Goal: Information Seeking & Learning: Check status

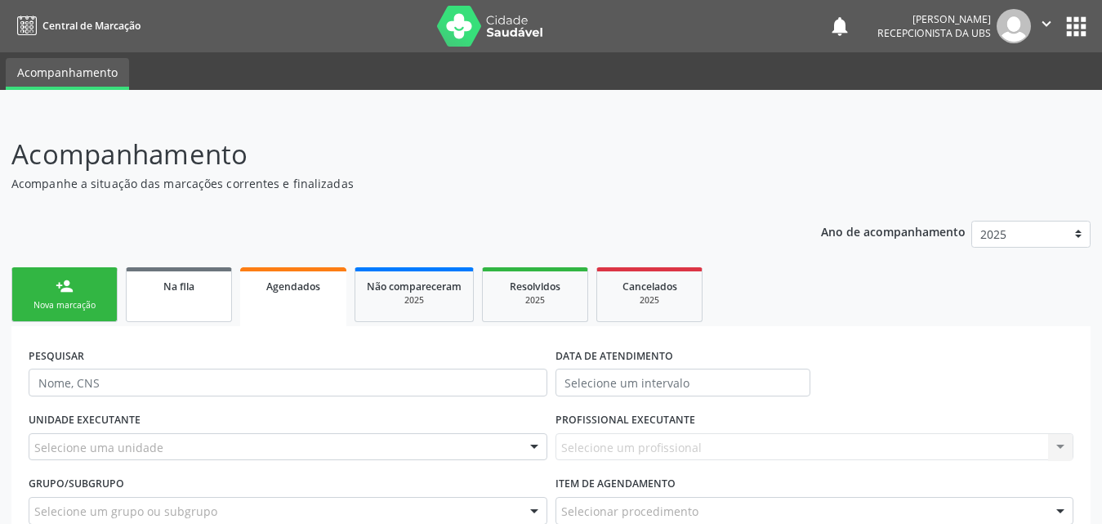
click at [155, 291] on div "Na fila" at bounding box center [179, 285] width 82 height 17
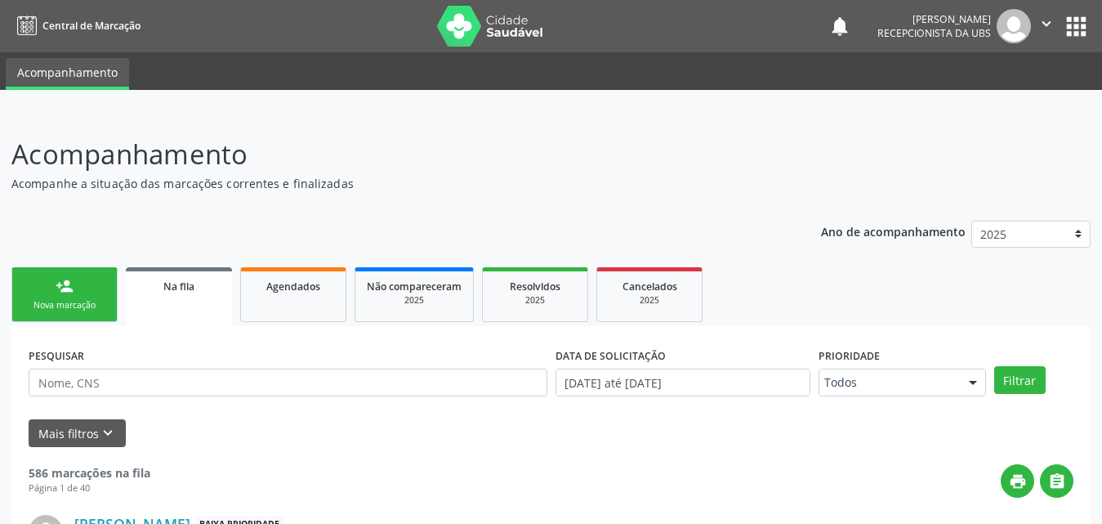
click at [201, 290] on div "Na fila" at bounding box center [178, 285] width 83 height 17
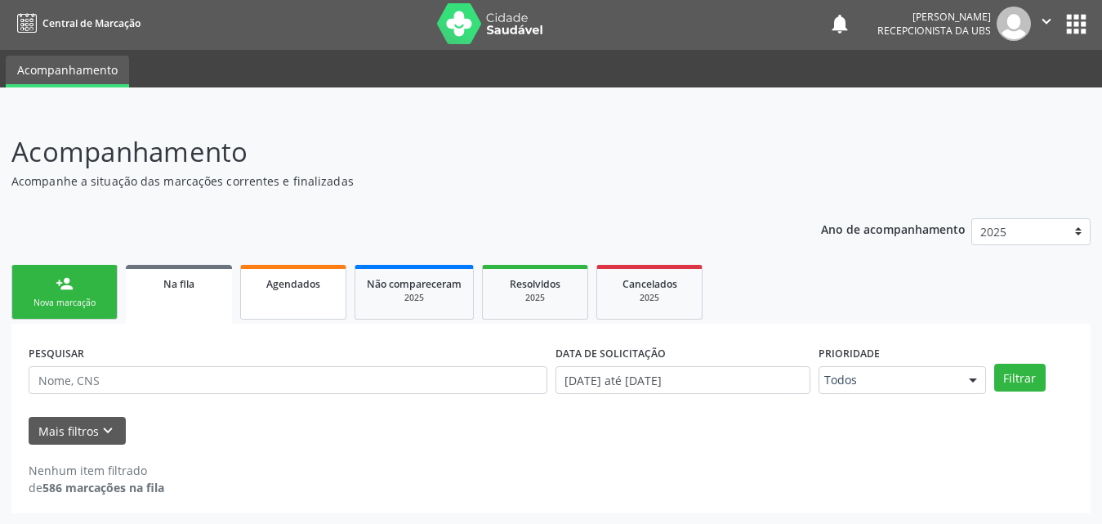
scroll to position [3, 0]
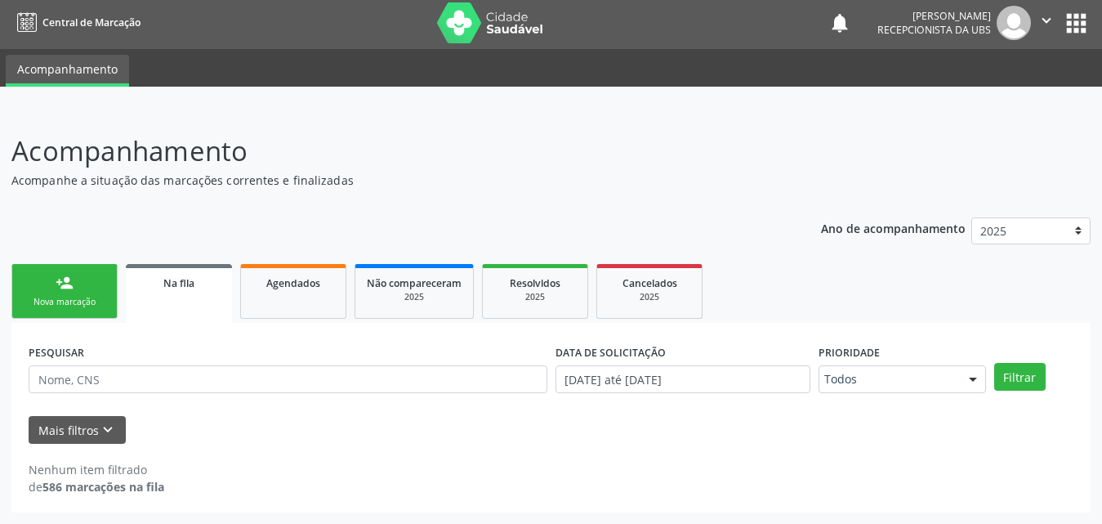
click at [163, 295] on link "Na fila" at bounding box center [179, 293] width 106 height 59
click at [287, 277] on span "Agendados" at bounding box center [293, 283] width 54 height 14
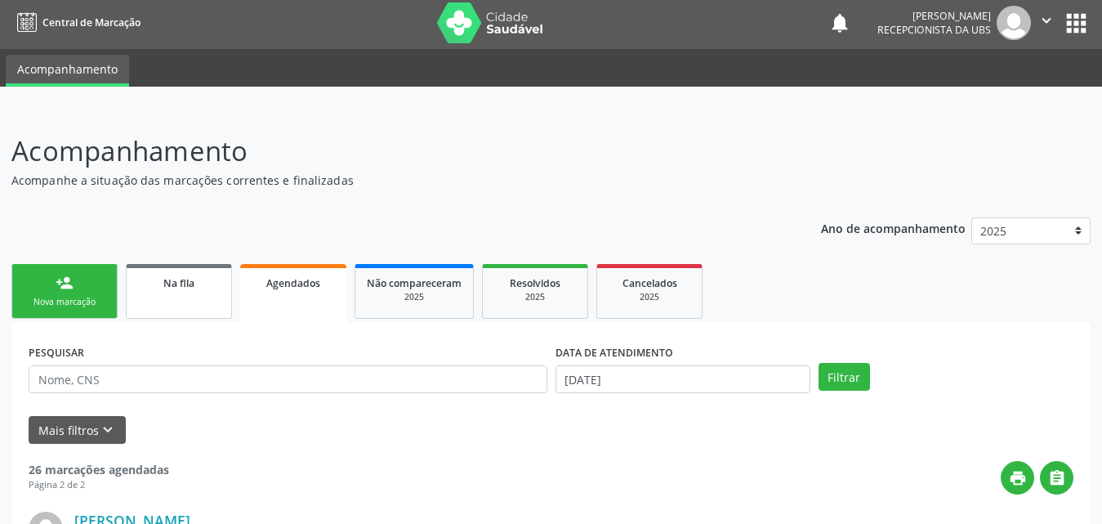
click at [195, 288] on span "Na fila" at bounding box center [178, 283] width 31 height 14
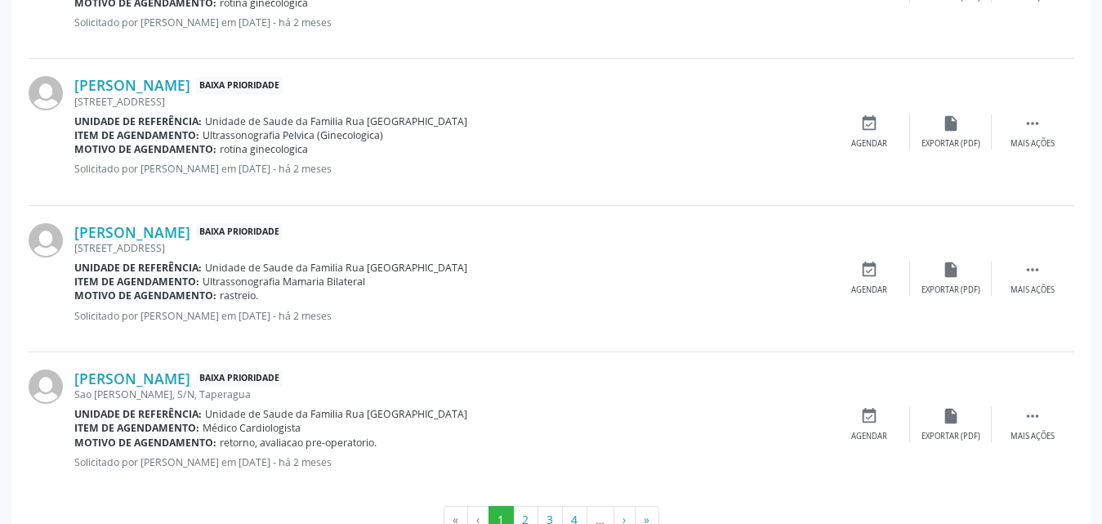
scroll to position [2315, 0]
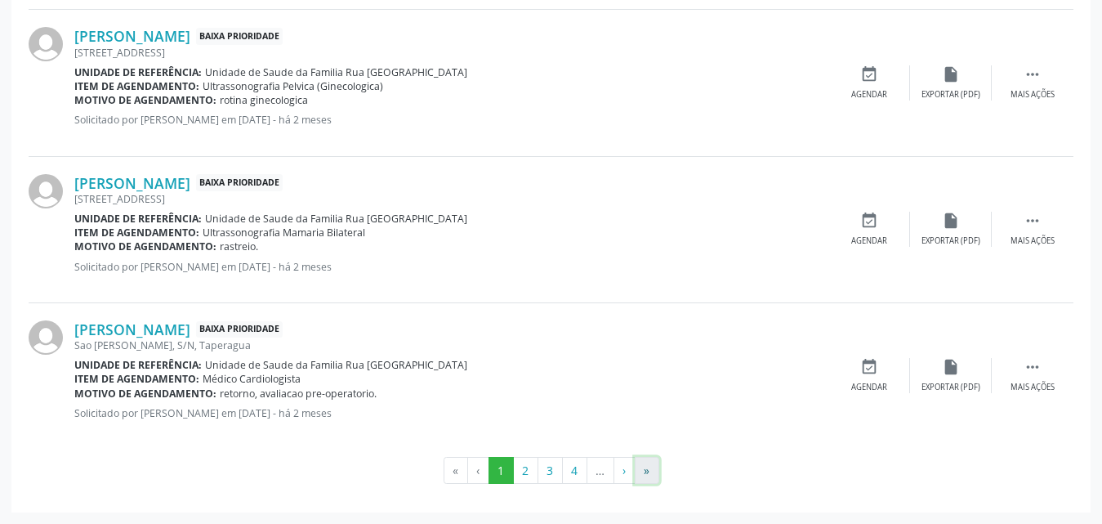
click at [644, 475] on button "»" at bounding box center [647, 471] width 25 height 28
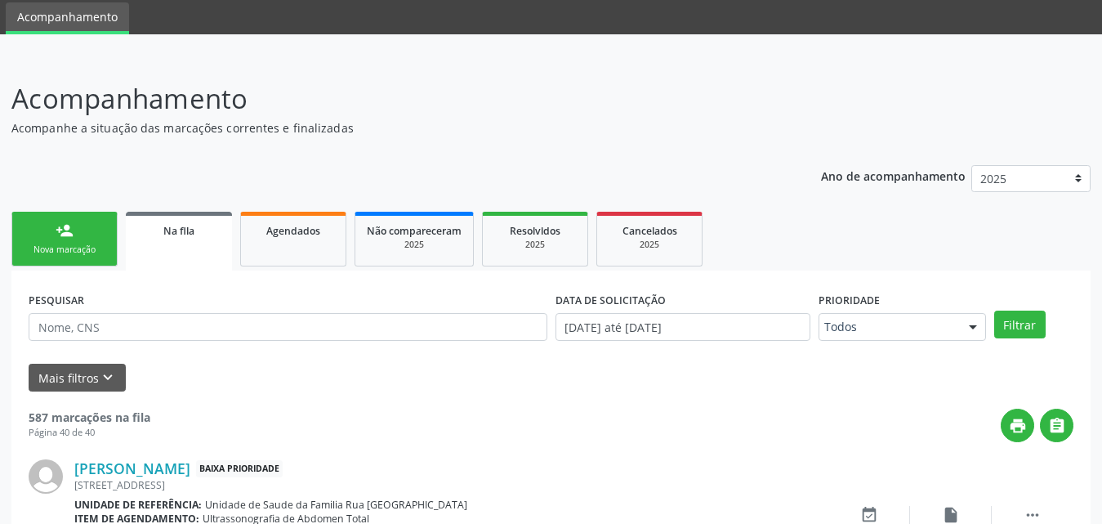
scroll to position [376, 0]
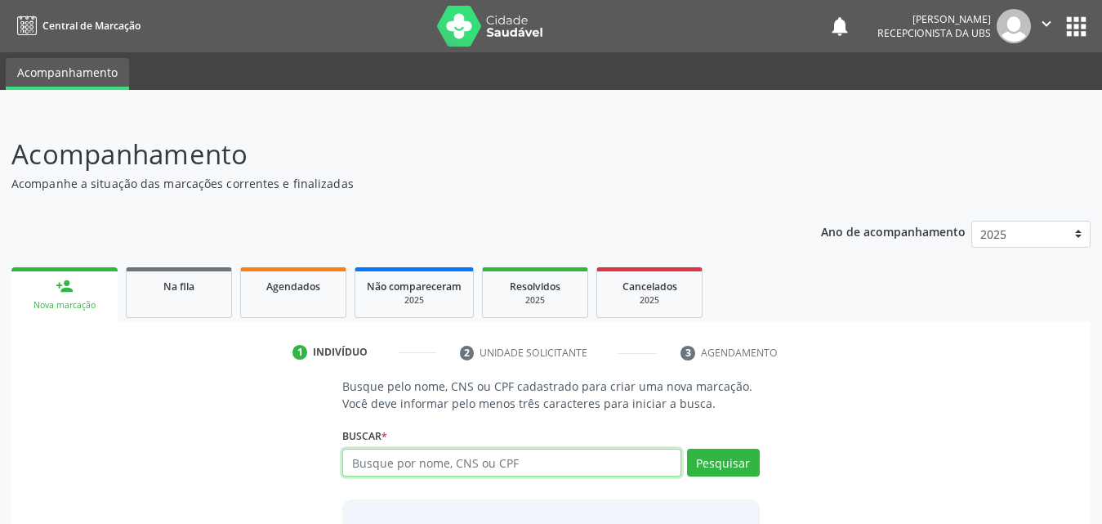
scroll to position [129, 0]
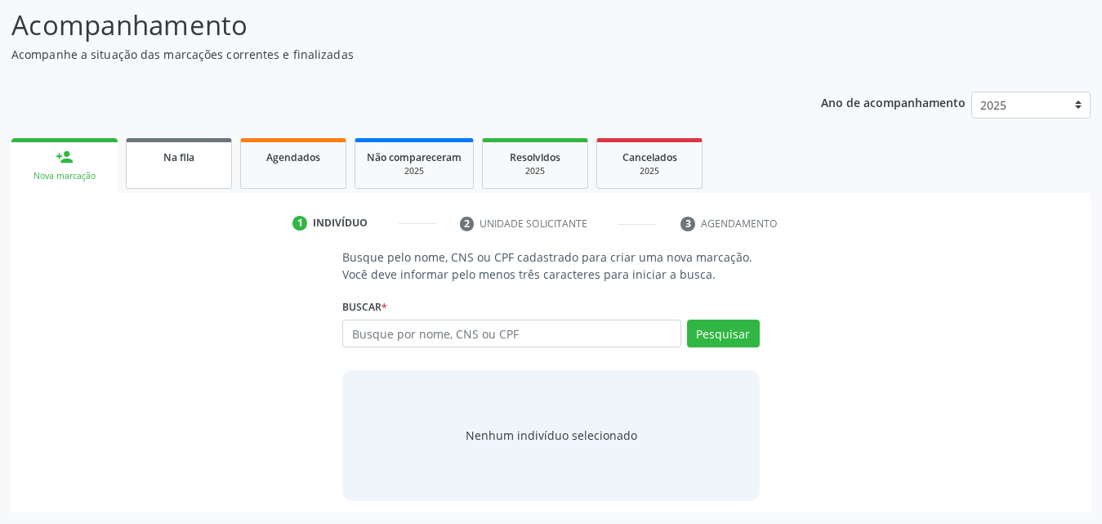
click at [172, 164] on div "Na fila" at bounding box center [179, 156] width 82 height 17
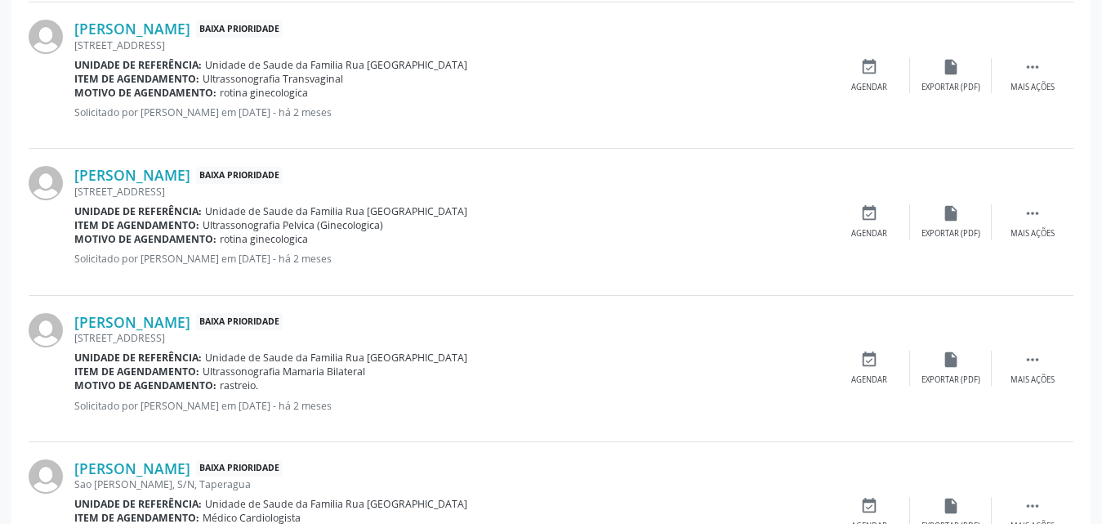
scroll to position [2315, 0]
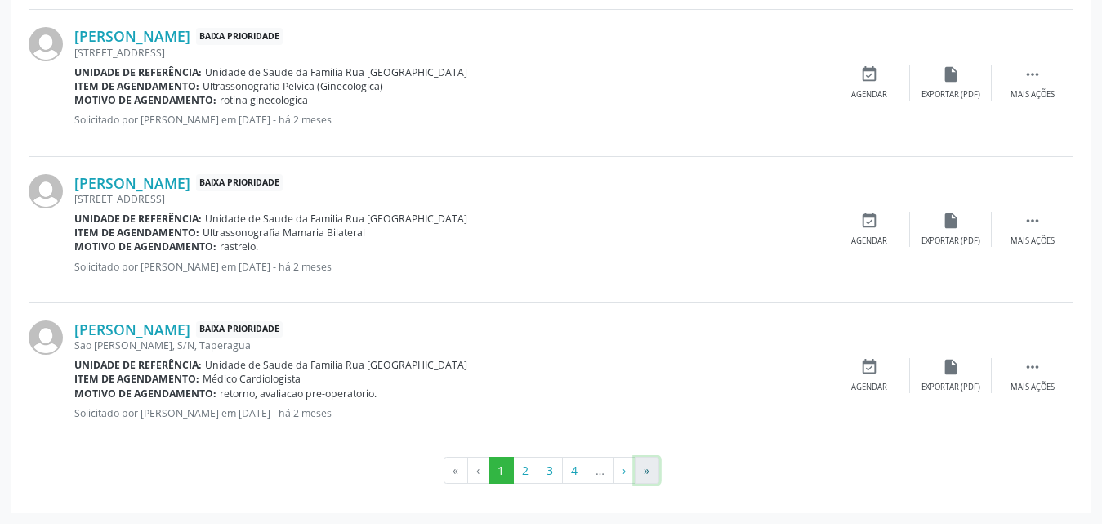
click at [654, 464] on button "»" at bounding box center [647, 471] width 25 height 28
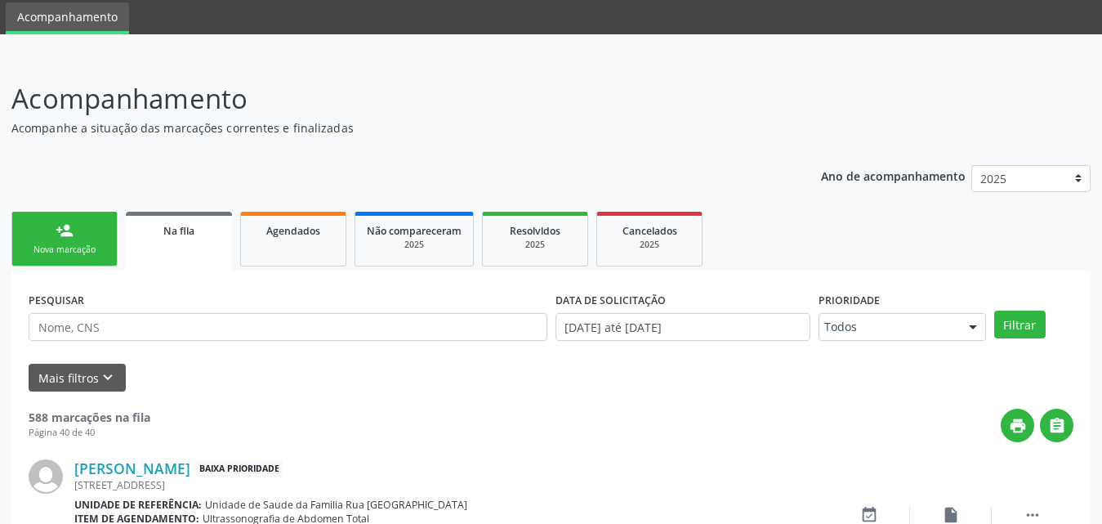
scroll to position [539, 0]
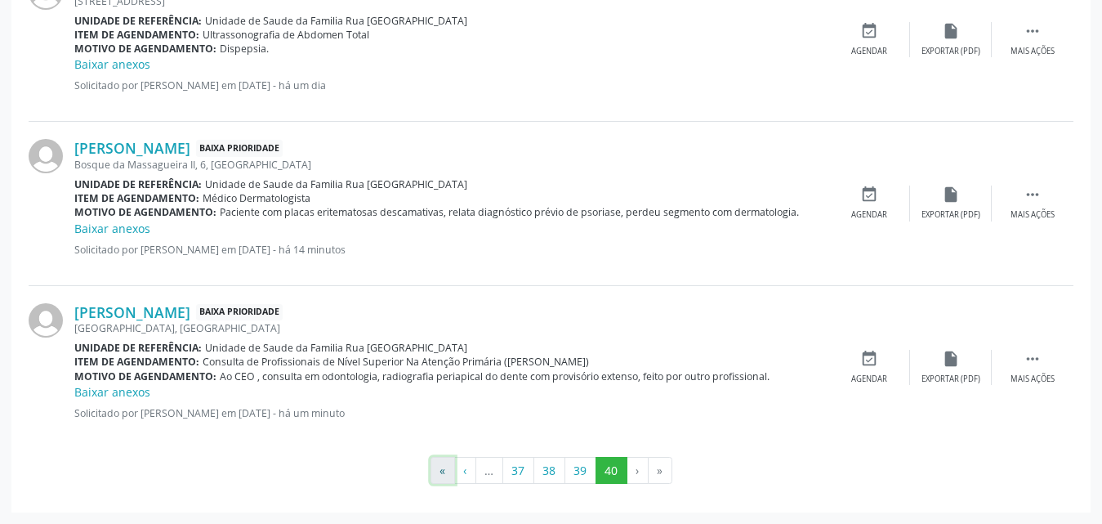
click at [434, 472] on button "«" at bounding box center [443, 471] width 25 height 28
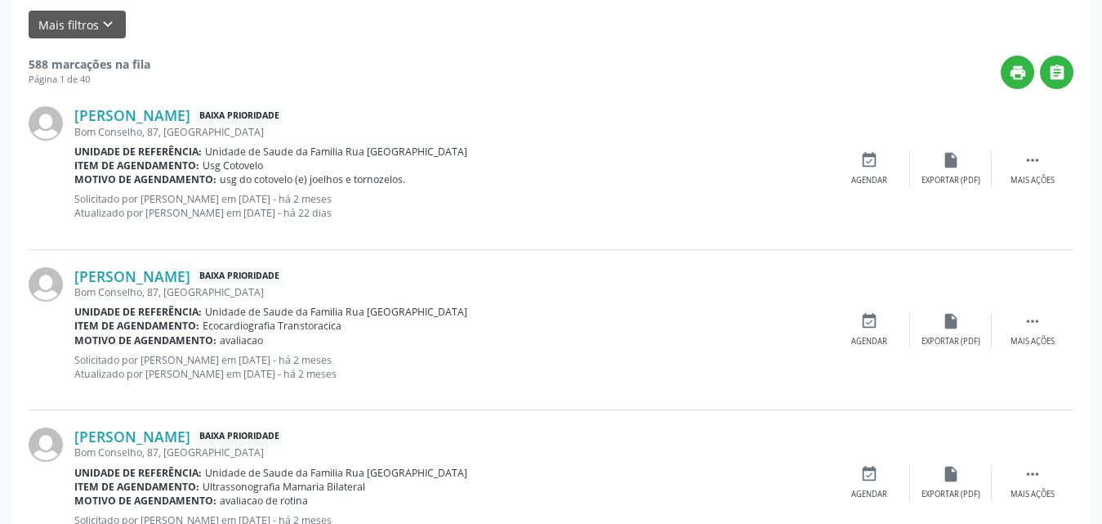
scroll to position [0, 0]
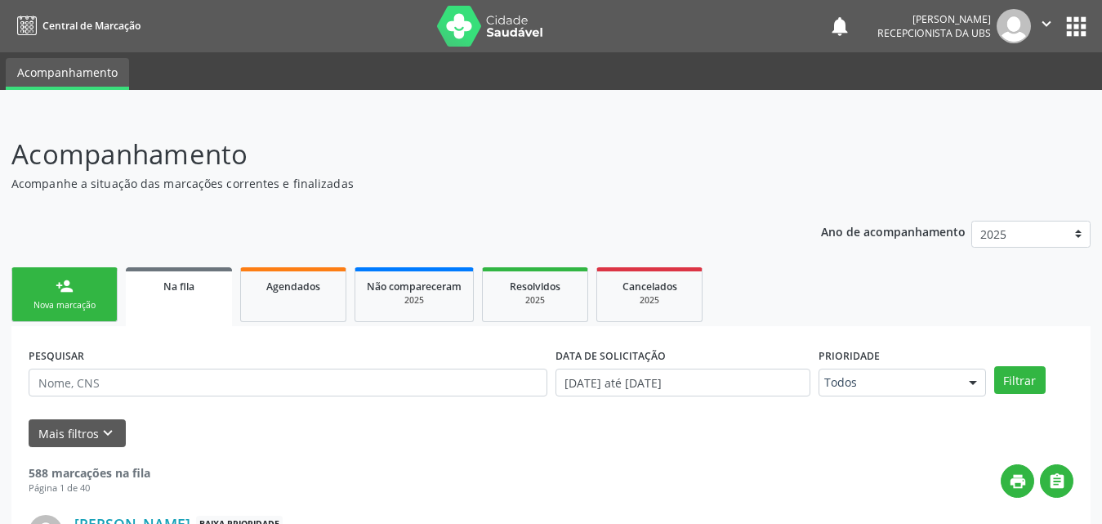
click at [97, 301] on div "Nova marcação" at bounding box center [65, 305] width 82 height 12
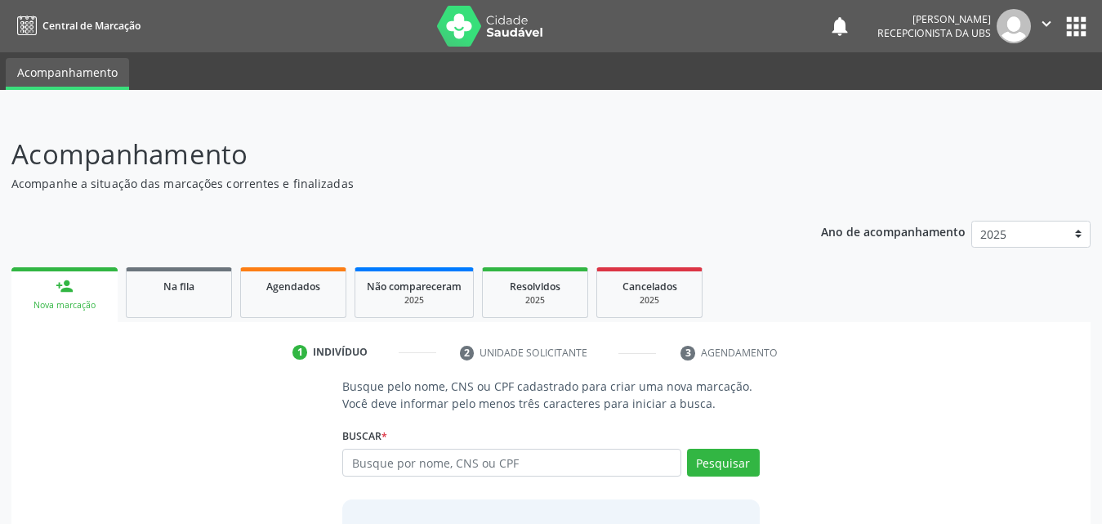
scroll to position [129, 0]
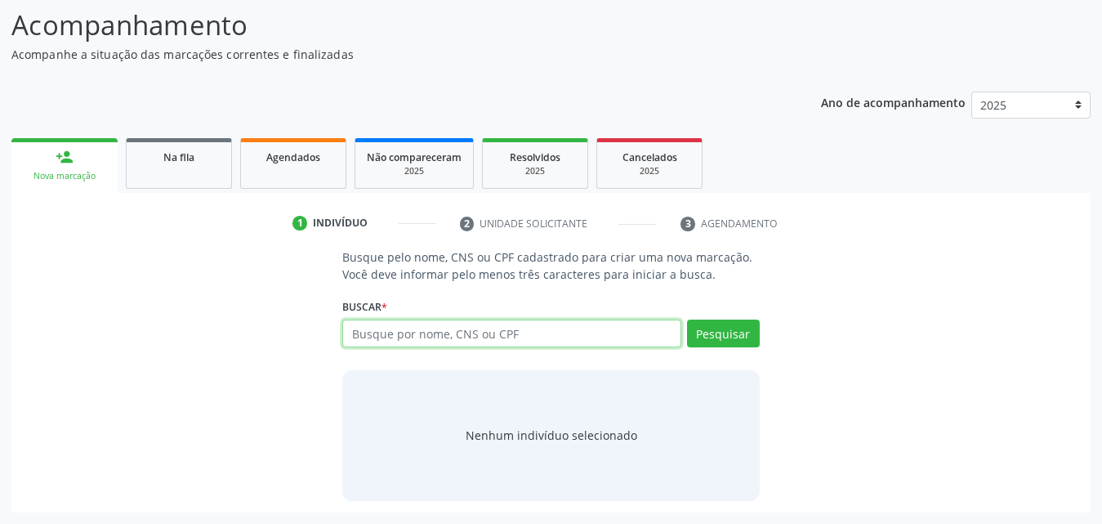
drag, startPoint x: 523, startPoint y: 329, endPoint x: 545, endPoint y: 313, distance: 27.0
click at [530, 328] on input "text" at bounding box center [511, 334] width 339 height 28
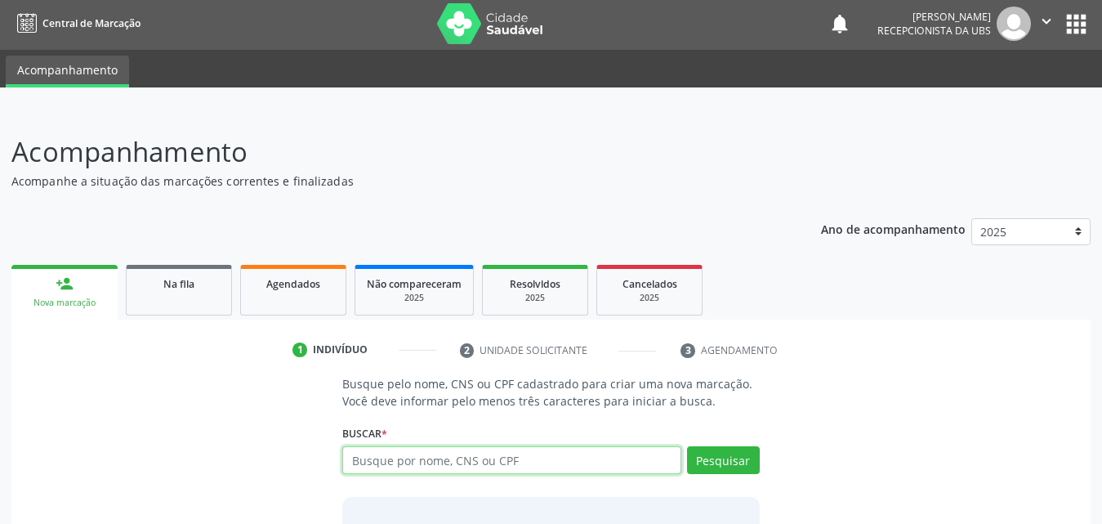
scroll to position [0, 0]
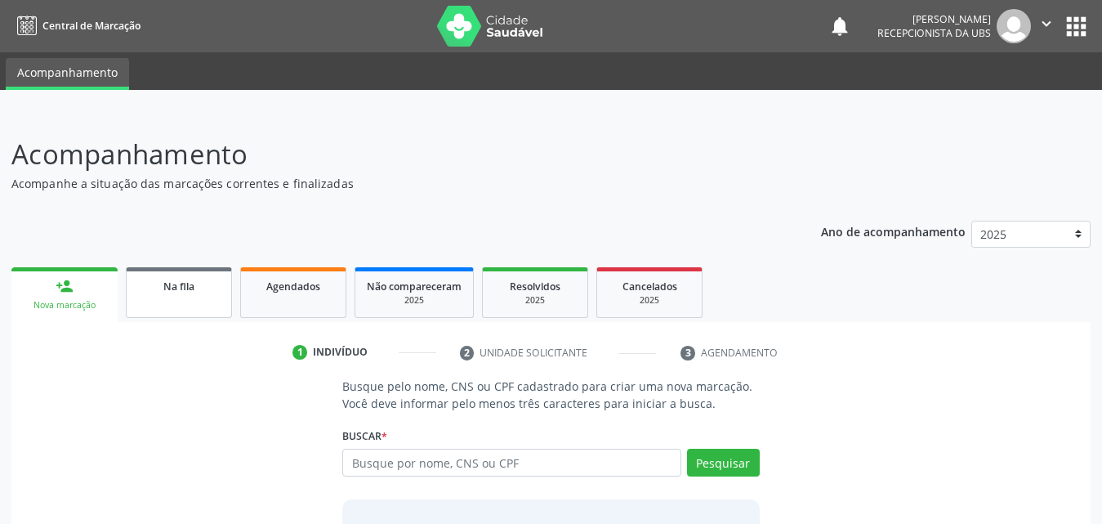
click at [198, 297] on link "Na fila" at bounding box center [179, 292] width 106 height 51
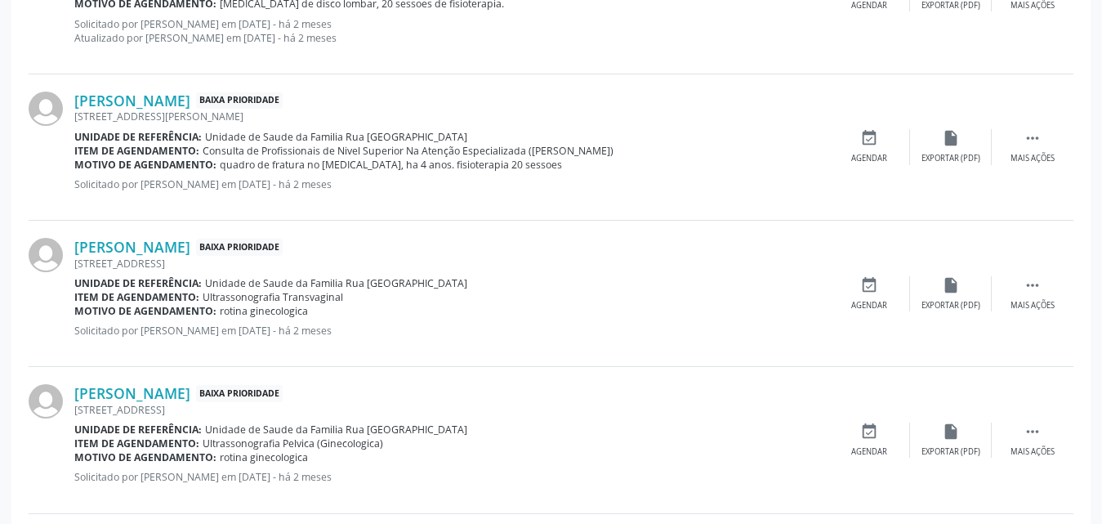
scroll to position [2315, 0]
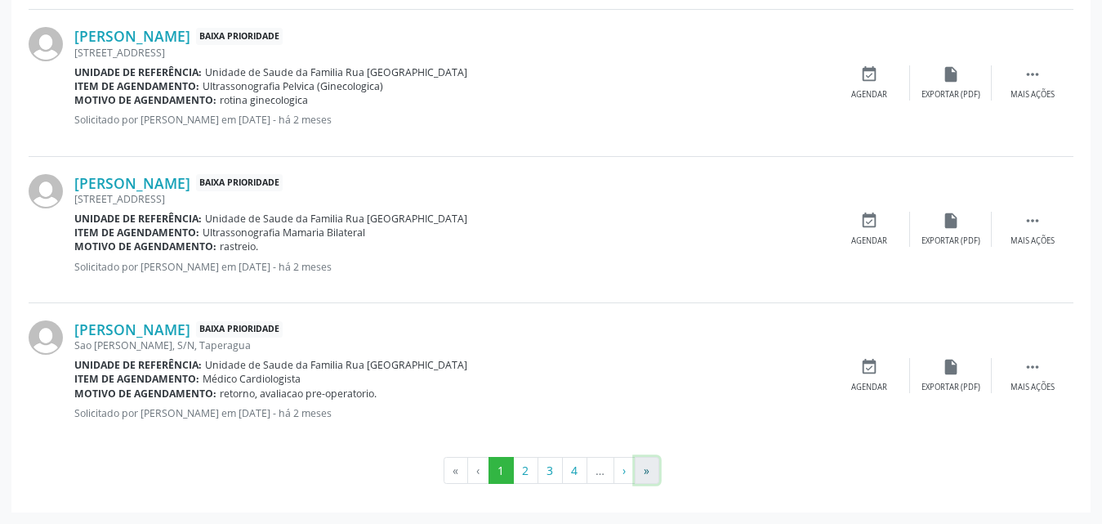
click at [653, 474] on button "»" at bounding box center [647, 471] width 25 height 28
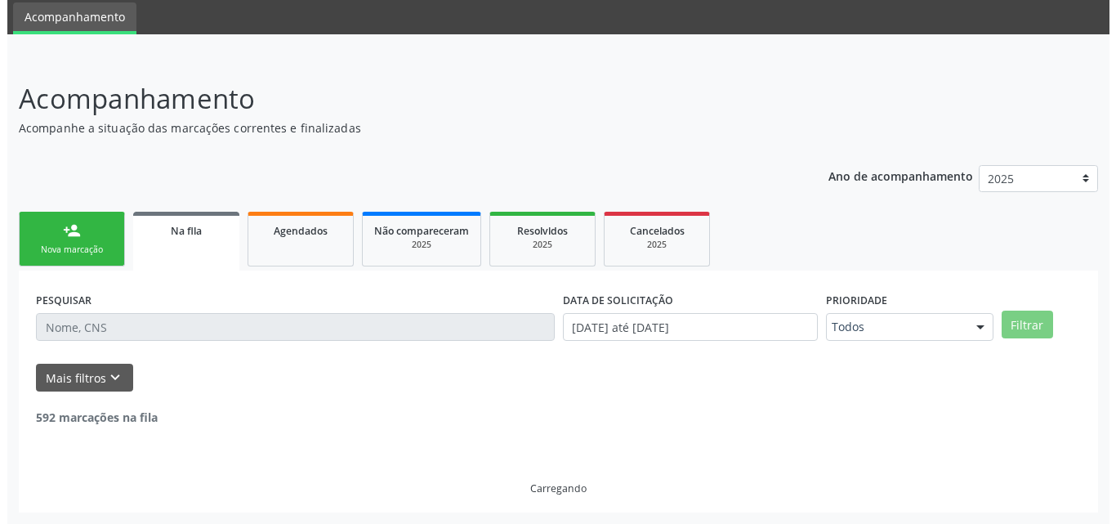
scroll to position [1194, 0]
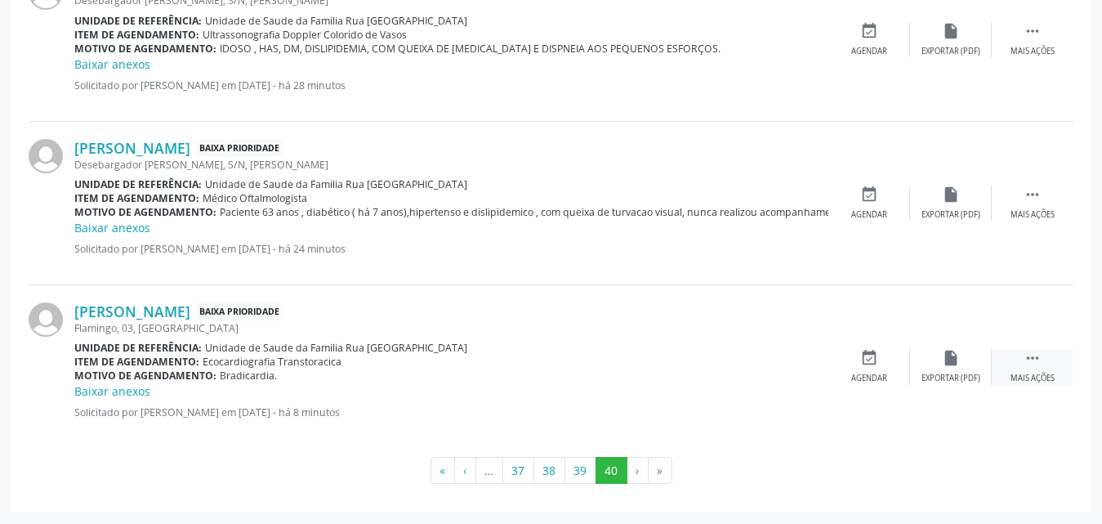
click at [1028, 374] on div "Mais ações" at bounding box center [1033, 378] width 44 height 11
click at [874, 380] on div "Cancelar" at bounding box center [869, 378] width 38 height 11
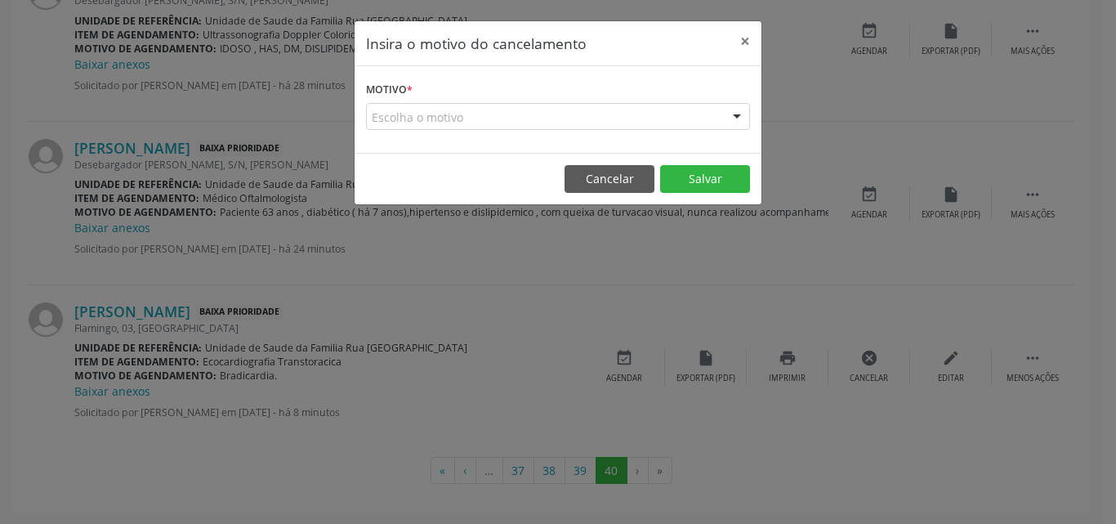
click at [457, 118] on div "Escolha o motivo" at bounding box center [558, 117] width 384 height 28
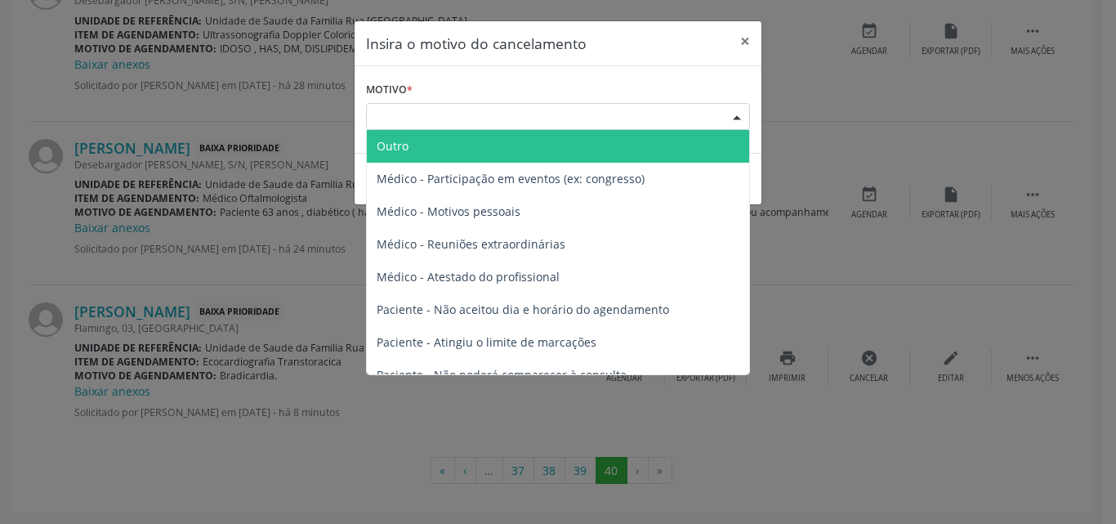
click at [423, 144] on span "Outro" at bounding box center [558, 146] width 382 height 33
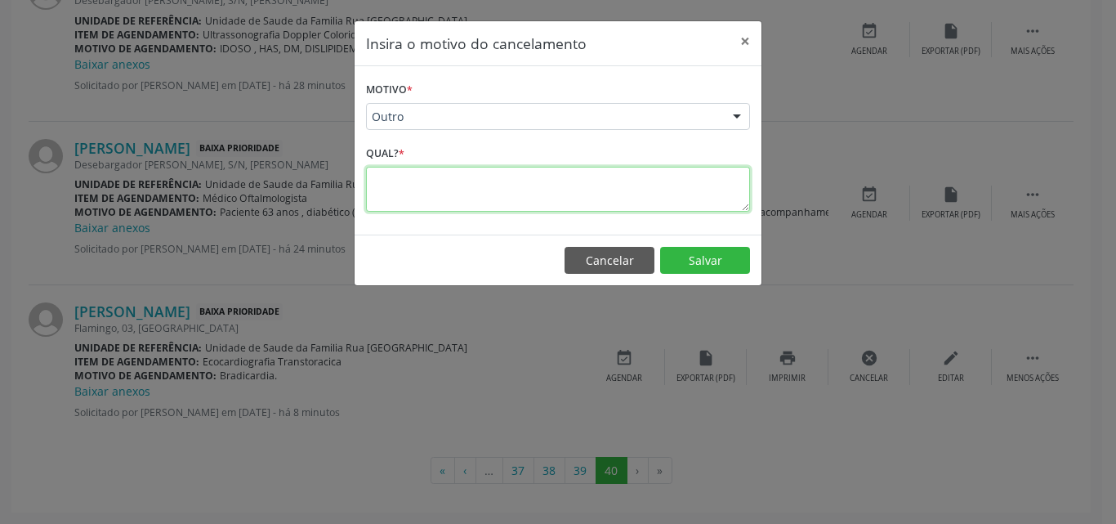
click at [428, 179] on textarea at bounding box center [558, 189] width 384 height 45
type textarea "digitação errada."
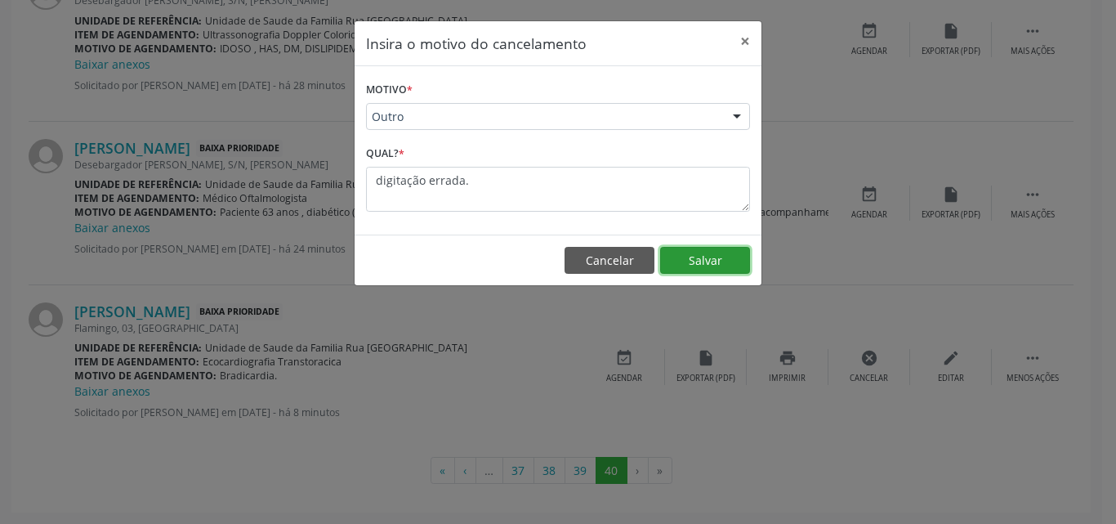
click at [721, 266] on button "Salvar" at bounding box center [705, 261] width 90 height 28
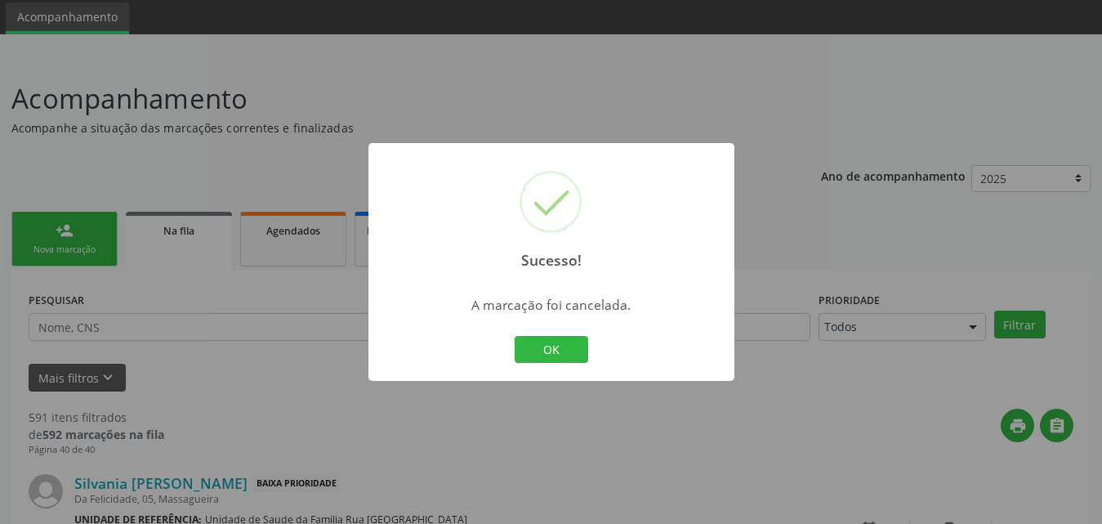
scroll to position [1045, 0]
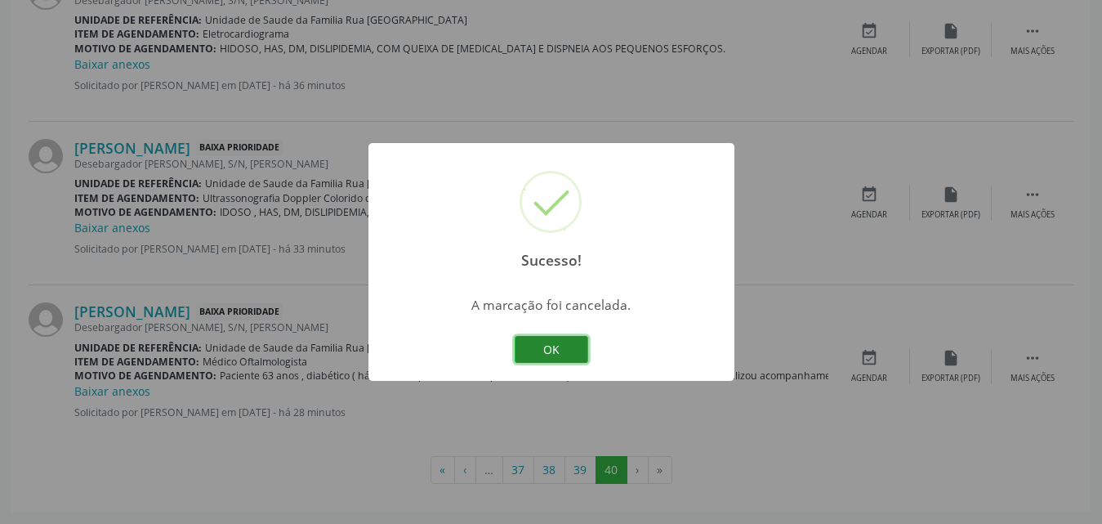
click at [567, 351] on button "OK" at bounding box center [552, 350] width 74 height 28
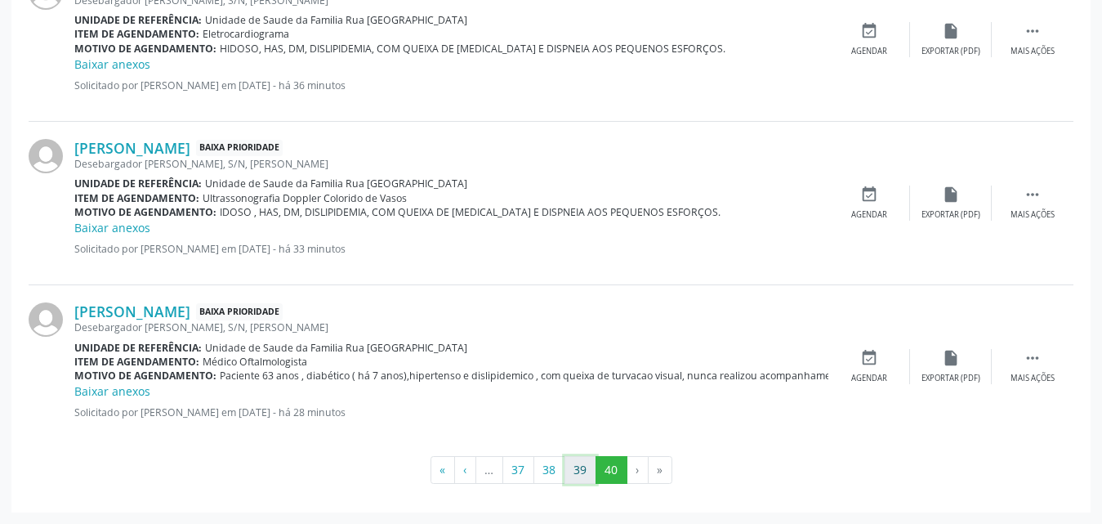
click at [581, 477] on button "39" at bounding box center [581, 470] width 32 height 28
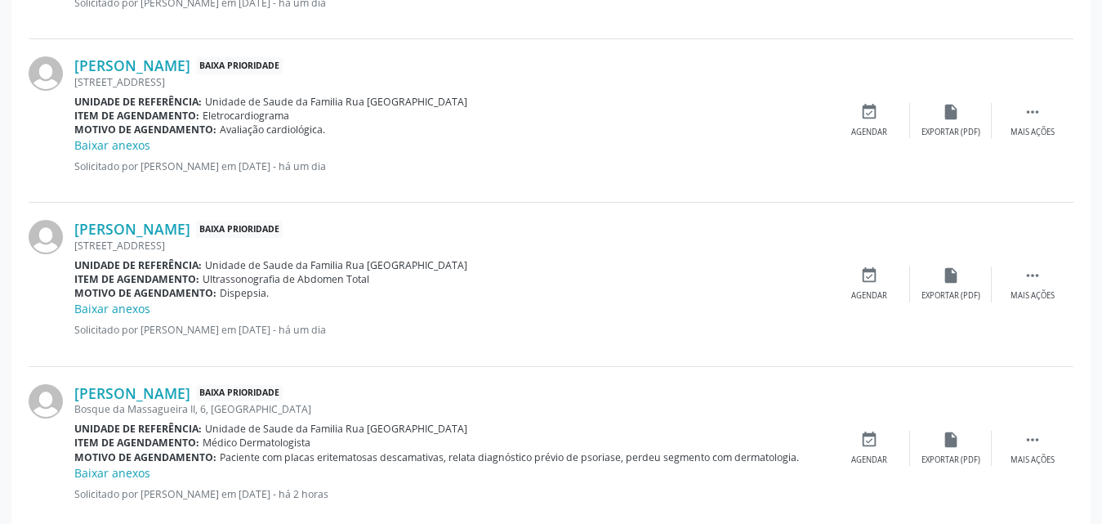
scroll to position [2546, 0]
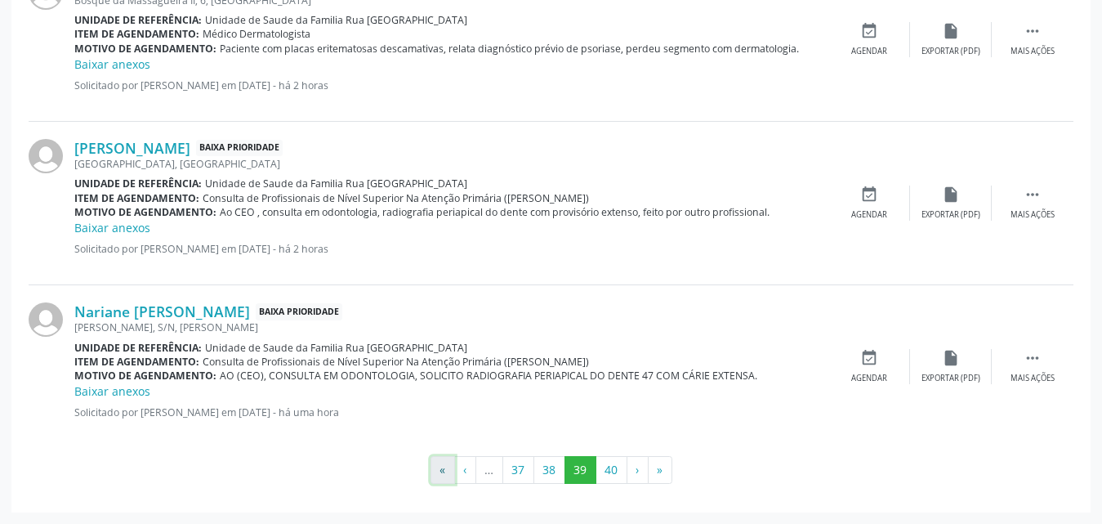
click at [444, 469] on button "«" at bounding box center [443, 470] width 25 height 28
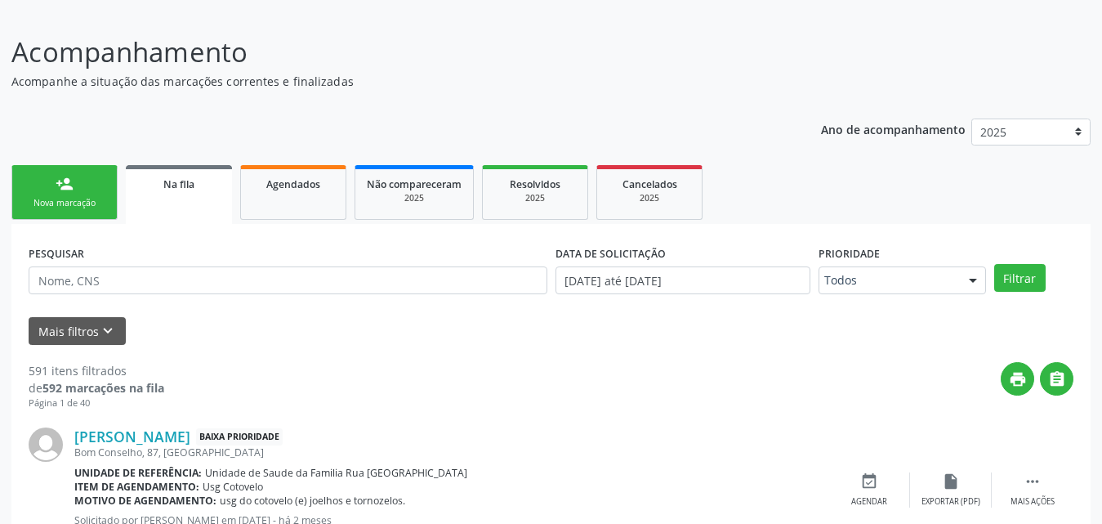
scroll to position [163, 0]
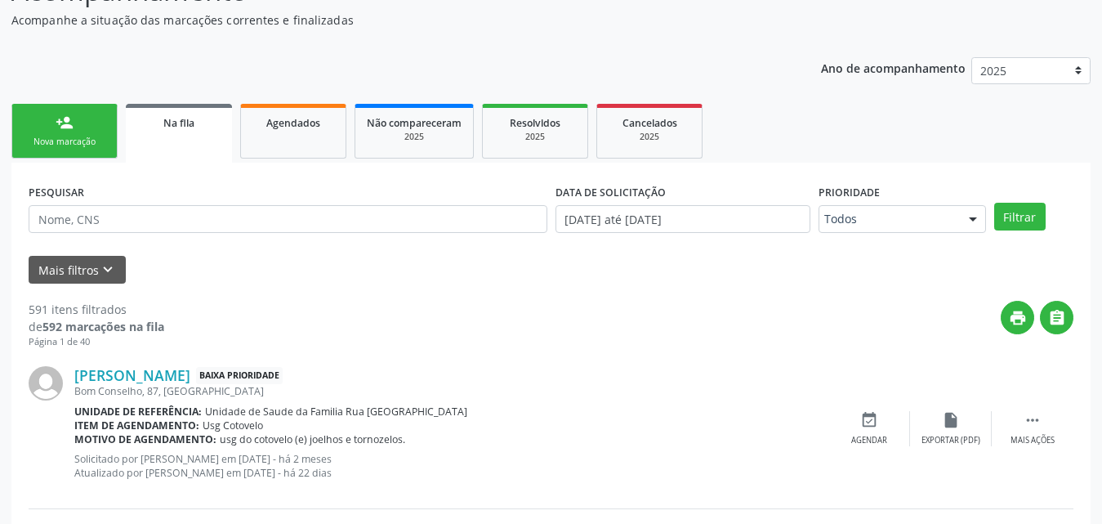
click at [172, 122] on span "Na fila" at bounding box center [178, 123] width 31 height 14
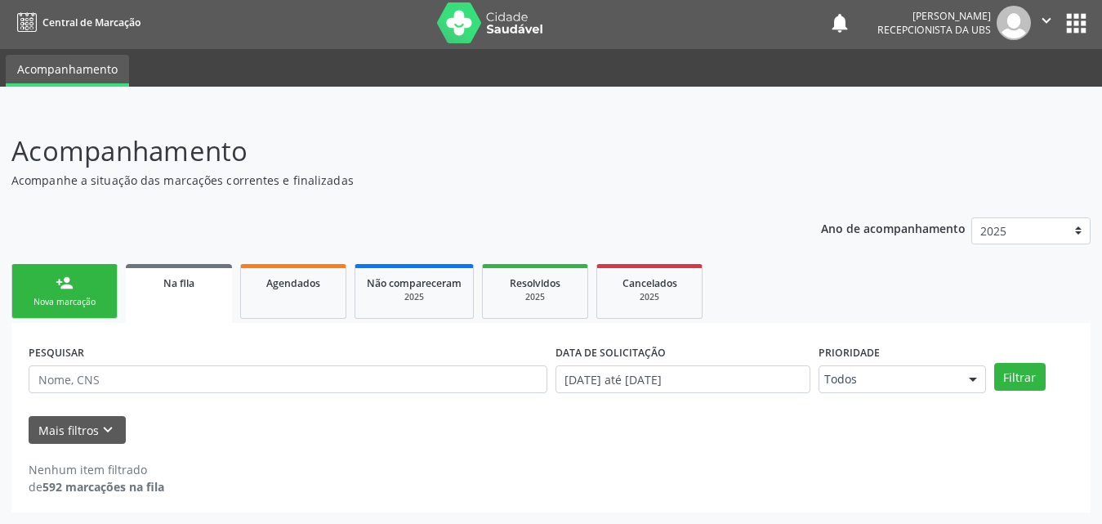
click at [191, 288] on span "Na fila" at bounding box center [178, 283] width 31 height 14
click at [323, 291] on link "Agendados" at bounding box center [293, 291] width 106 height 55
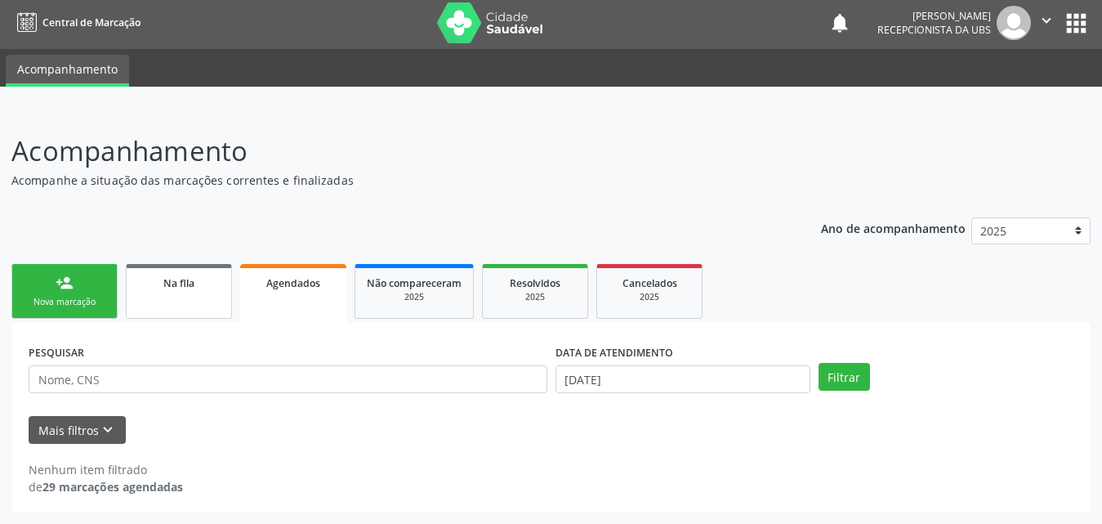
click at [199, 294] on link "Na fila" at bounding box center [179, 291] width 106 height 55
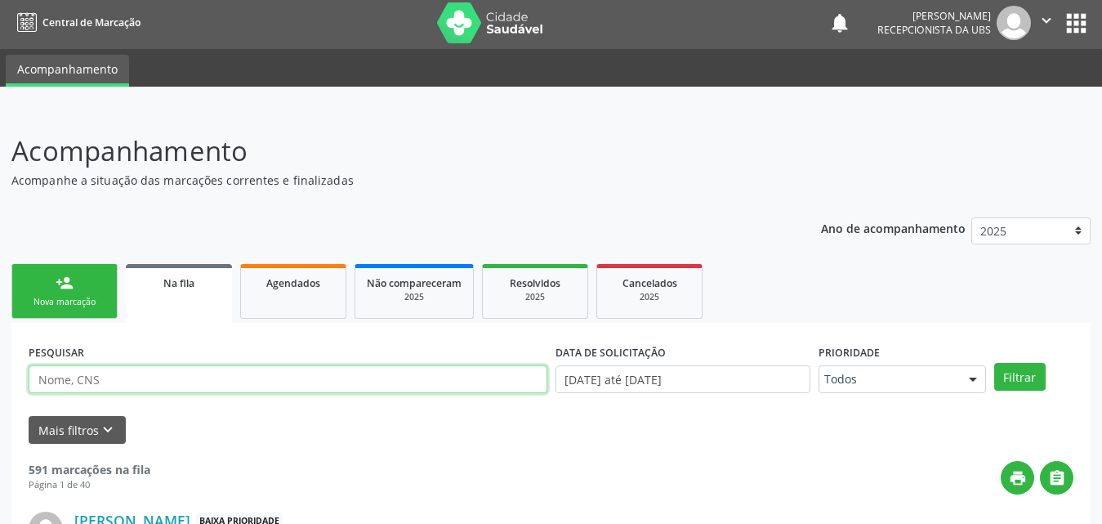
click at [272, 385] on input "text" at bounding box center [288, 379] width 519 height 28
click at [995, 363] on button "Filtrar" at bounding box center [1020, 377] width 51 height 28
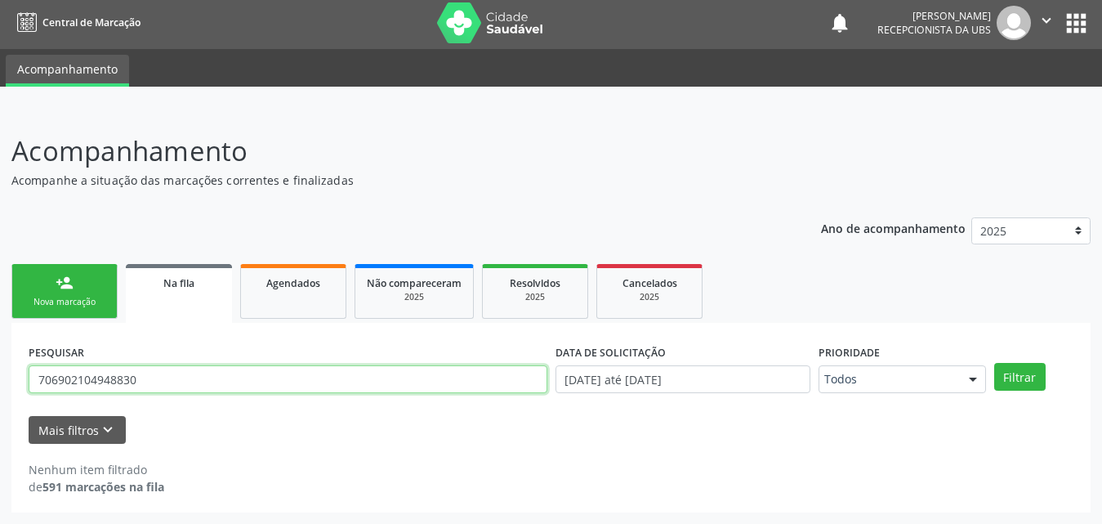
click at [260, 378] on input "706902104948830" at bounding box center [288, 379] width 519 height 28
type input "7"
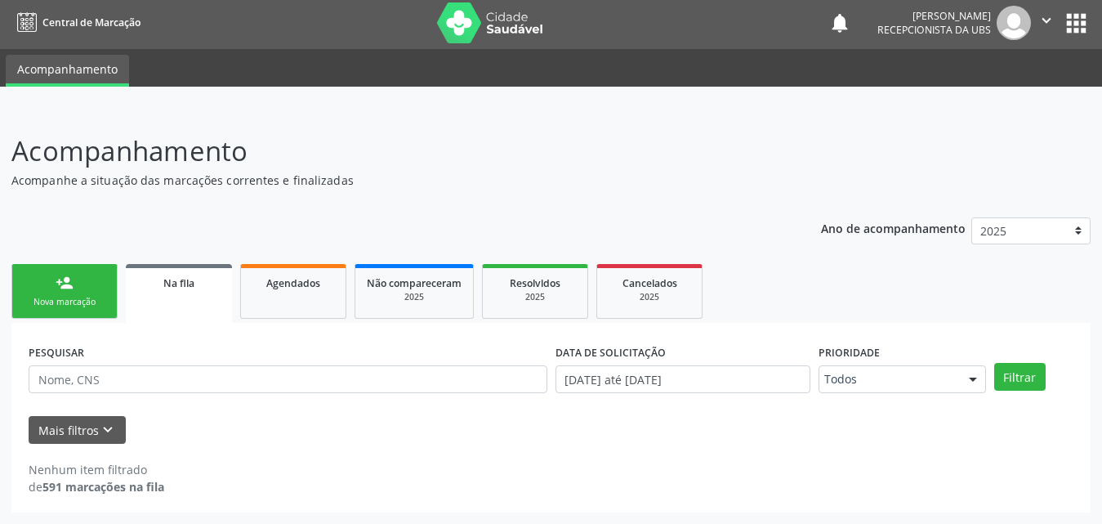
click at [187, 296] on link "Na fila" at bounding box center [179, 293] width 106 height 59
click at [69, 280] on div "person_add" at bounding box center [65, 283] width 18 height 18
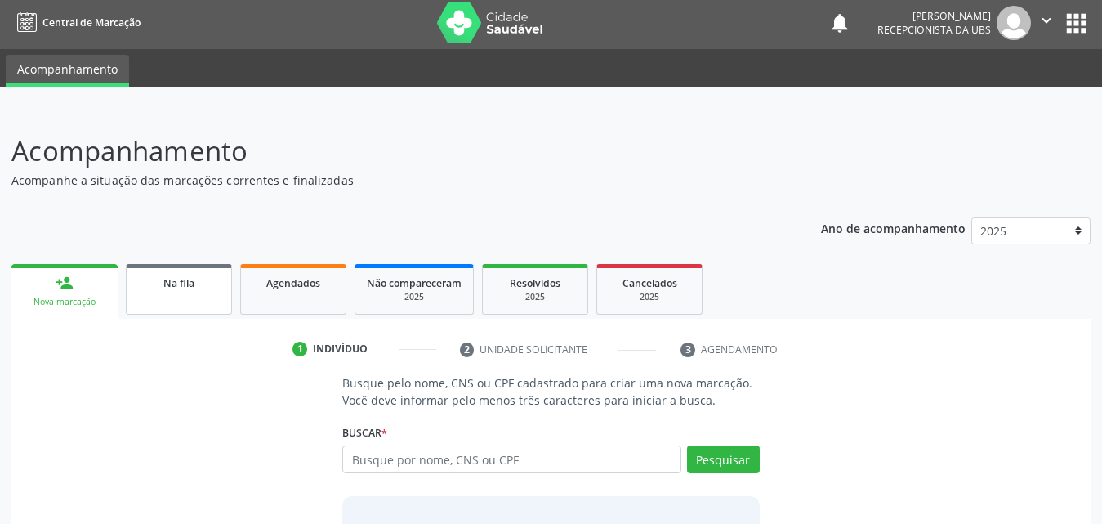
click at [184, 284] on span "Na fila" at bounding box center [178, 283] width 31 height 14
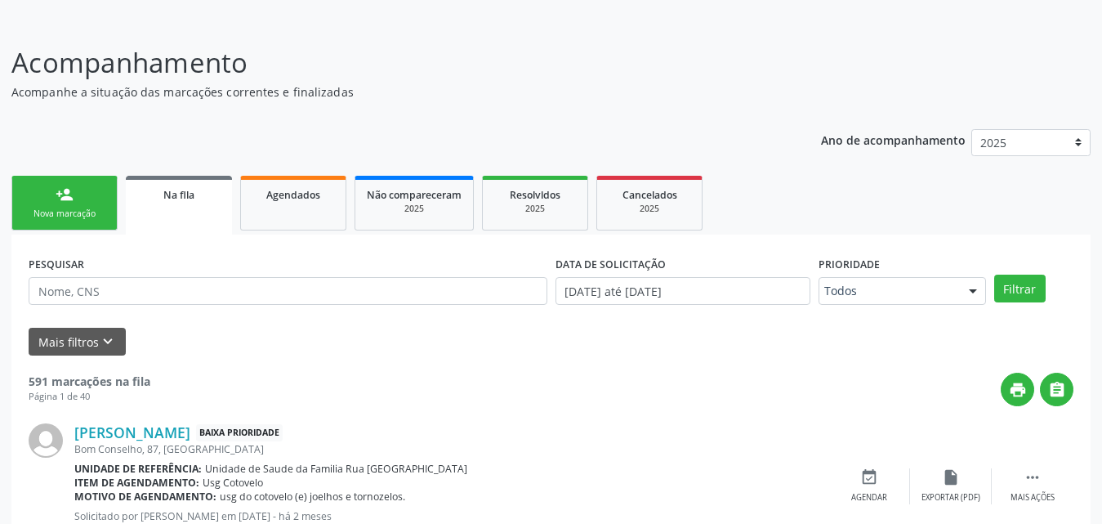
scroll to position [85, 0]
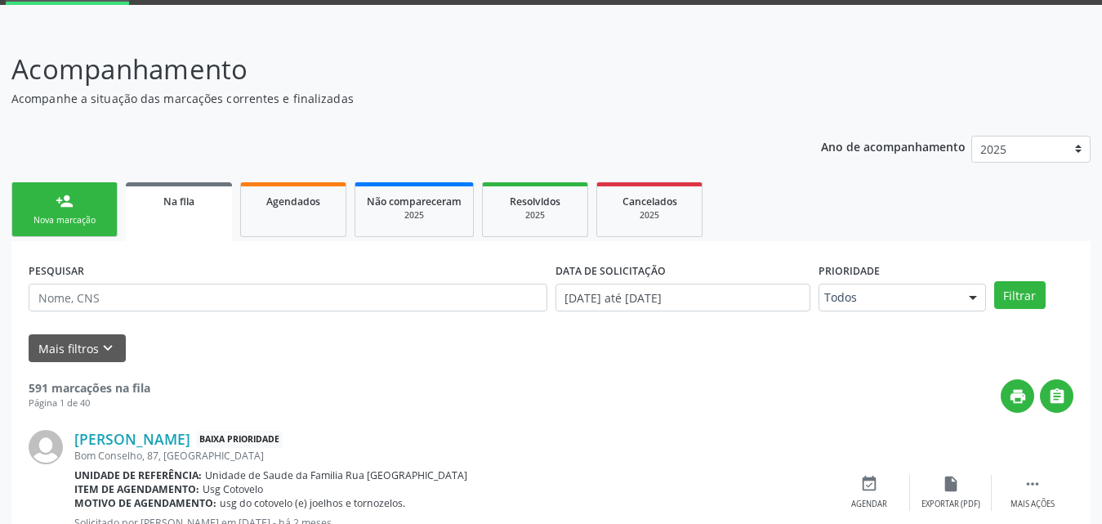
click at [168, 205] on span "Na fila" at bounding box center [178, 202] width 31 height 14
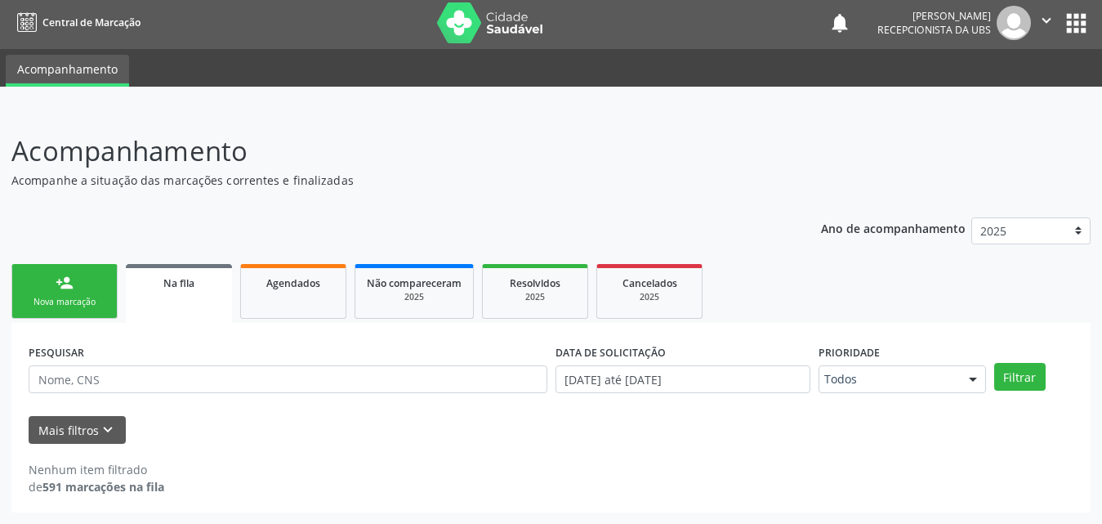
scroll to position [3, 0]
click at [190, 286] on span "Na fila" at bounding box center [178, 283] width 31 height 14
click at [276, 291] on link "Agendados" at bounding box center [293, 291] width 106 height 55
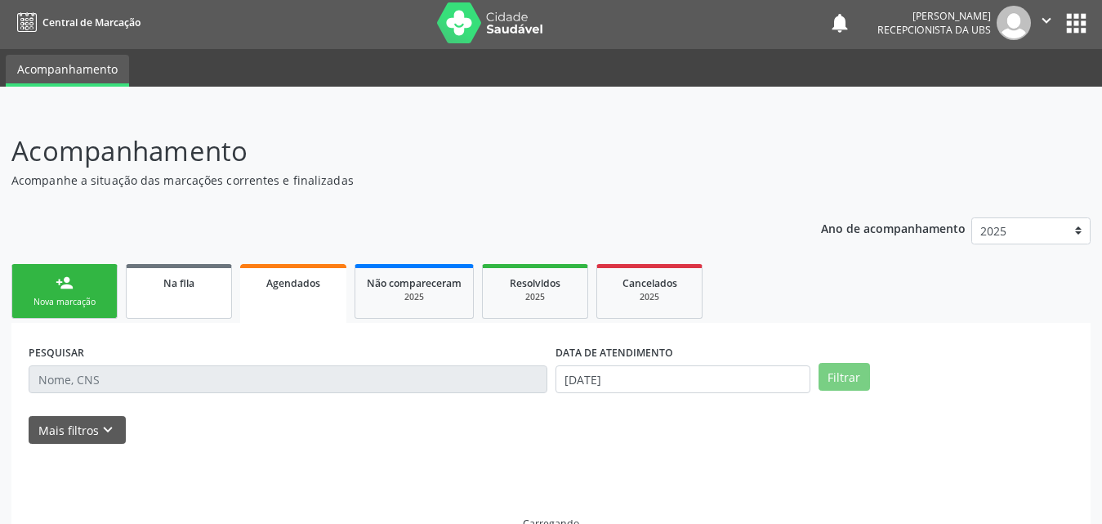
click at [165, 284] on span "Na fila" at bounding box center [178, 283] width 31 height 14
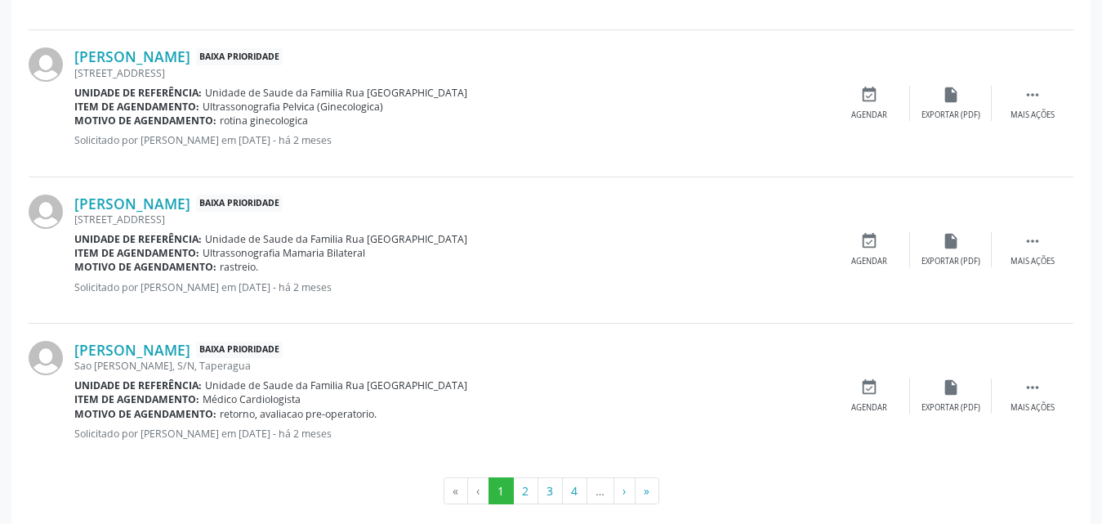
scroll to position [2315, 0]
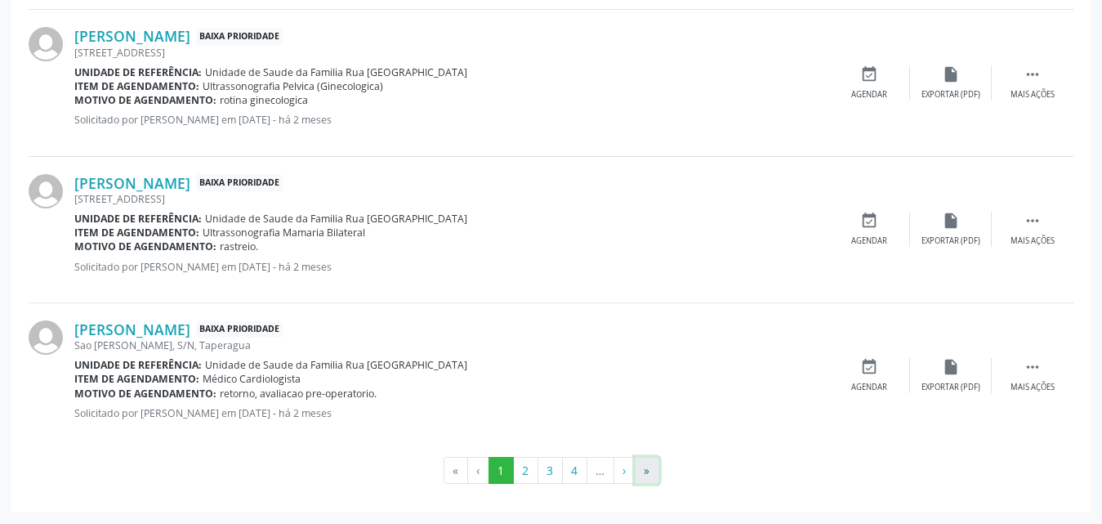
click at [650, 478] on button "»" at bounding box center [647, 471] width 25 height 28
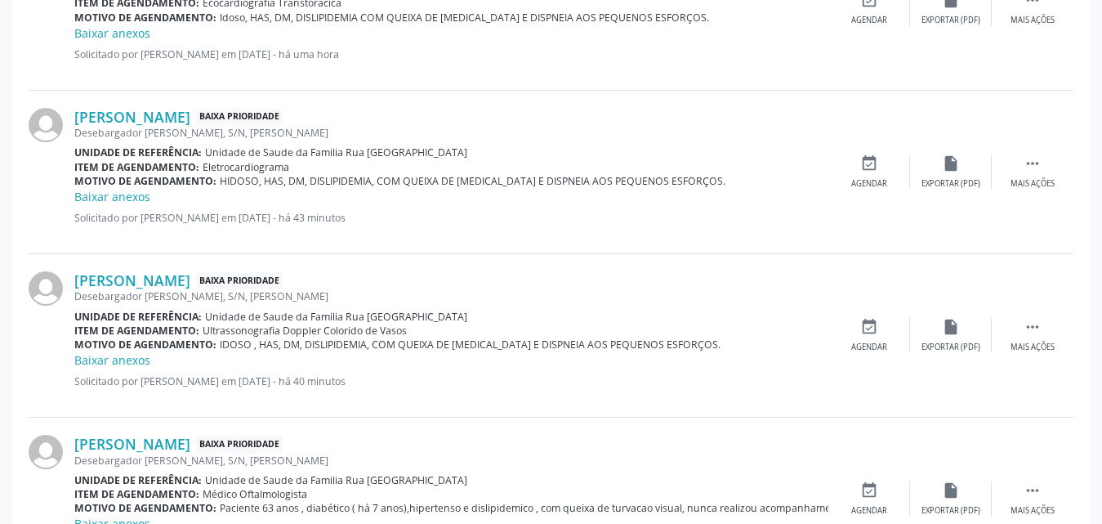
scroll to position [1031, 0]
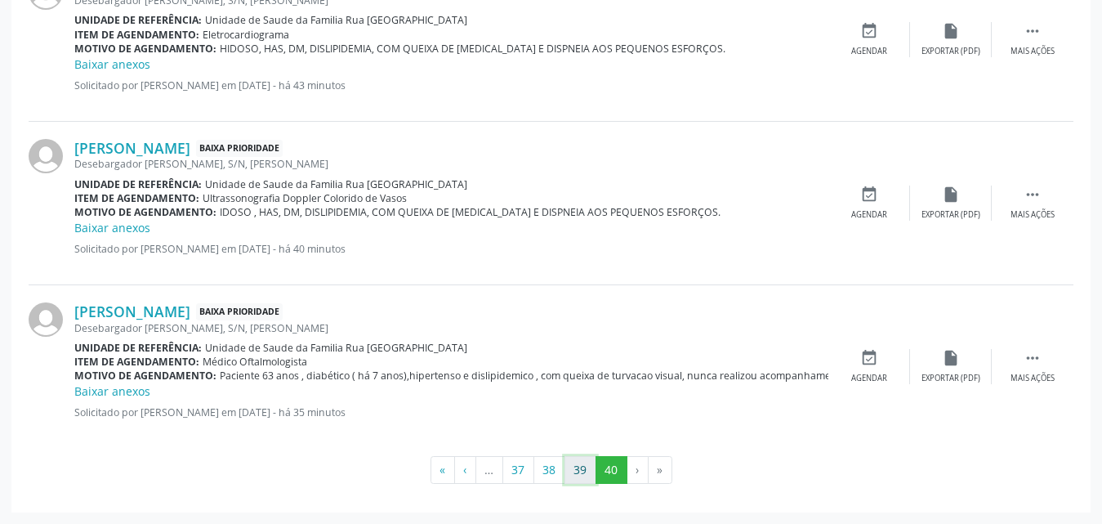
click at [584, 473] on button "39" at bounding box center [581, 470] width 32 height 28
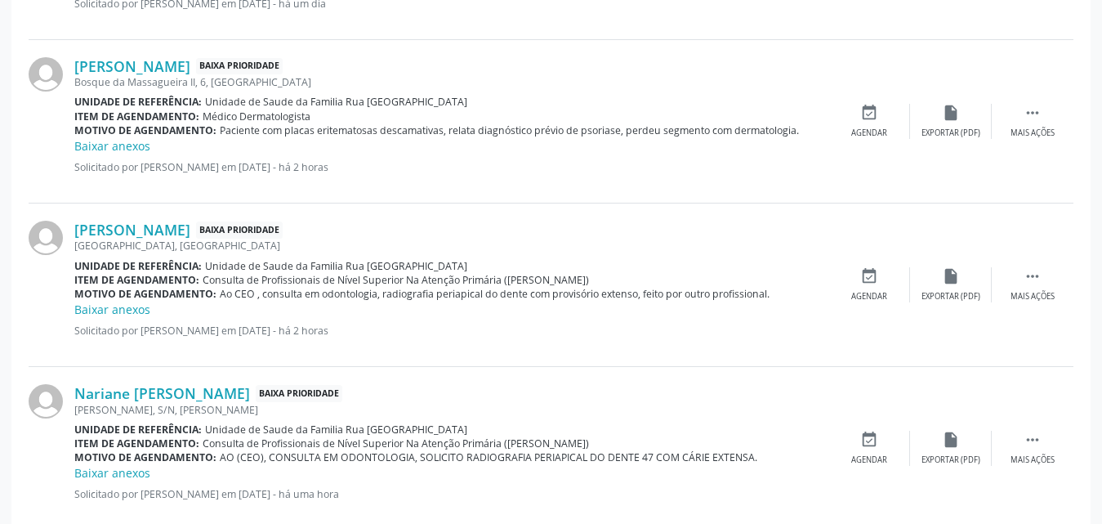
scroll to position [2531, 0]
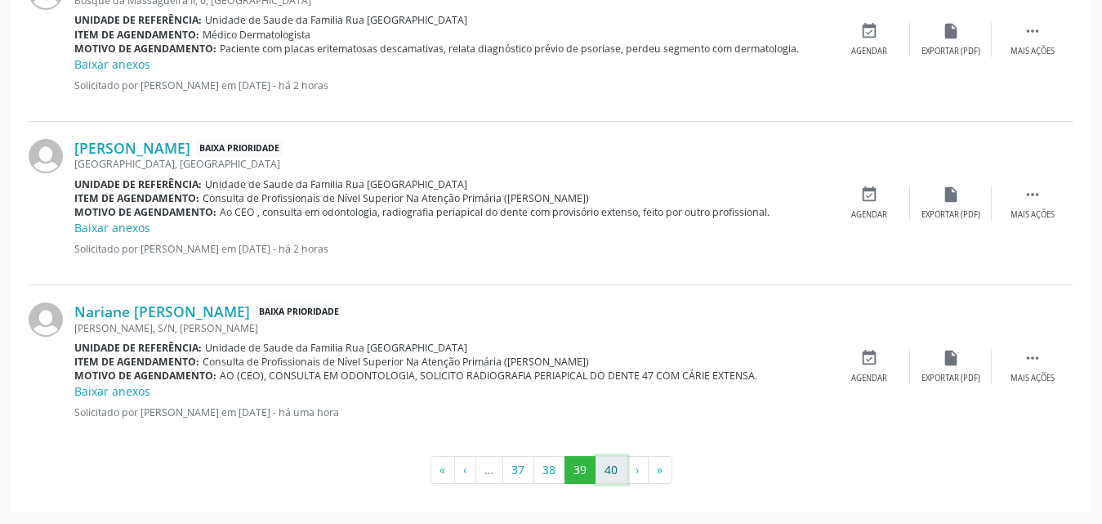
click at [606, 467] on button "40" at bounding box center [612, 470] width 32 height 28
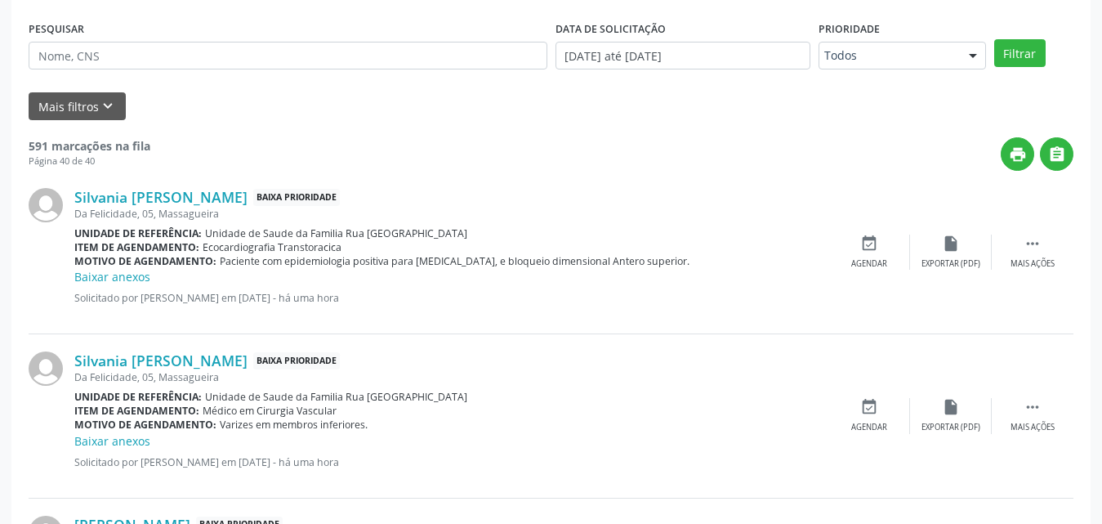
scroll to position [0, 0]
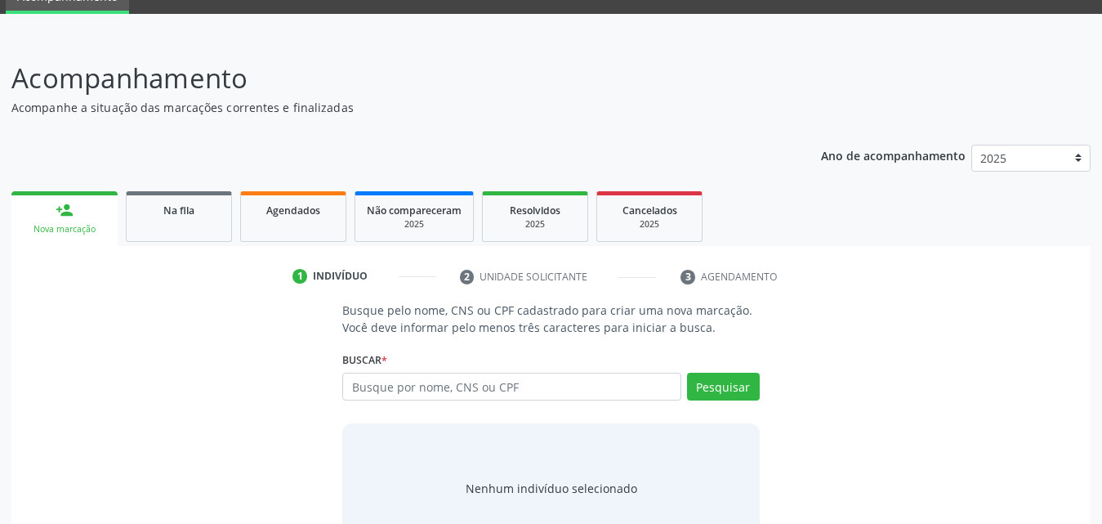
scroll to position [47, 0]
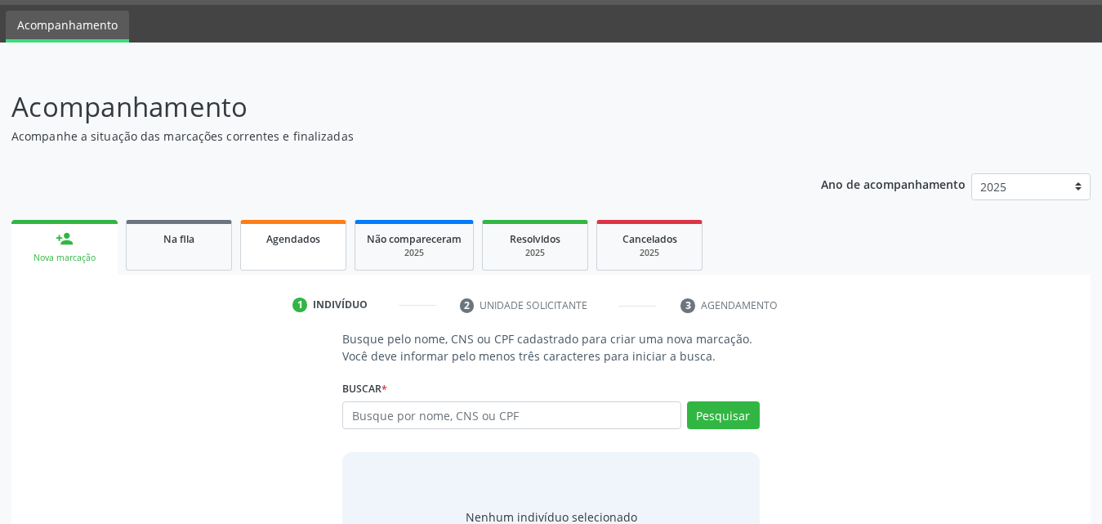
click at [303, 249] on link "Agendados" at bounding box center [293, 245] width 106 height 51
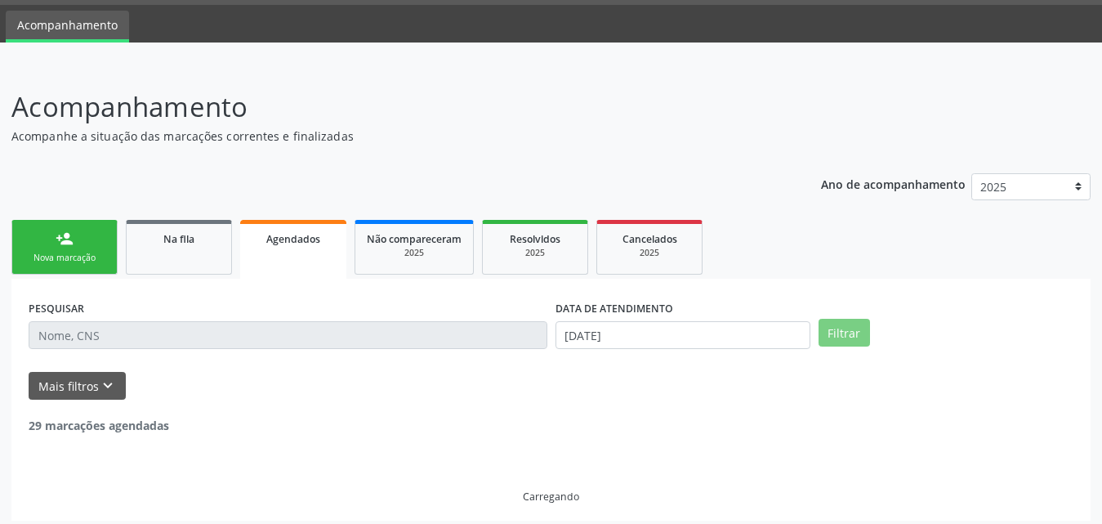
scroll to position [3, 0]
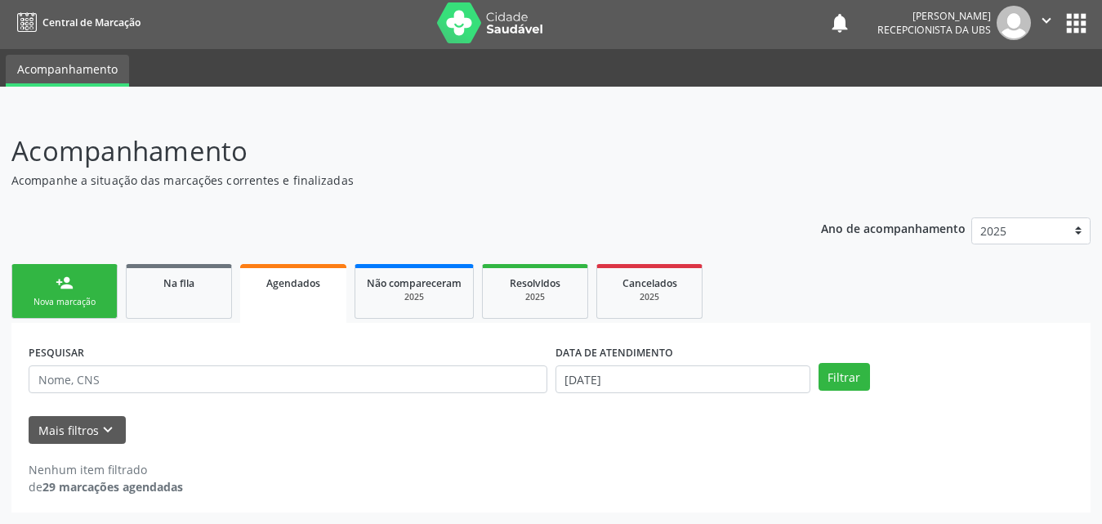
click at [293, 295] on link "Agendados" at bounding box center [293, 293] width 106 height 59
click at [78, 428] on button "Mais filtros keyboard_arrow_down" at bounding box center [77, 430] width 97 height 29
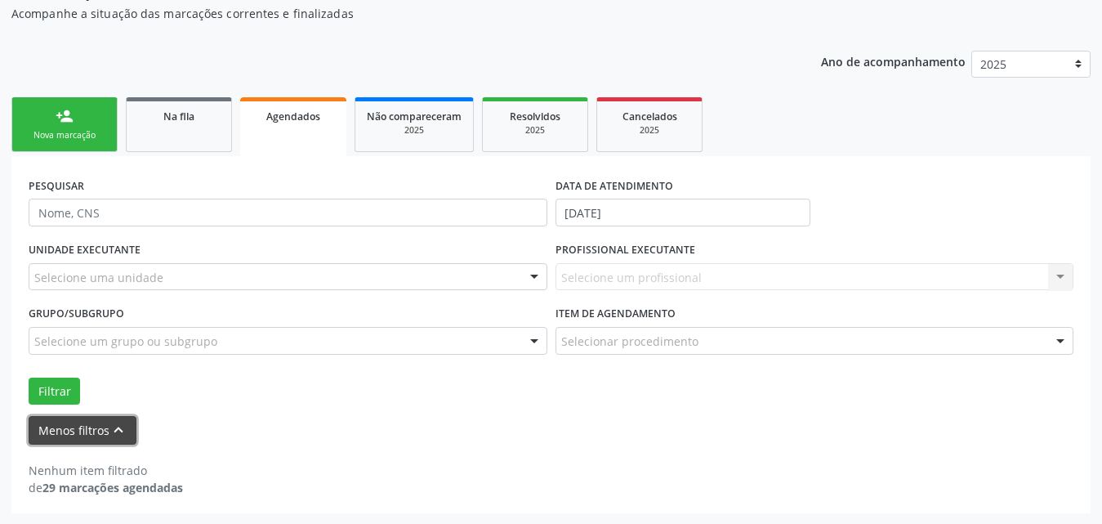
scroll to position [171, 0]
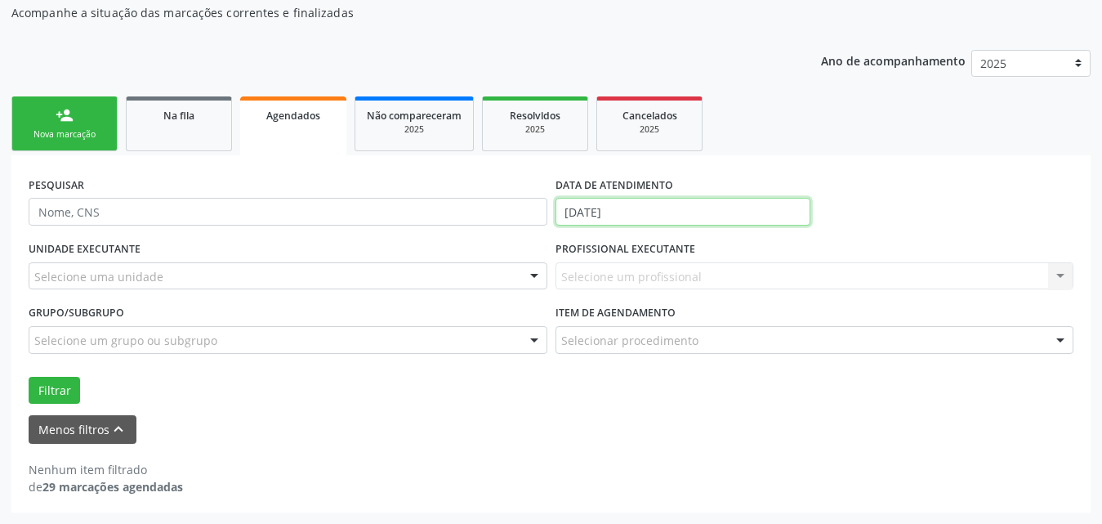
click at [669, 212] on input "[DATE]" at bounding box center [683, 212] width 255 height 28
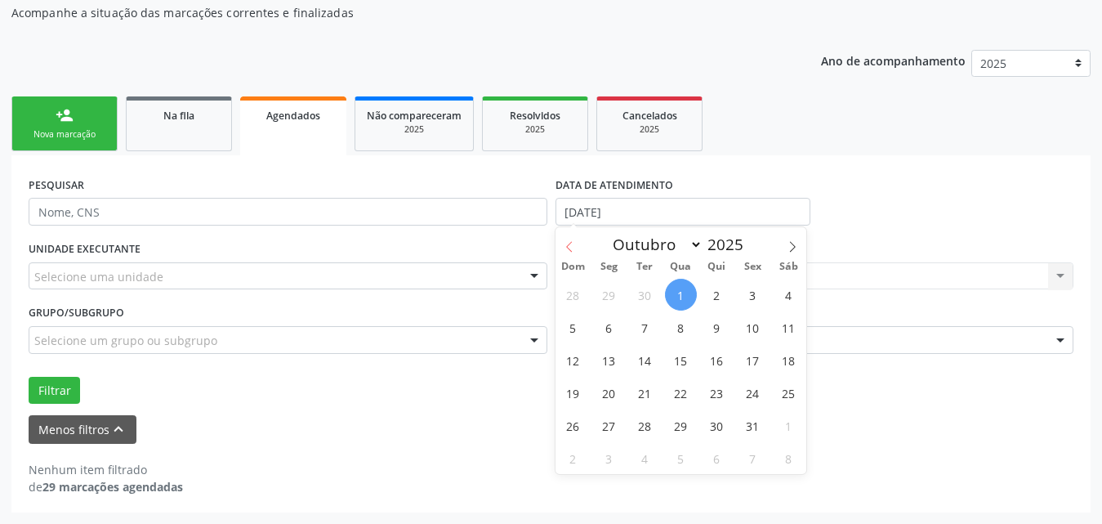
click at [568, 251] on icon at bounding box center [569, 246] width 11 height 11
select select "8"
click at [611, 295] on span "1" at bounding box center [609, 295] width 32 height 32
type input "[DATE]"
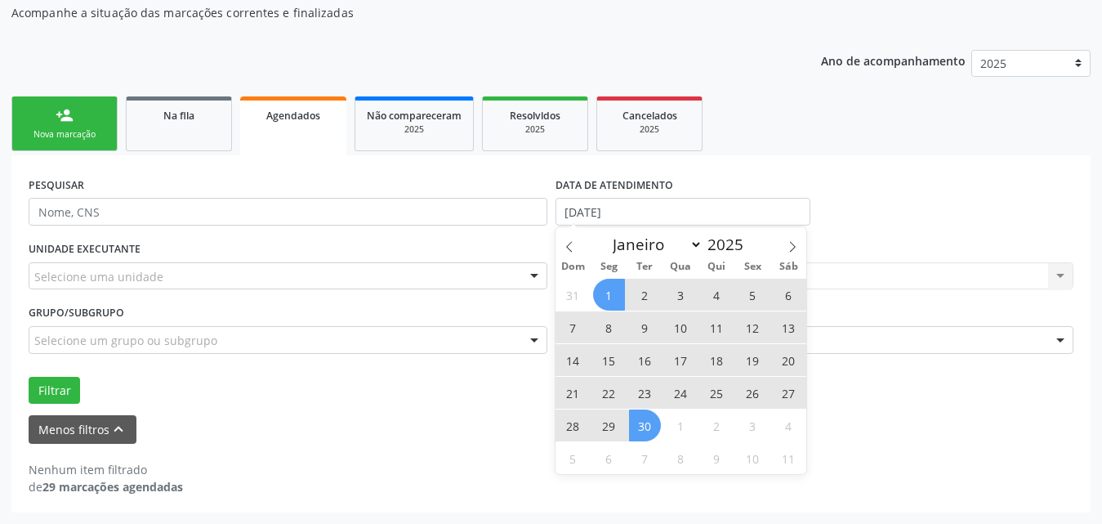
click at [649, 421] on span "30" at bounding box center [645, 425] width 32 height 32
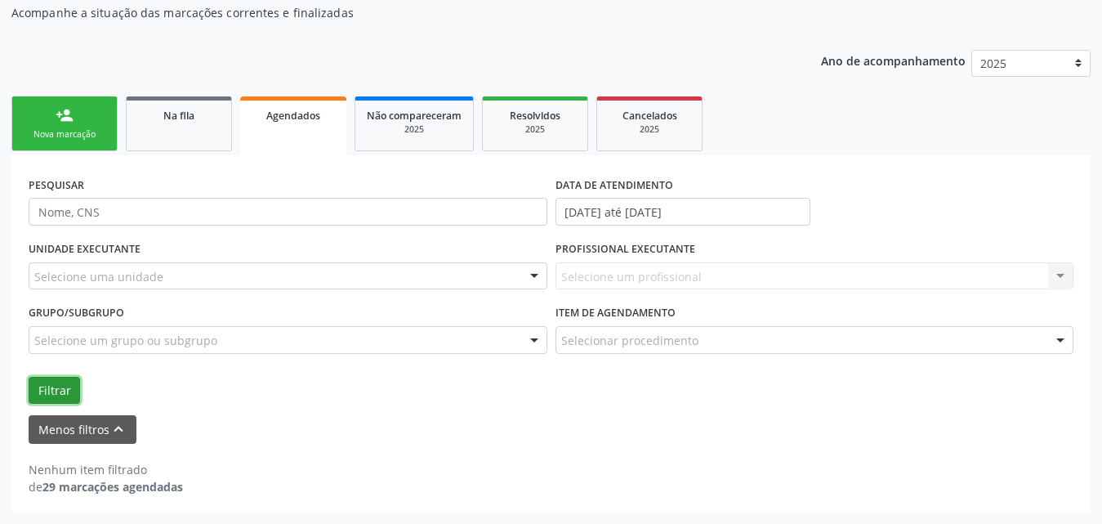
click at [54, 388] on button "Filtrar" at bounding box center [54, 391] width 51 height 28
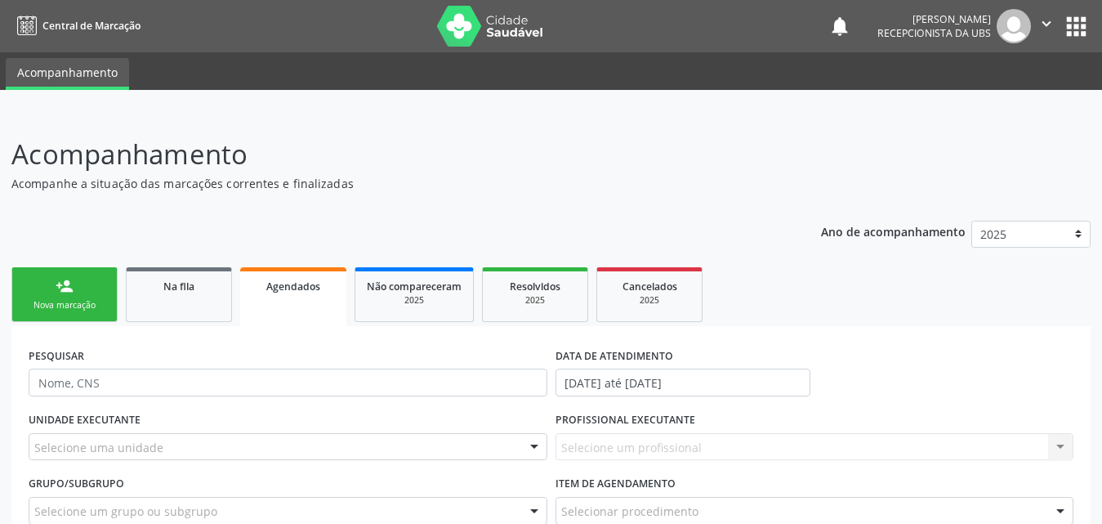
scroll to position [82, 0]
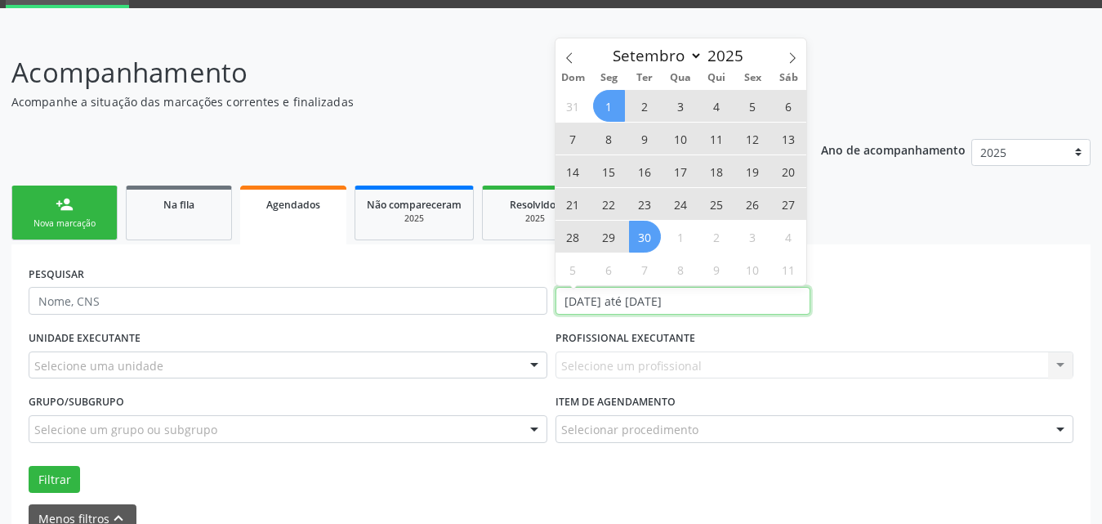
click at [752, 292] on input "[DATE] até [DATE]" at bounding box center [683, 301] width 255 height 28
click at [566, 60] on icon at bounding box center [569, 57] width 11 height 11
select select "7"
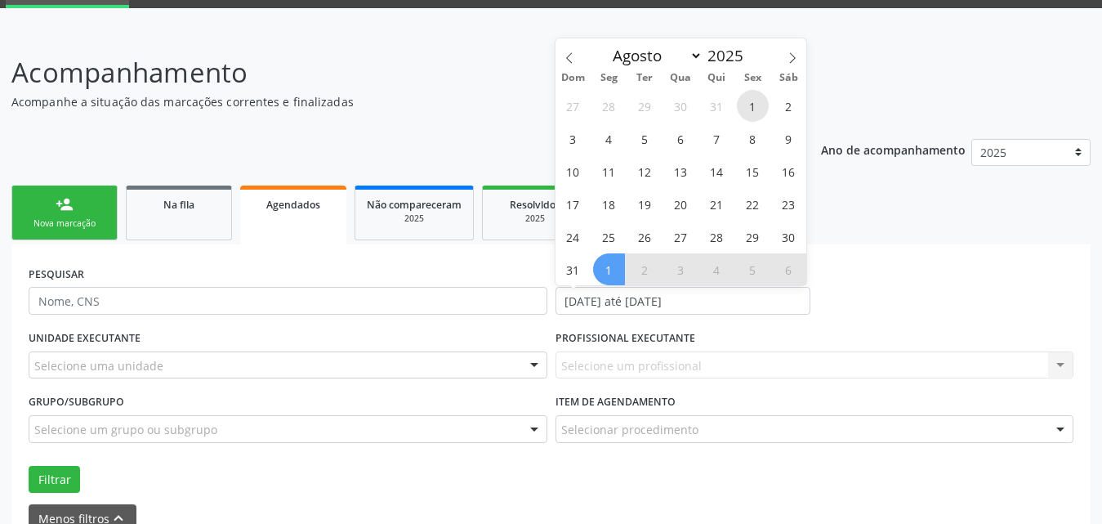
click at [749, 105] on span "1" at bounding box center [753, 106] width 32 height 32
type input "[DATE]"
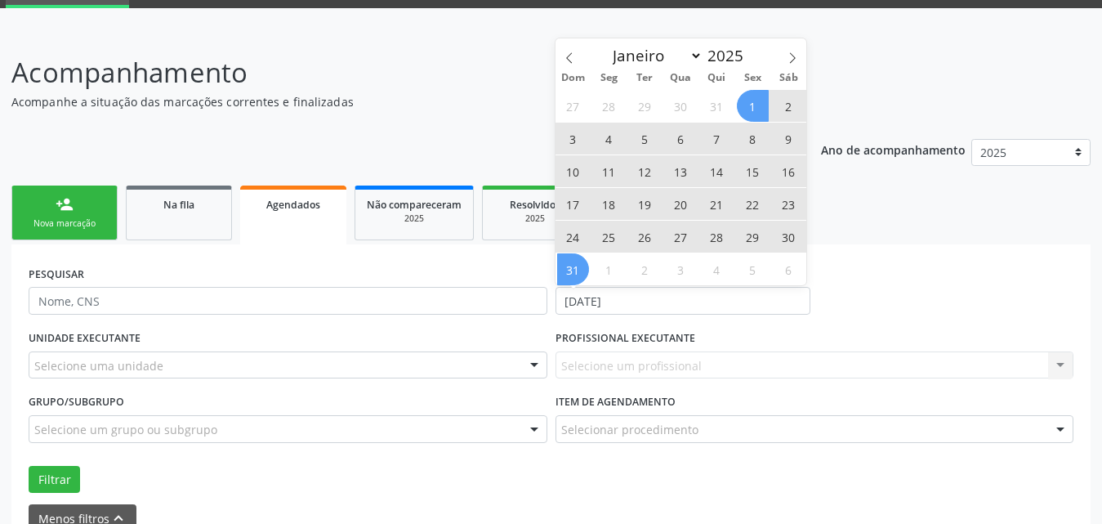
click at [574, 269] on span "31" at bounding box center [573, 269] width 32 height 32
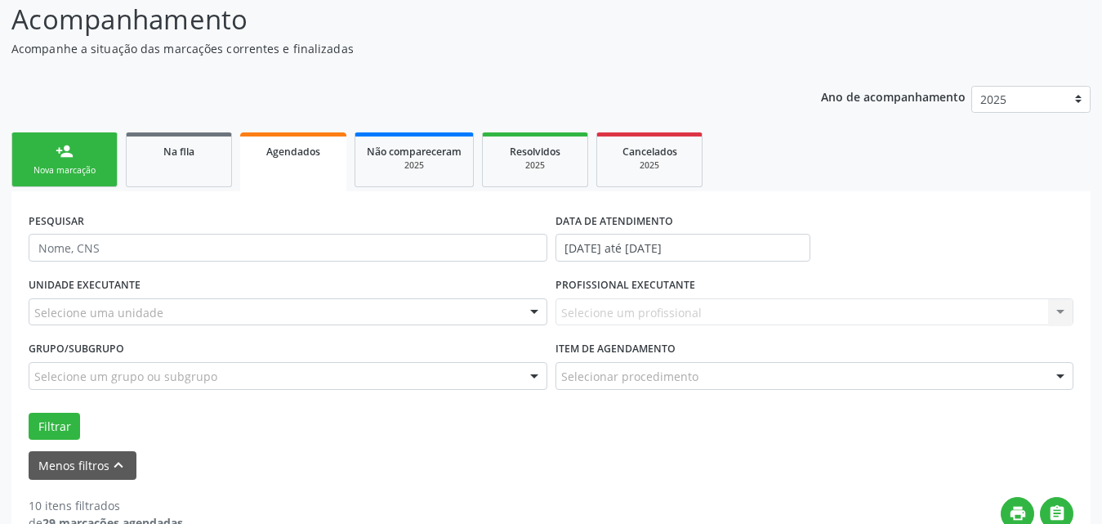
scroll to position [163, 0]
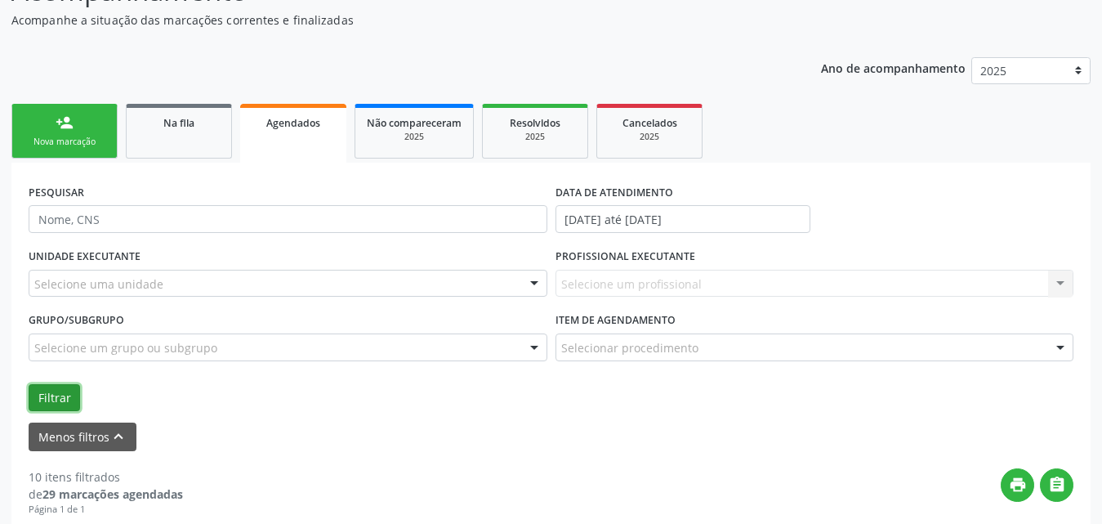
click at [48, 393] on button "Filtrar" at bounding box center [54, 398] width 51 height 28
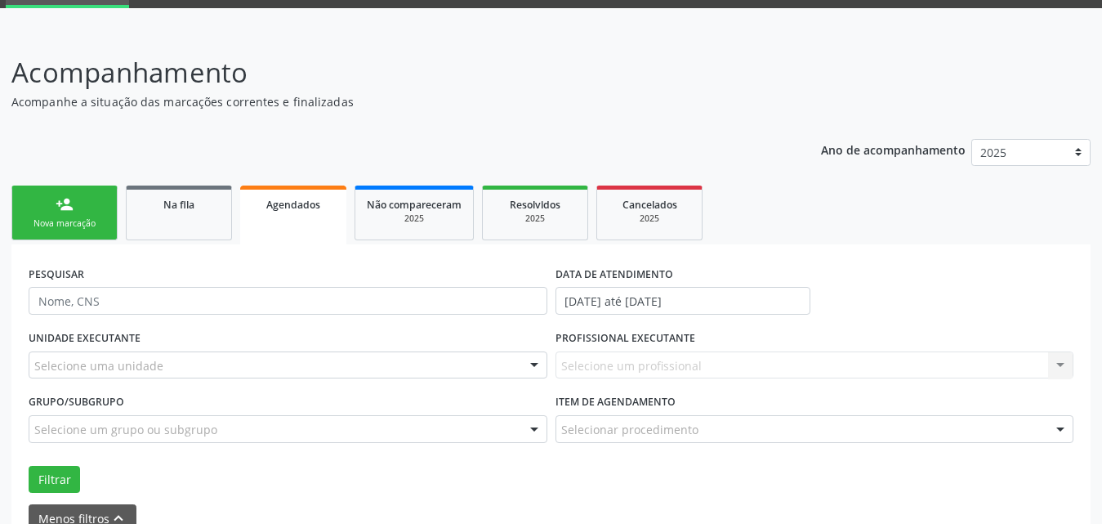
scroll to position [7, 0]
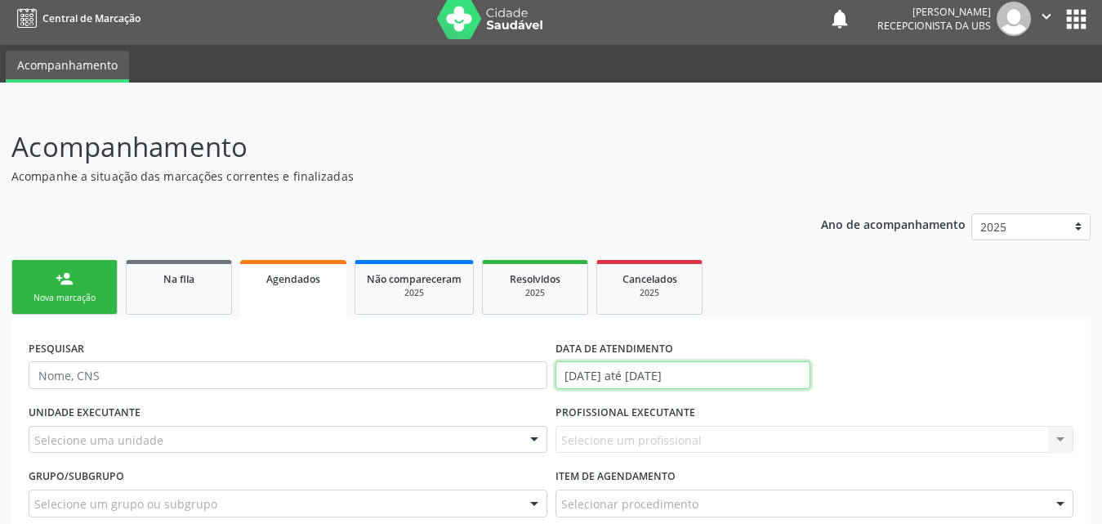
click at [743, 368] on input "[DATE] até [DATE]" at bounding box center [683, 375] width 255 height 28
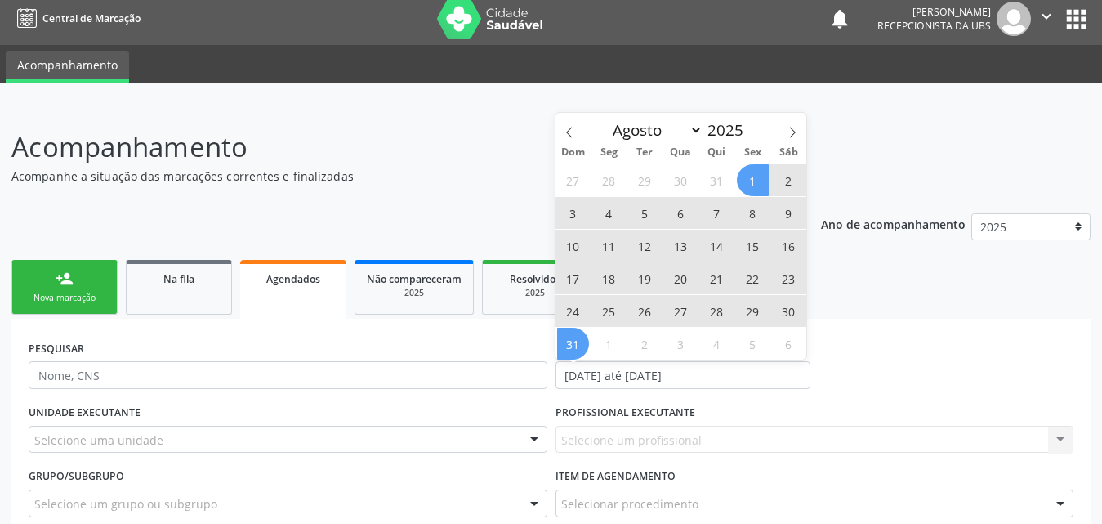
click at [757, 180] on span "1" at bounding box center [753, 180] width 32 height 32
type input "[DATE]"
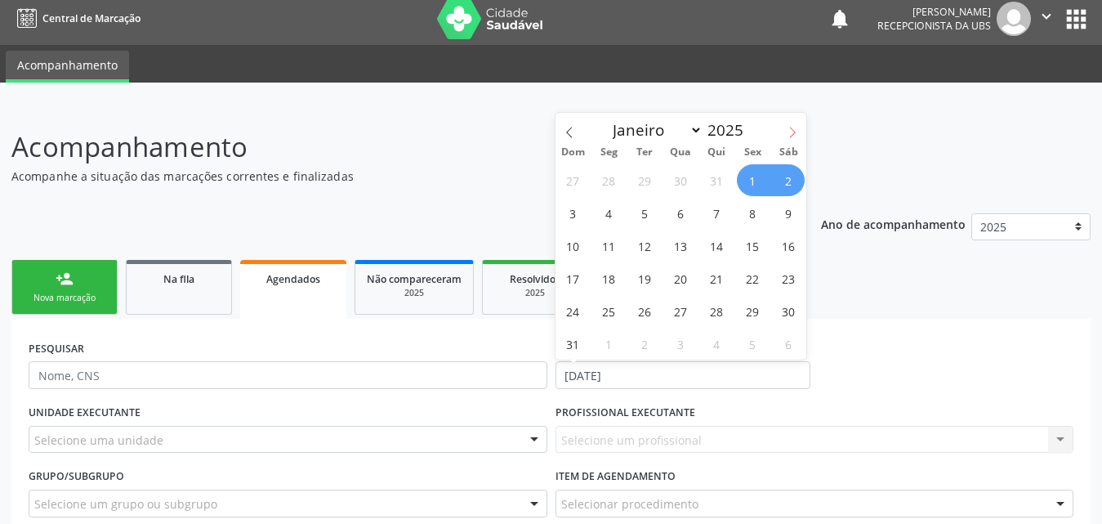
click at [788, 132] on icon at bounding box center [792, 132] width 11 height 11
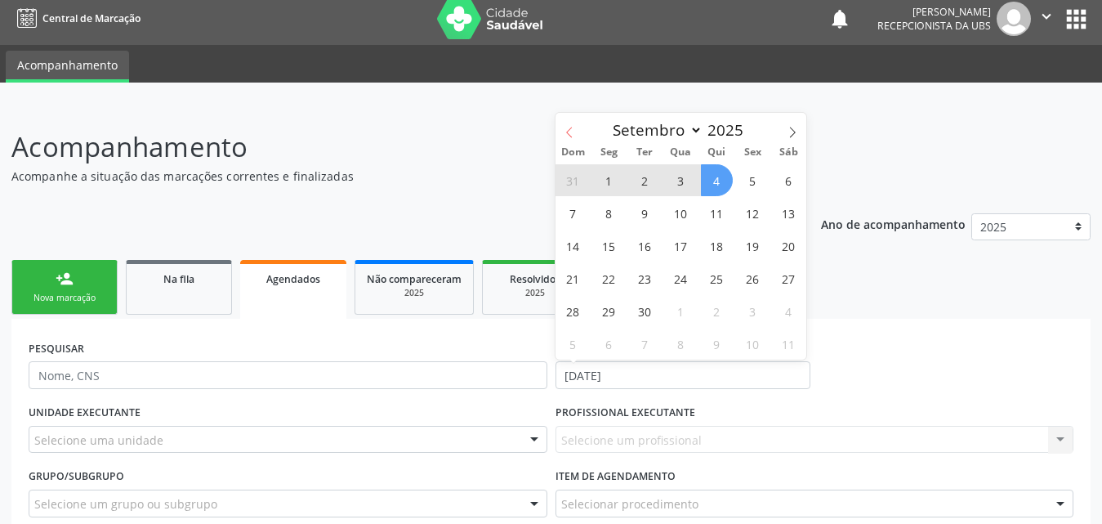
click at [568, 132] on icon at bounding box center [569, 132] width 11 height 11
select select "7"
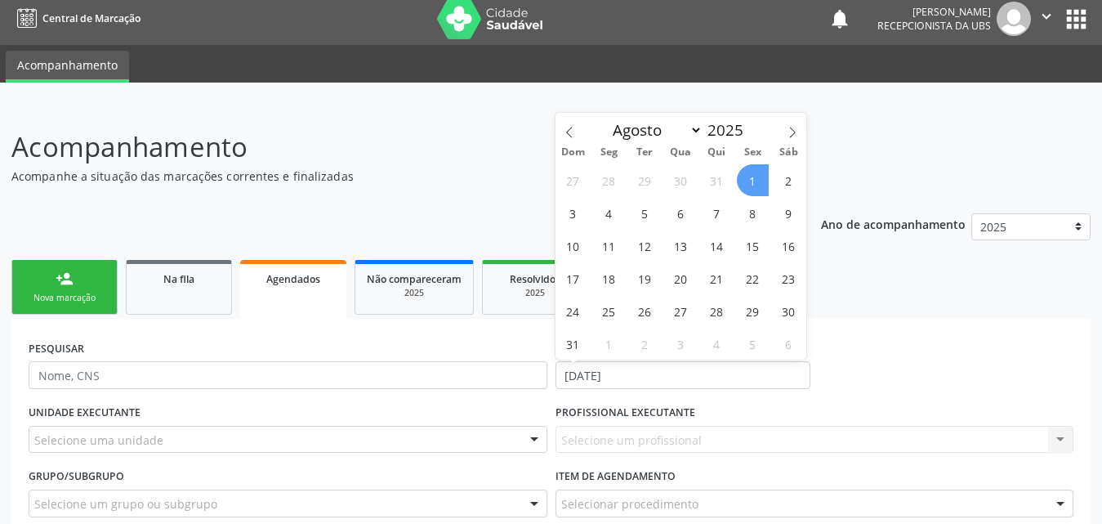
click at [750, 181] on span "1" at bounding box center [753, 180] width 32 height 32
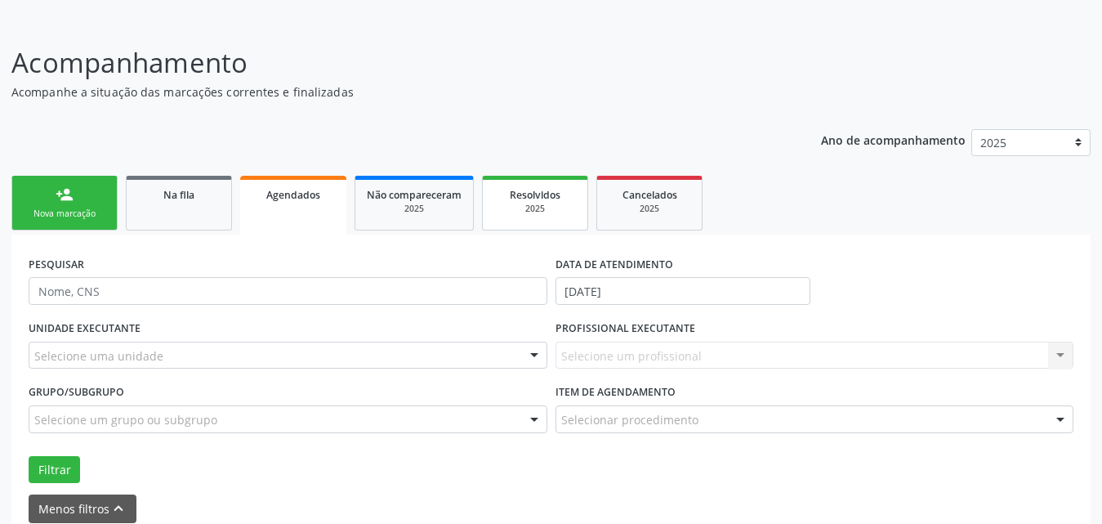
scroll to position [171, 0]
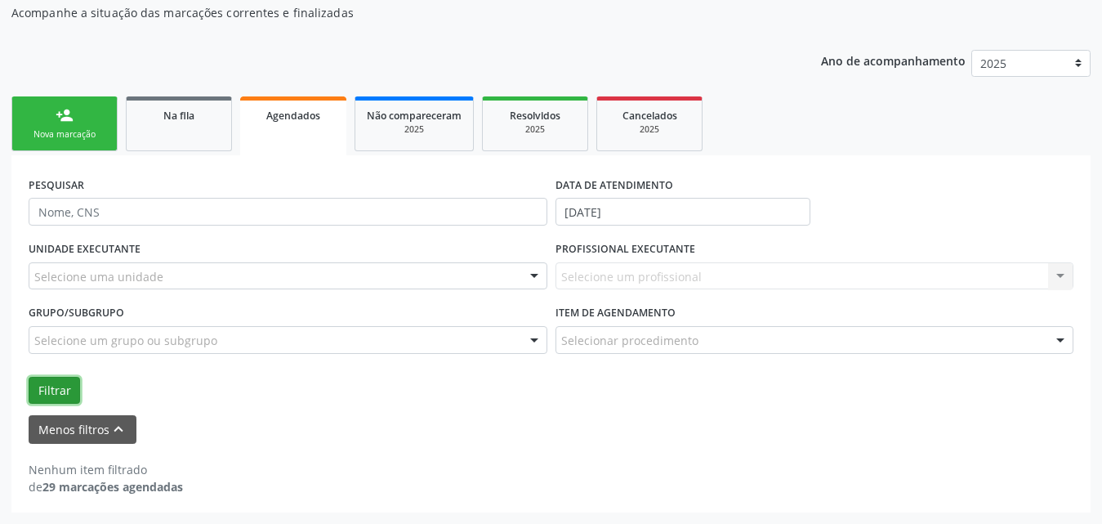
click at [48, 382] on button "Filtrar" at bounding box center [54, 391] width 51 height 28
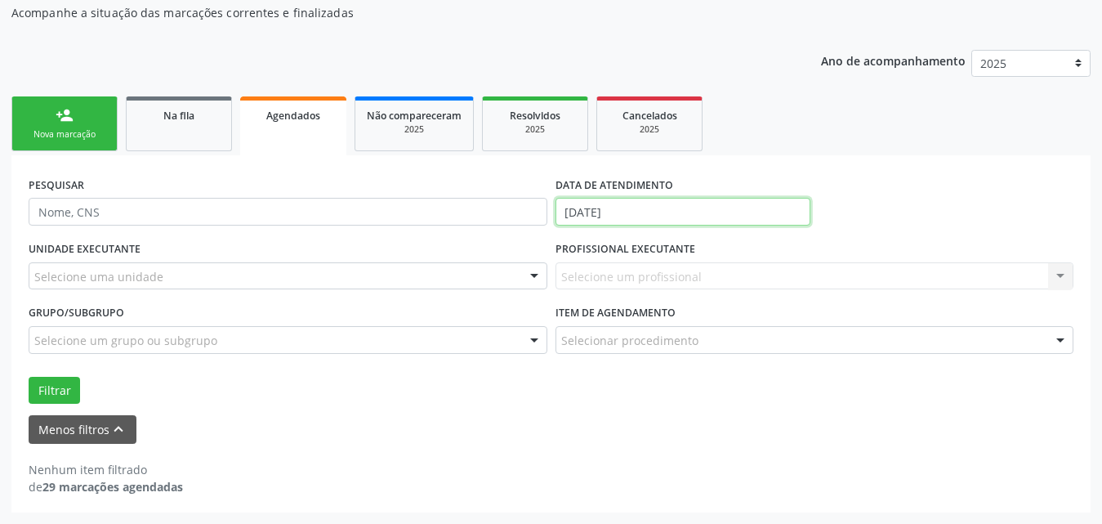
click at [654, 211] on input "[DATE]" at bounding box center [683, 212] width 255 height 28
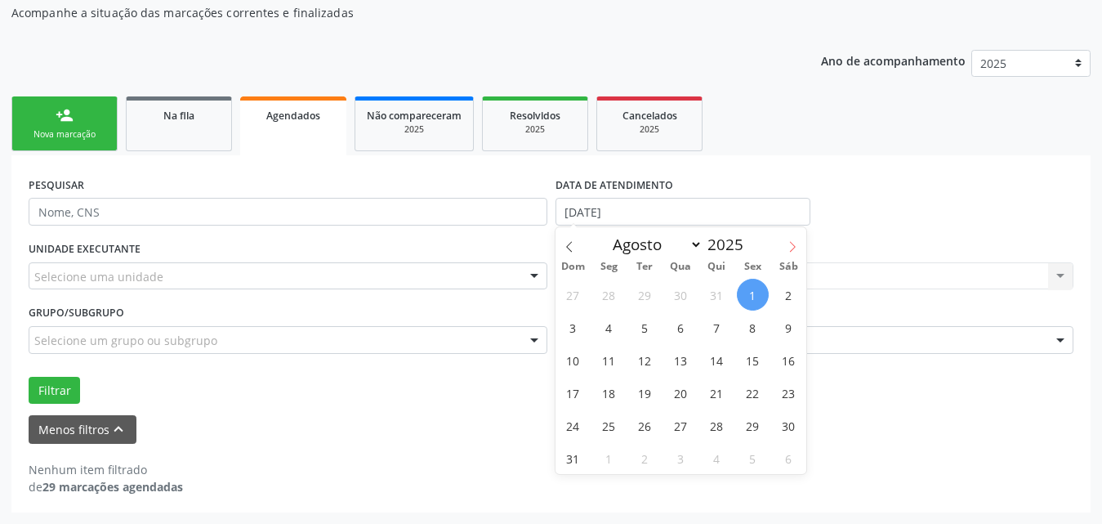
click at [792, 239] on span at bounding box center [793, 241] width 28 height 28
select select "8"
click at [644, 429] on span "30" at bounding box center [645, 425] width 32 height 32
type input "[DATE]"
click at [642, 422] on span "30" at bounding box center [645, 425] width 32 height 32
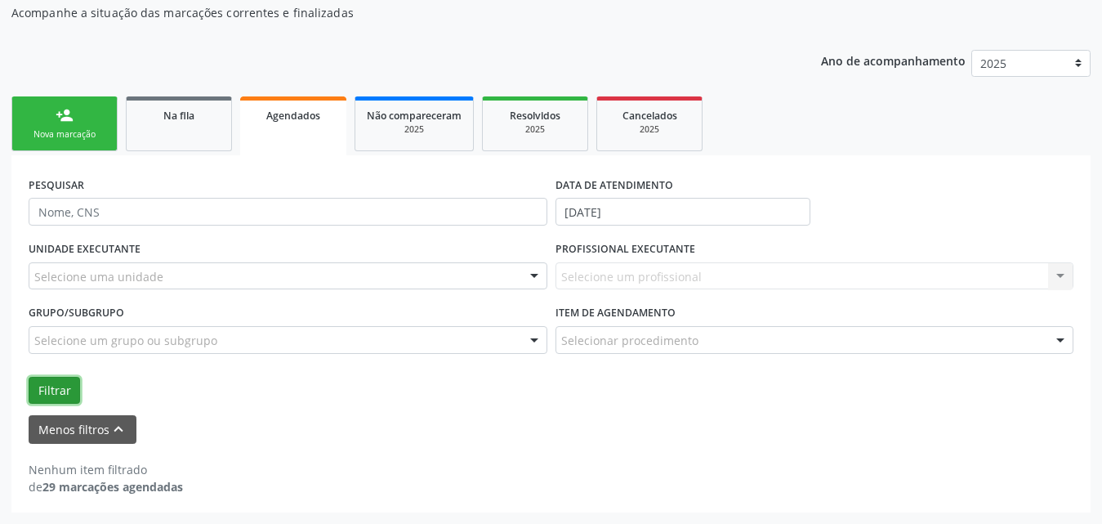
click at [47, 379] on button "Filtrar" at bounding box center [54, 391] width 51 height 28
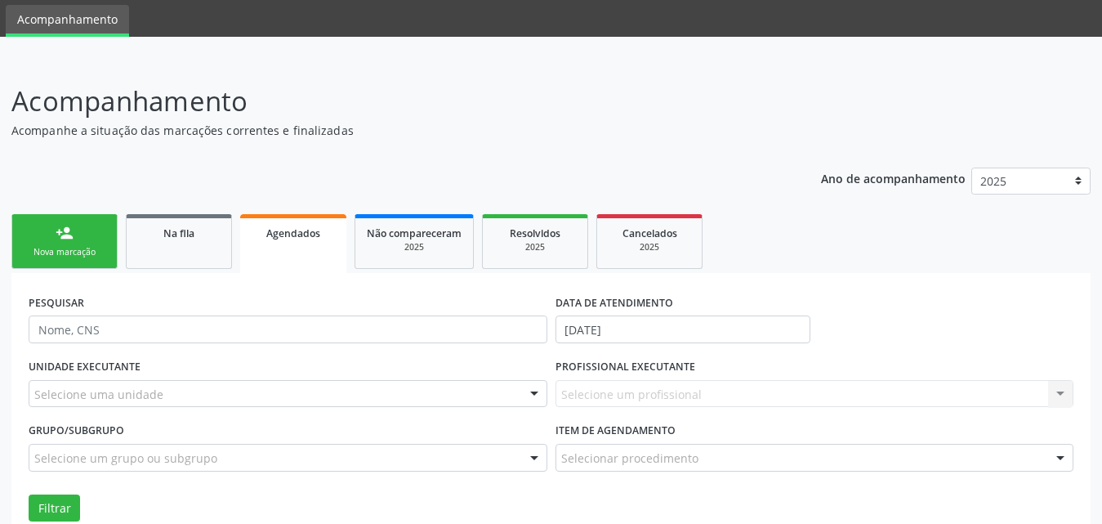
scroll to position [82, 0]
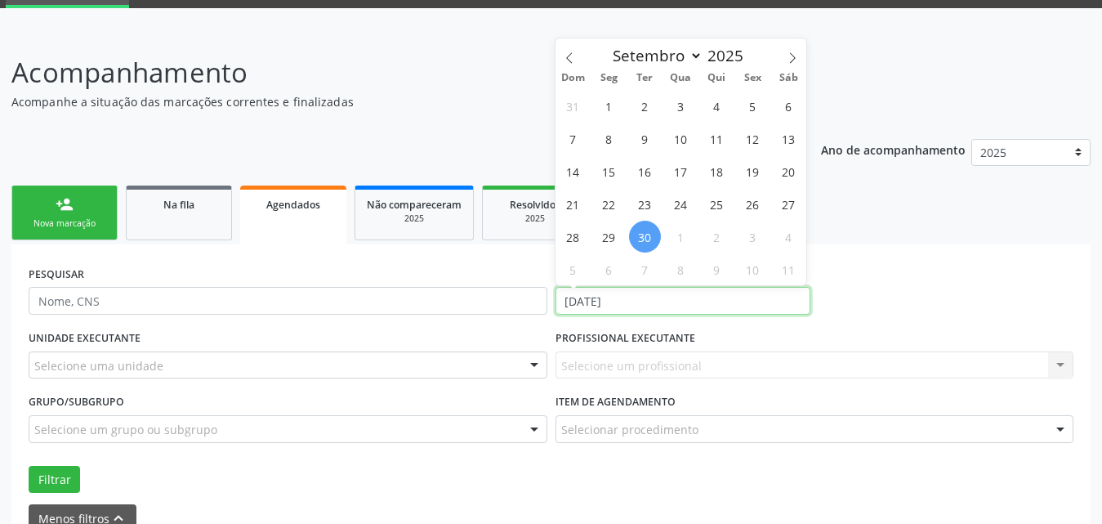
click at [700, 297] on input "[DATE]" at bounding box center [683, 301] width 255 height 28
click at [568, 50] on span at bounding box center [570, 52] width 28 height 28
select select "7"
click at [758, 108] on span "1" at bounding box center [753, 106] width 32 height 32
type input "[DATE]"
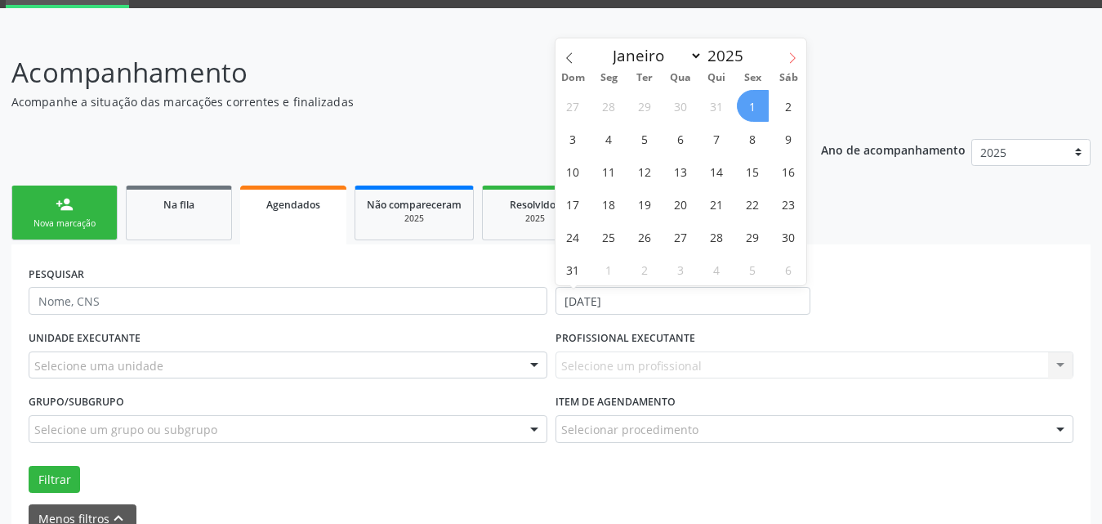
click at [796, 64] on span at bounding box center [793, 52] width 28 height 28
select select "8"
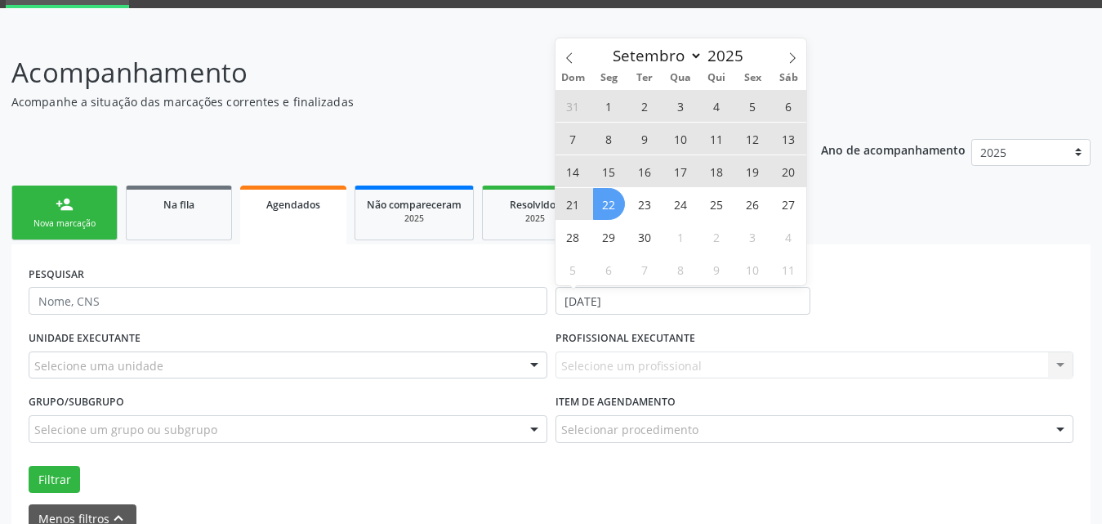
click at [613, 204] on span "22" at bounding box center [609, 204] width 32 height 32
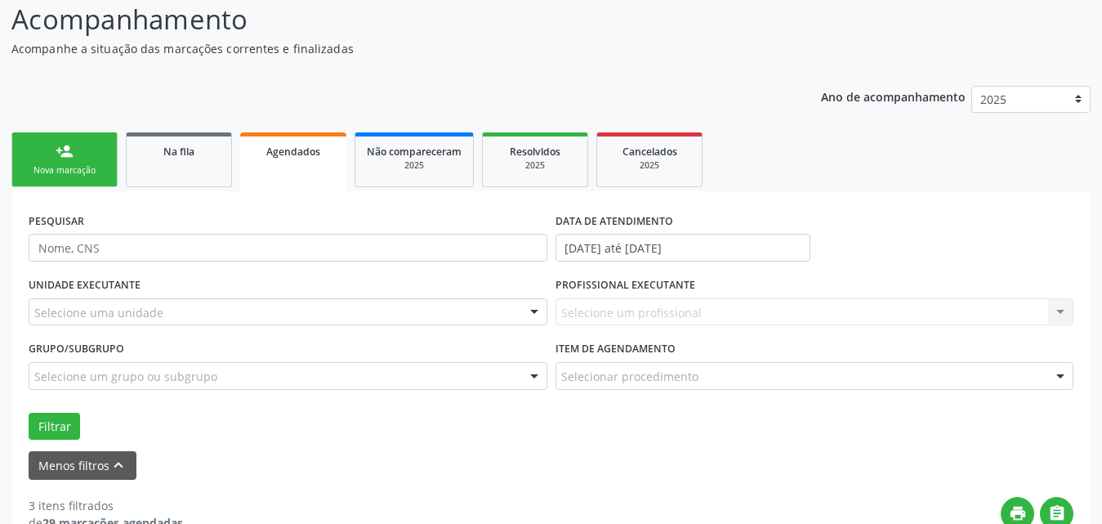
scroll to position [163, 0]
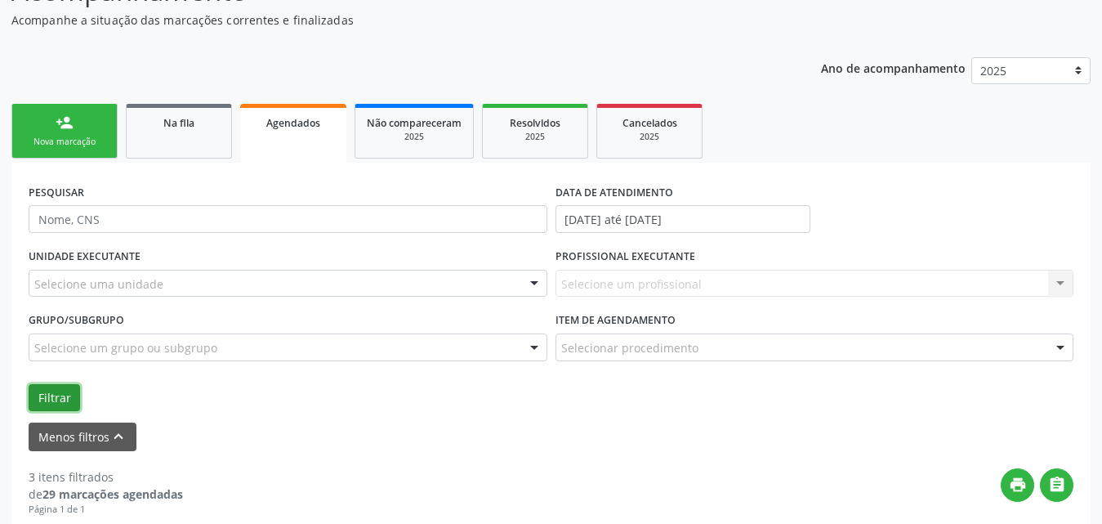
click at [39, 391] on button "Filtrar" at bounding box center [54, 398] width 51 height 28
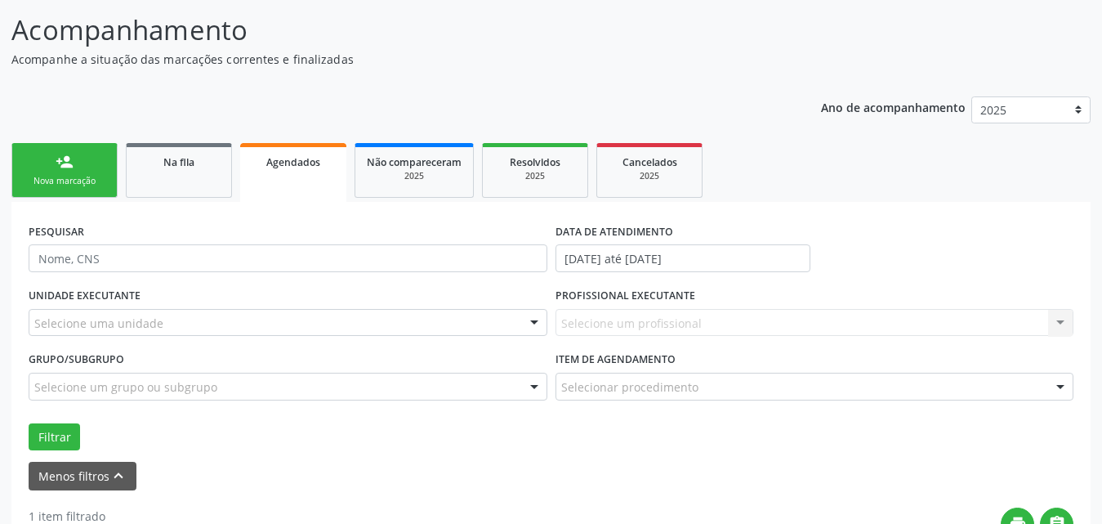
scroll to position [123, 0]
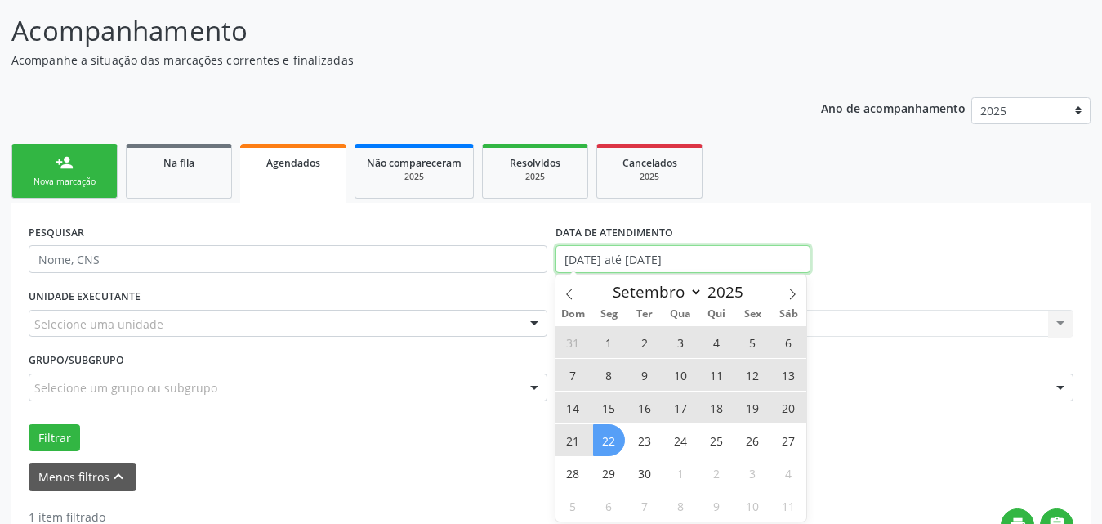
click at [733, 261] on input "[DATE] até [DATE]" at bounding box center [683, 259] width 255 height 28
click at [647, 468] on span "30" at bounding box center [645, 473] width 32 height 32
type input "[DATE]"
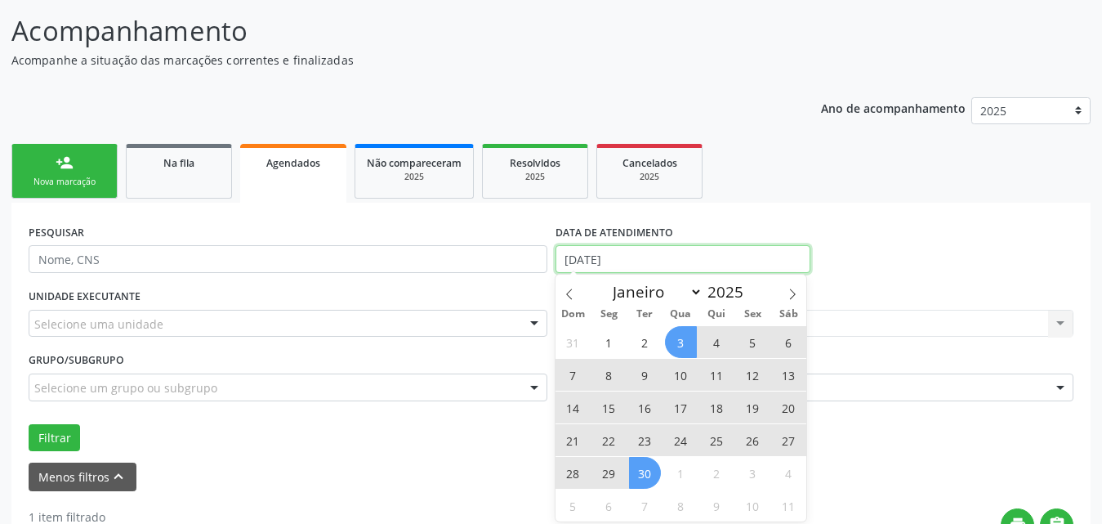
click at [718, 247] on input "[DATE]" at bounding box center [683, 259] width 255 height 28
click at [574, 284] on span at bounding box center [570, 289] width 28 height 28
select select "7"
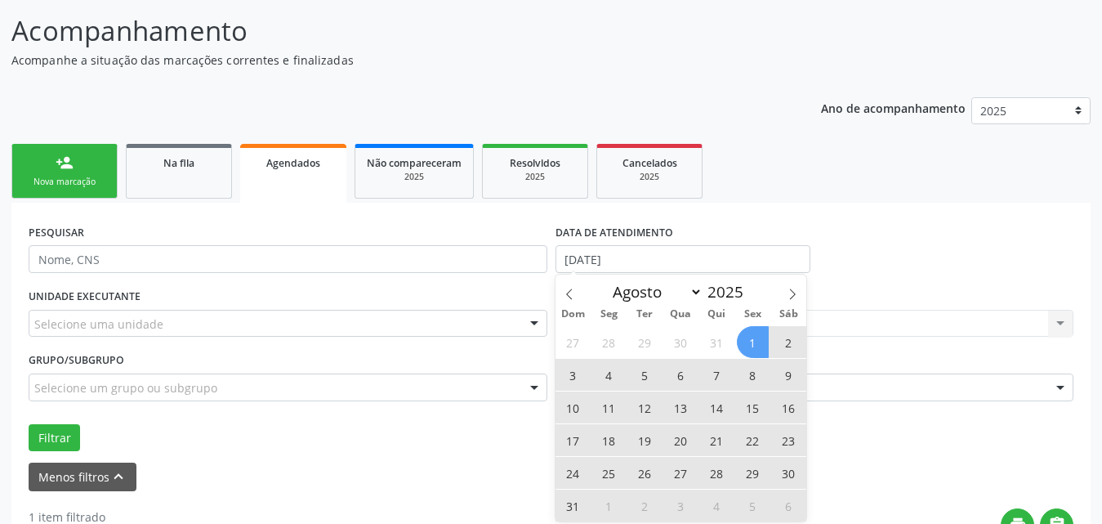
click at [758, 338] on span "1" at bounding box center [753, 342] width 32 height 32
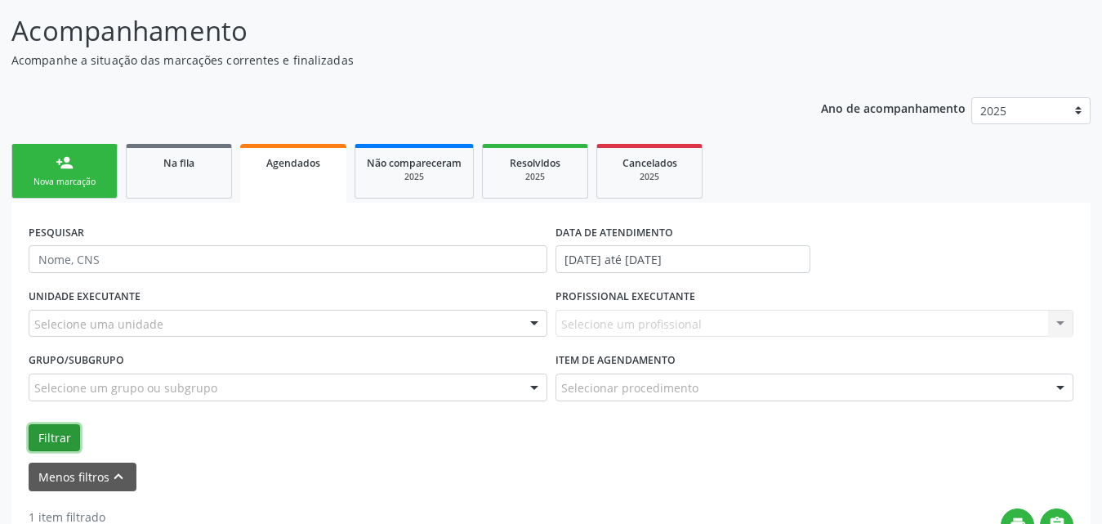
click at [57, 435] on button "Filtrar" at bounding box center [54, 438] width 51 height 28
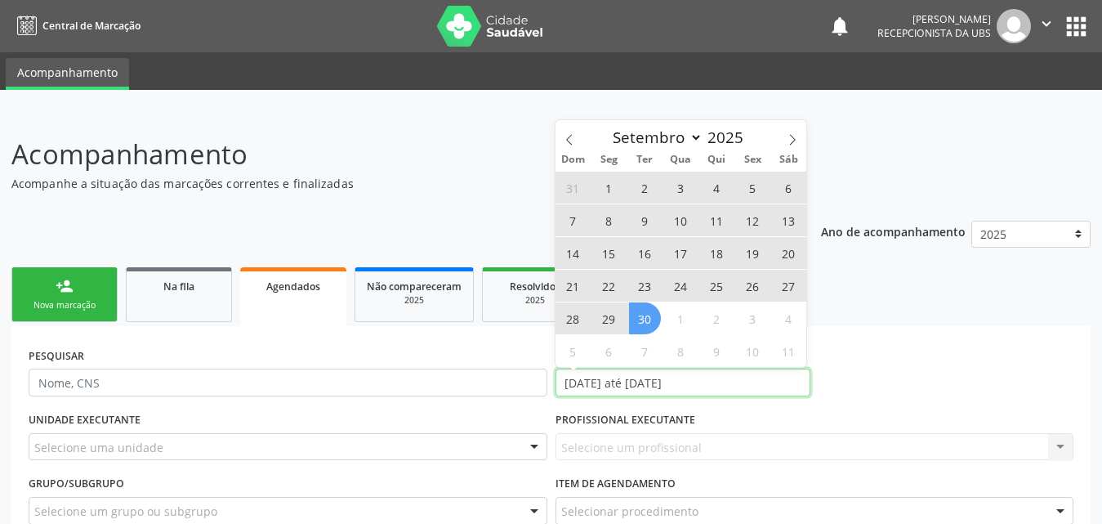
click at [760, 381] on input "[DATE] até [DATE]" at bounding box center [683, 383] width 255 height 28
click at [687, 347] on span "8" at bounding box center [681, 351] width 32 height 32
type input "08/10/2025"
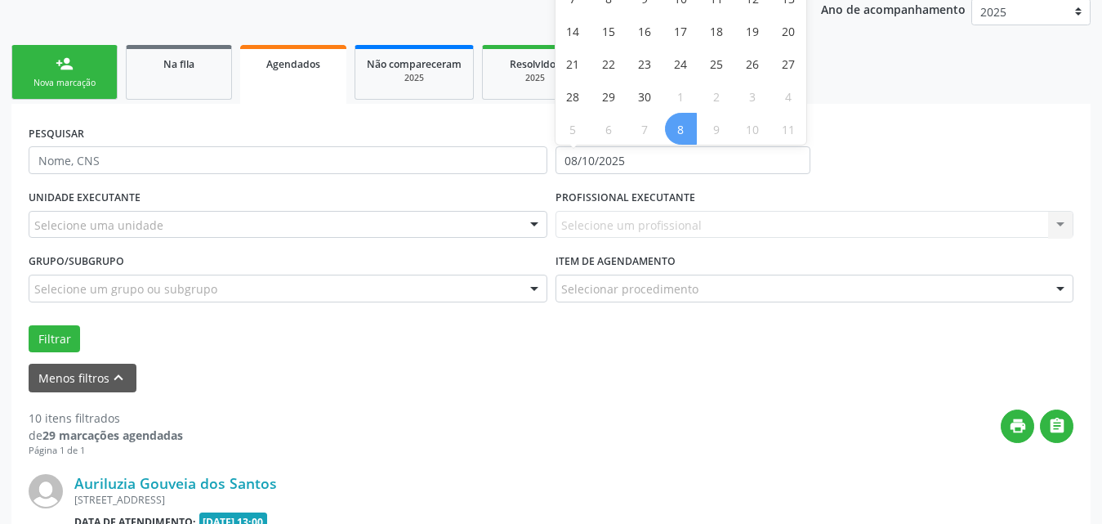
scroll to position [245, 0]
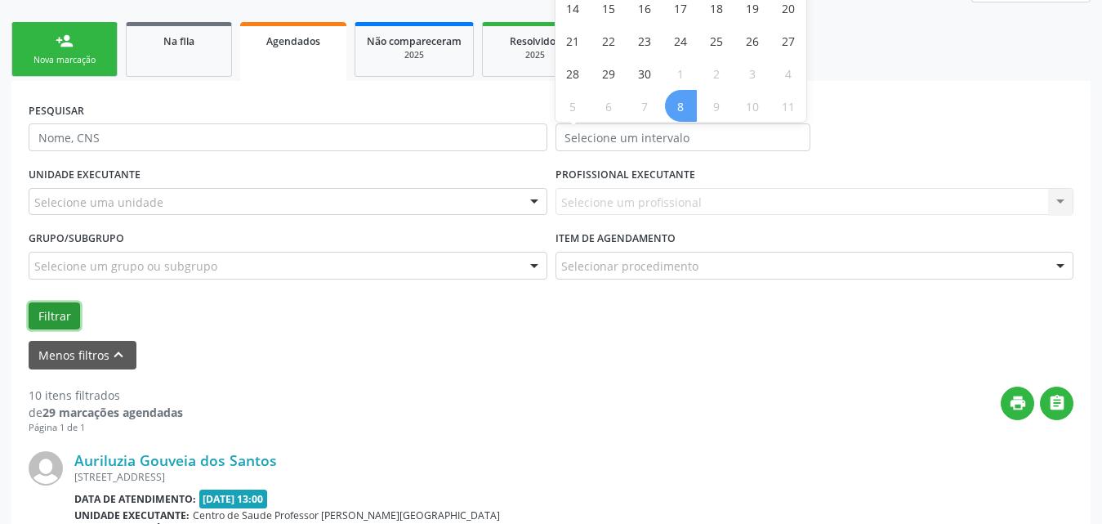
click at [42, 310] on button "Filtrar" at bounding box center [54, 316] width 51 height 28
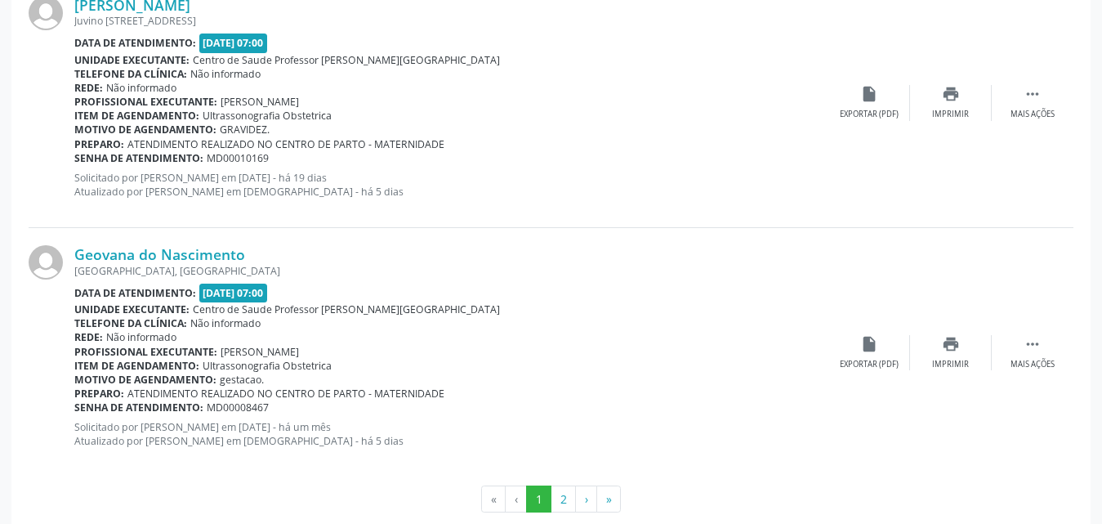
scroll to position [3994, 0]
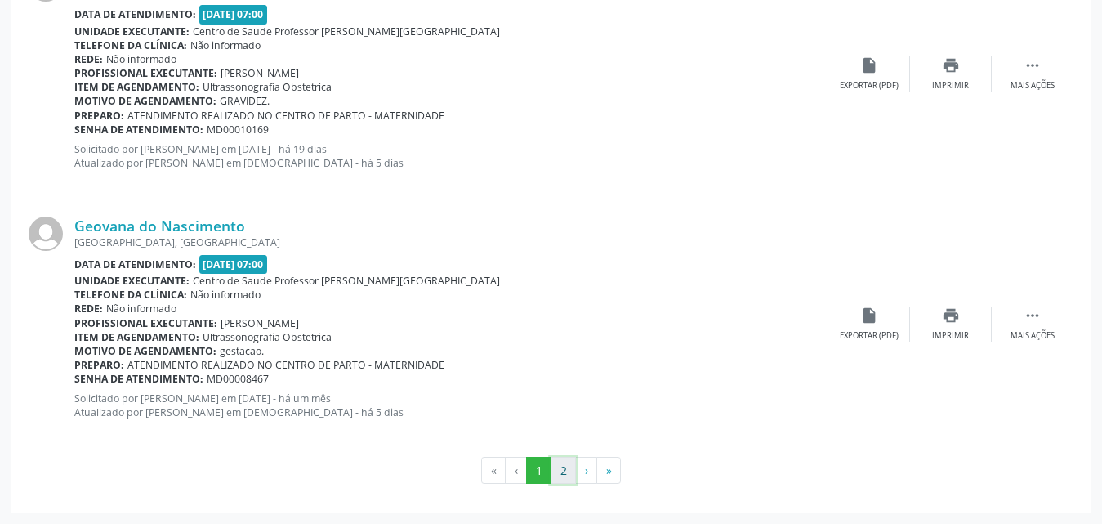
click at [565, 472] on button "2" at bounding box center [563, 471] width 25 height 28
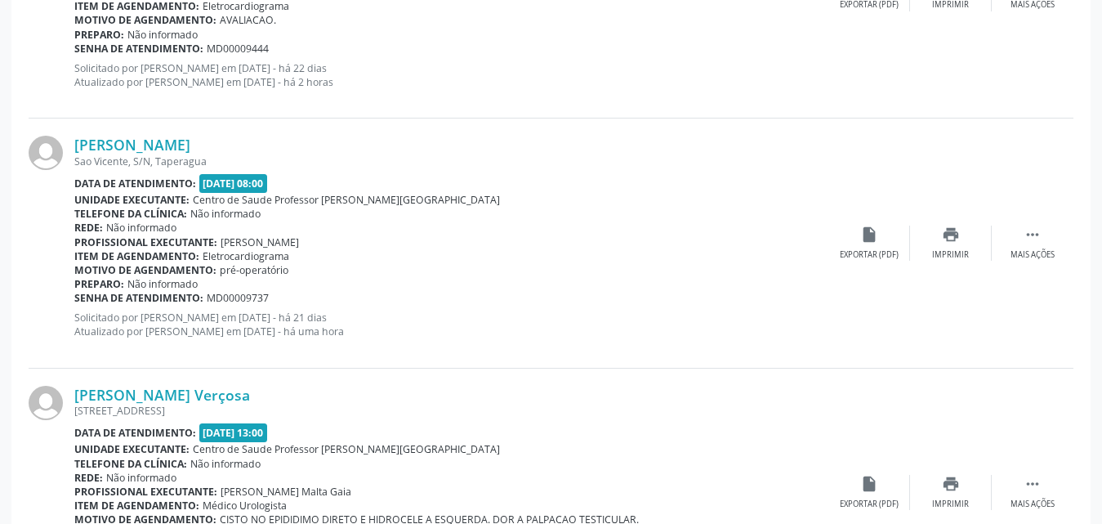
scroll to position [2747, 0]
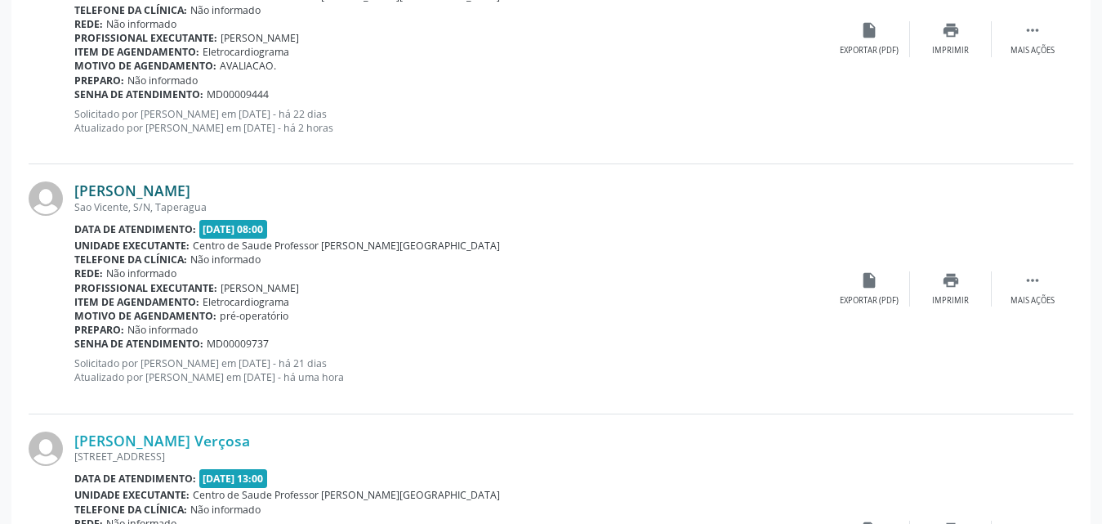
click at [163, 199] on link "[PERSON_NAME]" at bounding box center [132, 190] width 116 height 18
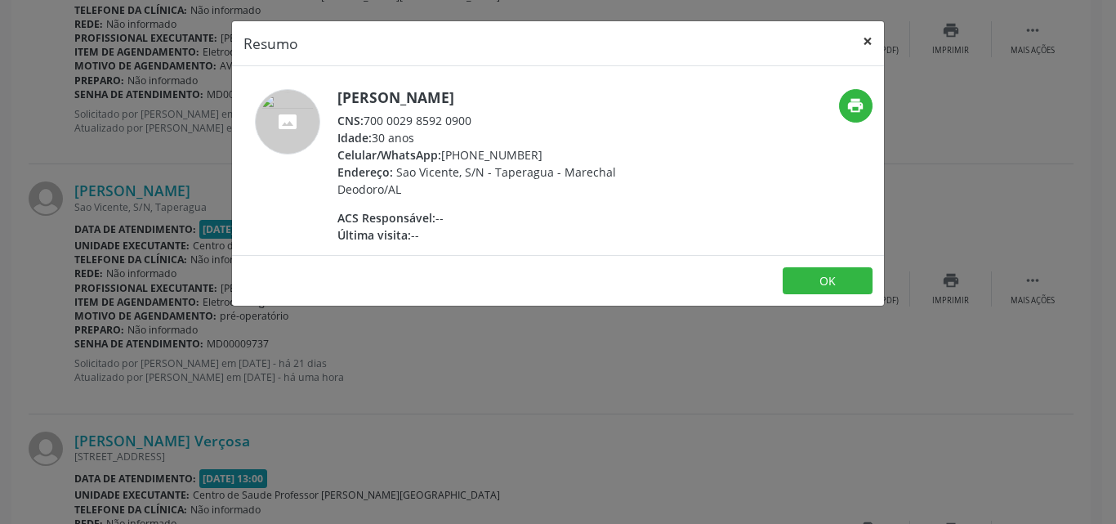
click at [870, 29] on button "×" at bounding box center [868, 41] width 33 height 40
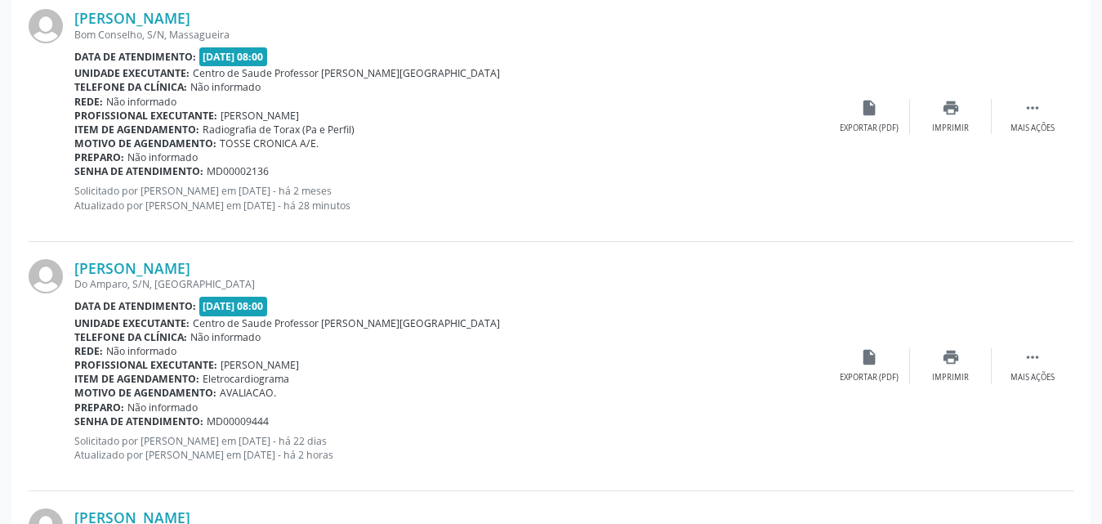
scroll to position [2502, 0]
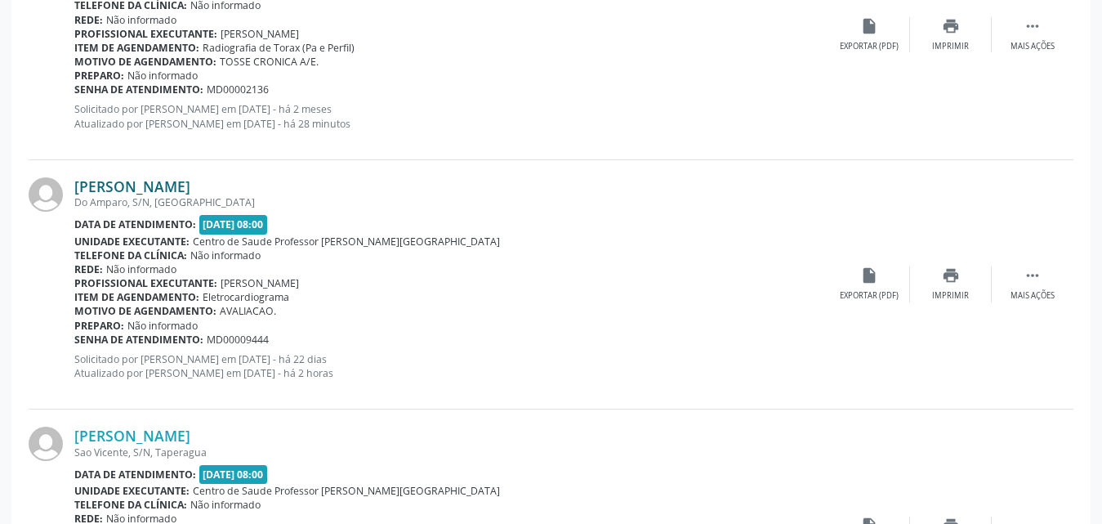
click at [158, 191] on link "[PERSON_NAME]" at bounding box center [132, 186] width 116 height 18
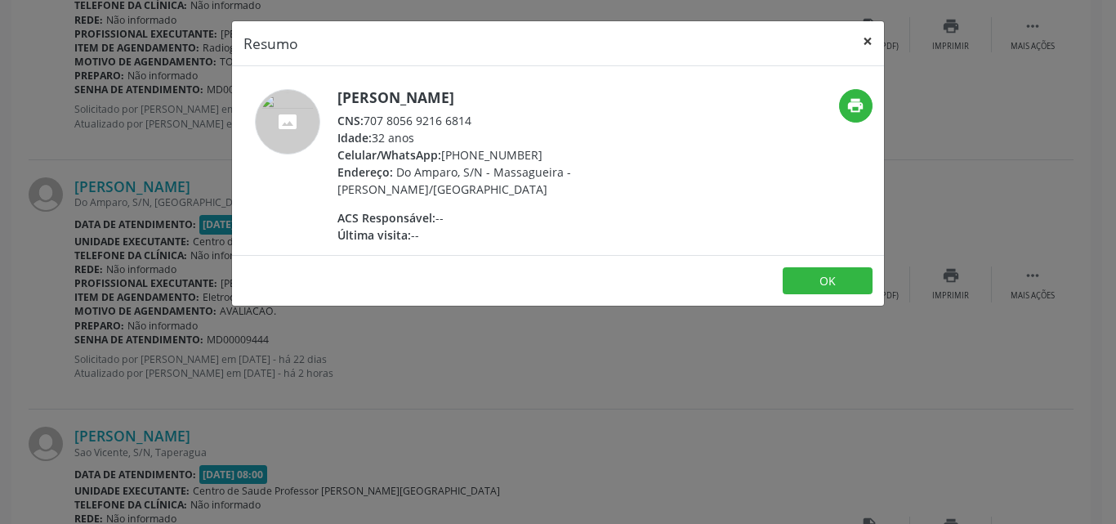
click at [867, 42] on button "×" at bounding box center [868, 41] width 33 height 40
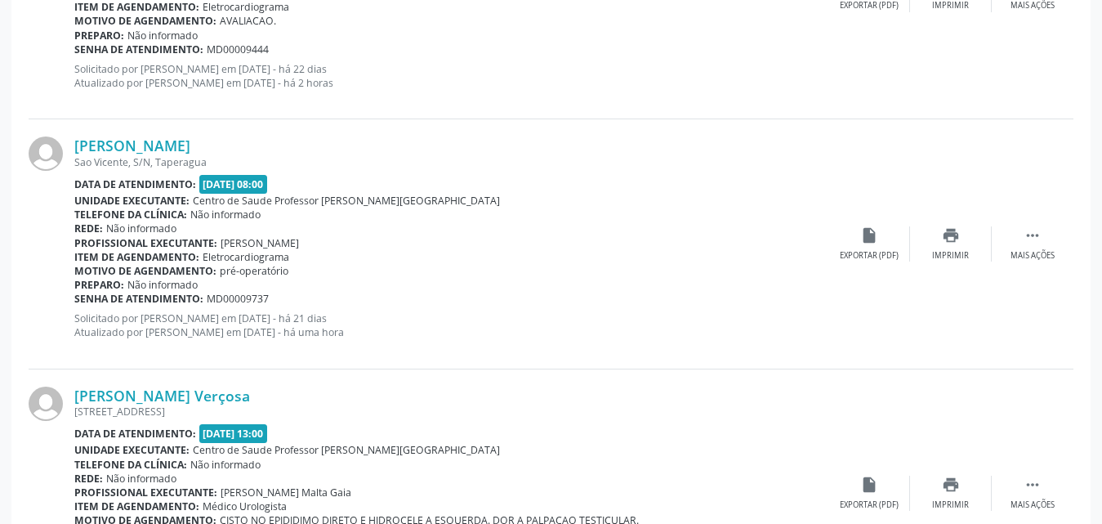
scroll to position [2747, 0]
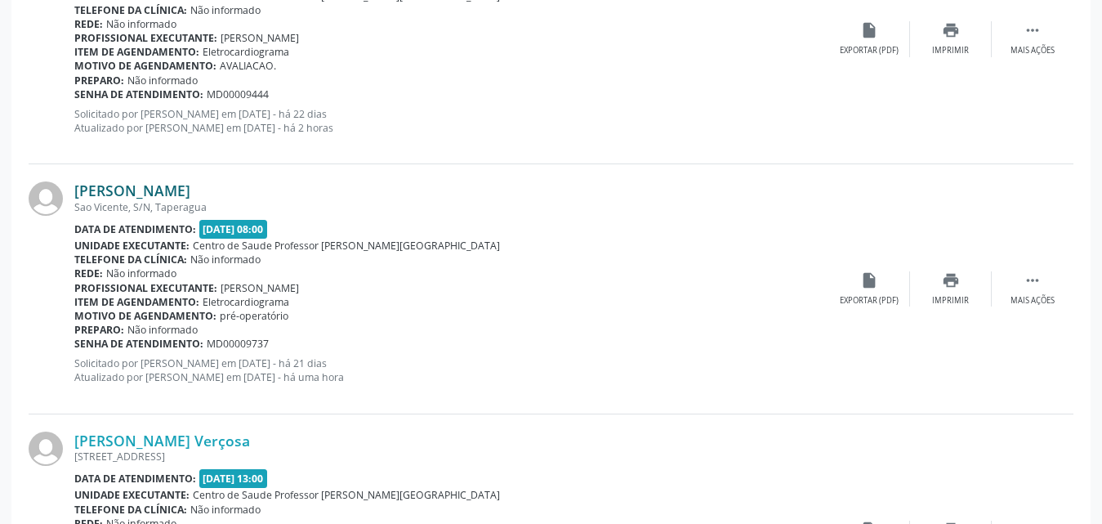
click at [166, 186] on link "[PERSON_NAME]" at bounding box center [132, 190] width 116 height 18
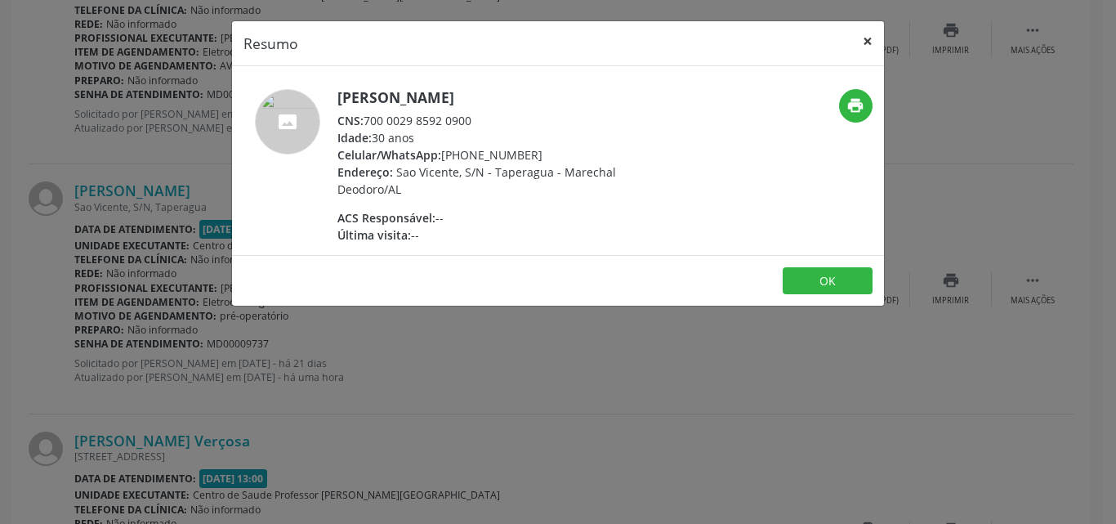
click at [874, 45] on button "×" at bounding box center [868, 41] width 33 height 40
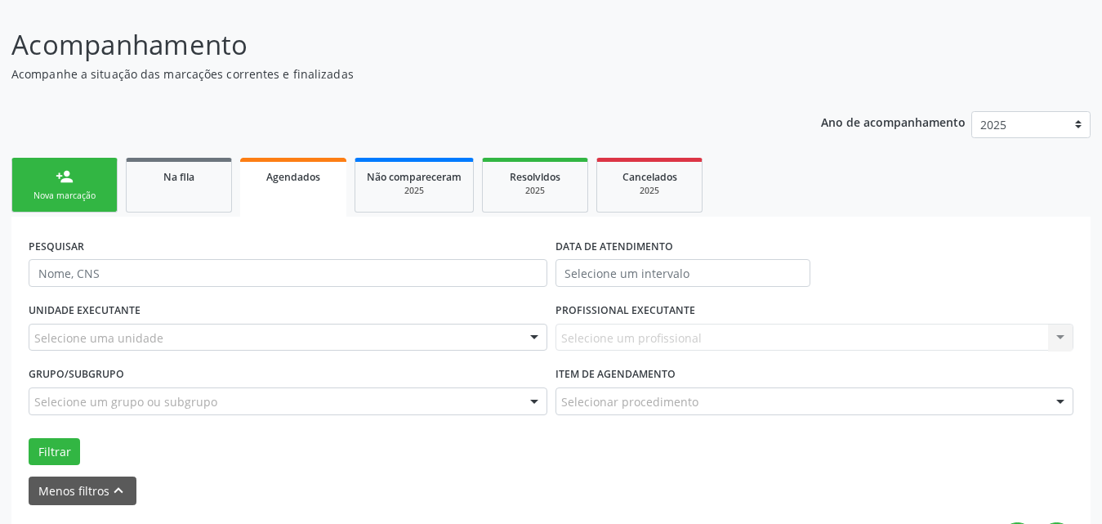
scroll to position [0, 0]
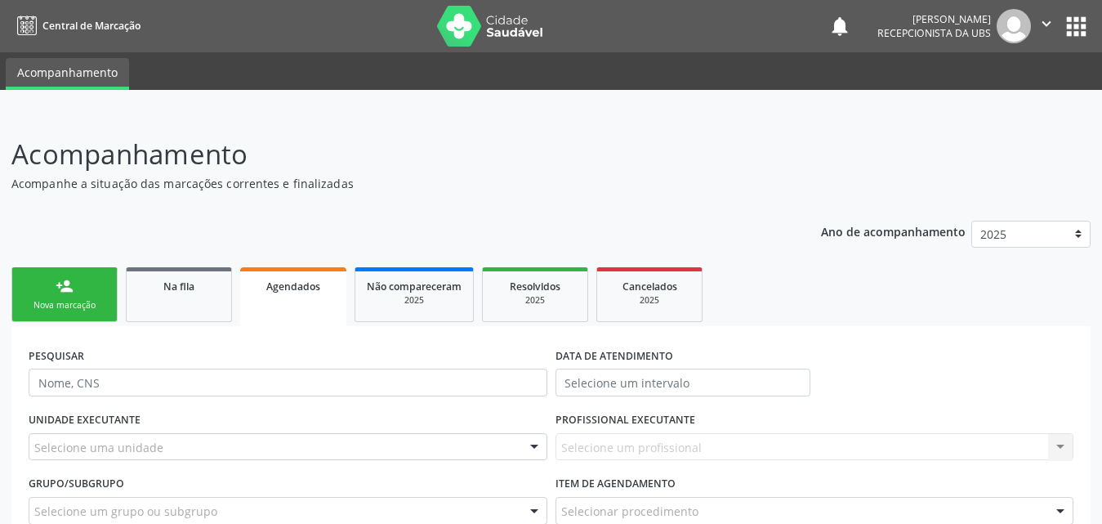
click at [1044, 21] on icon "" at bounding box center [1047, 24] width 18 height 18
click at [978, 105] on link "Sair" at bounding box center [1005, 99] width 113 height 23
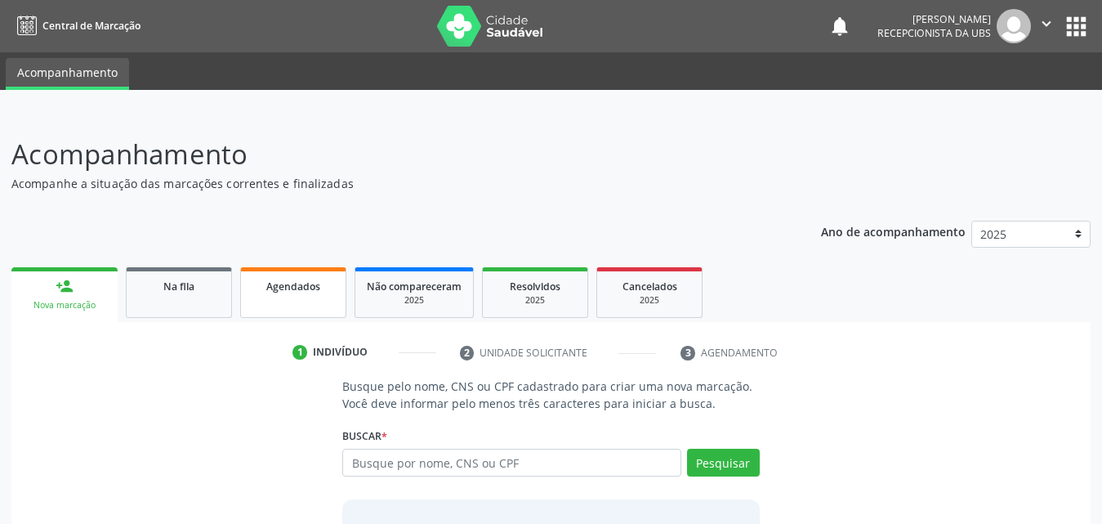
click at [298, 297] on link "Agendados" at bounding box center [293, 292] width 106 height 51
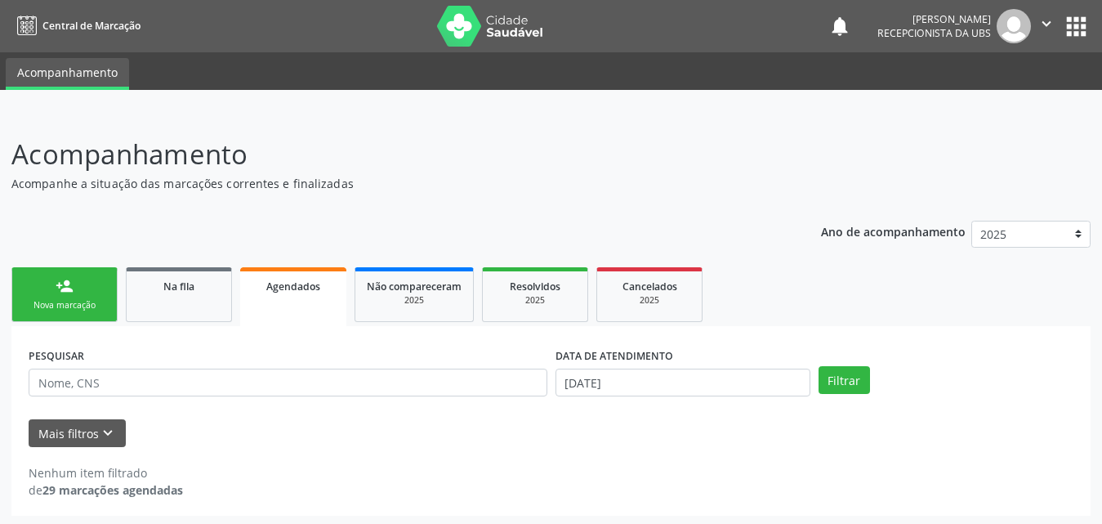
scroll to position [3, 0]
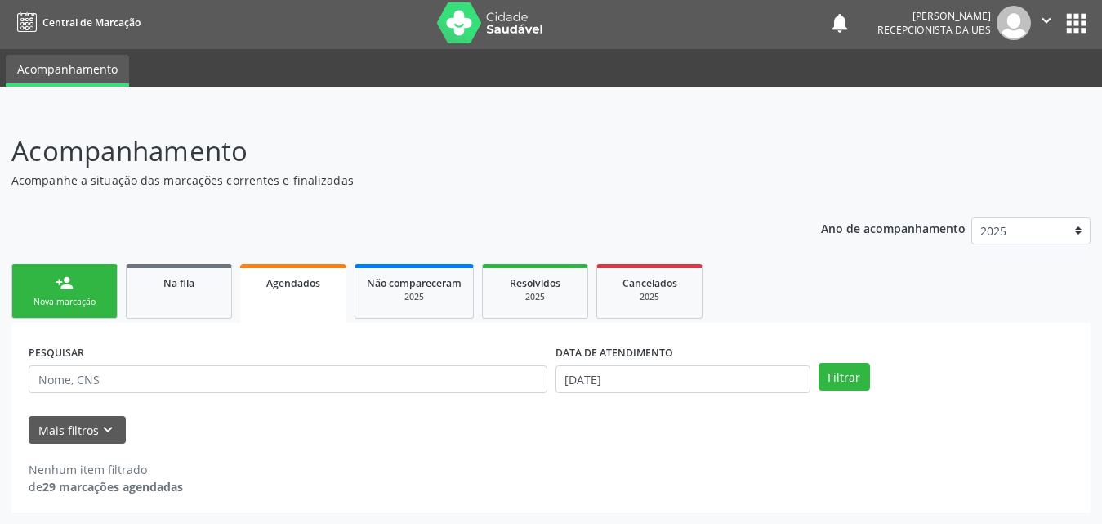
click at [297, 283] on span "Agendados" at bounding box center [293, 283] width 54 height 14
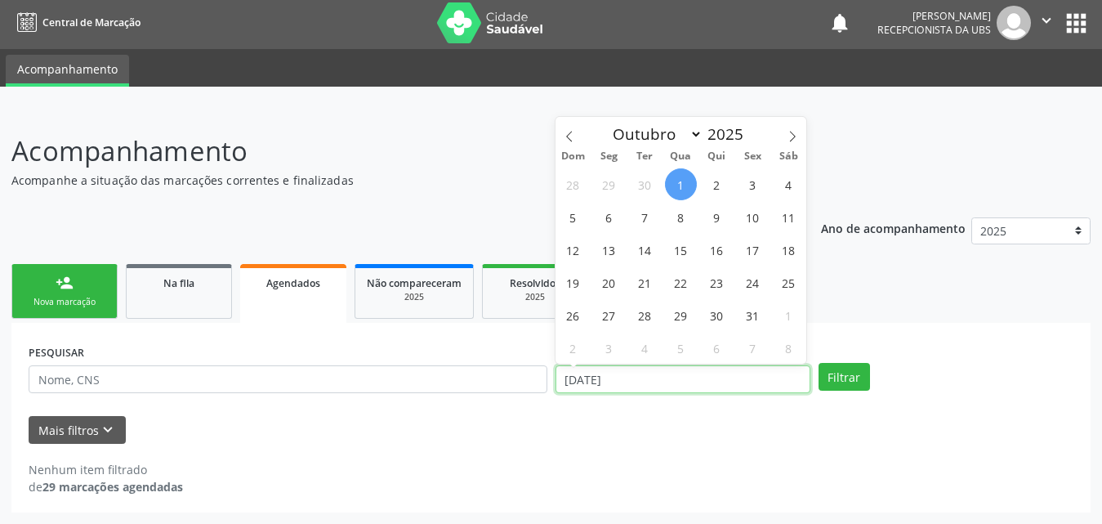
click at [807, 385] on input "[DATE]" at bounding box center [683, 379] width 255 height 28
click at [571, 135] on icon at bounding box center [569, 136] width 11 height 11
click at [564, 136] on icon at bounding box center [569, 136] width 11 height 11
select select "7"
click at [756, 184] on span "1" at bounding box center [753, 184] width 32 height 32
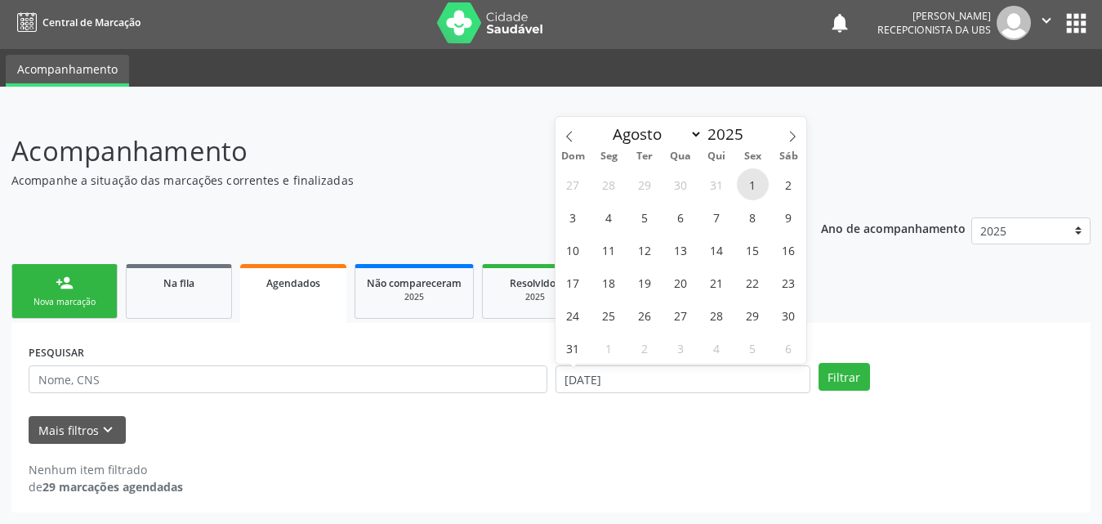
type input "01/08/2025"
click at [758, 177] on span "1" at bounding box center [753, 184] width 32 height 32
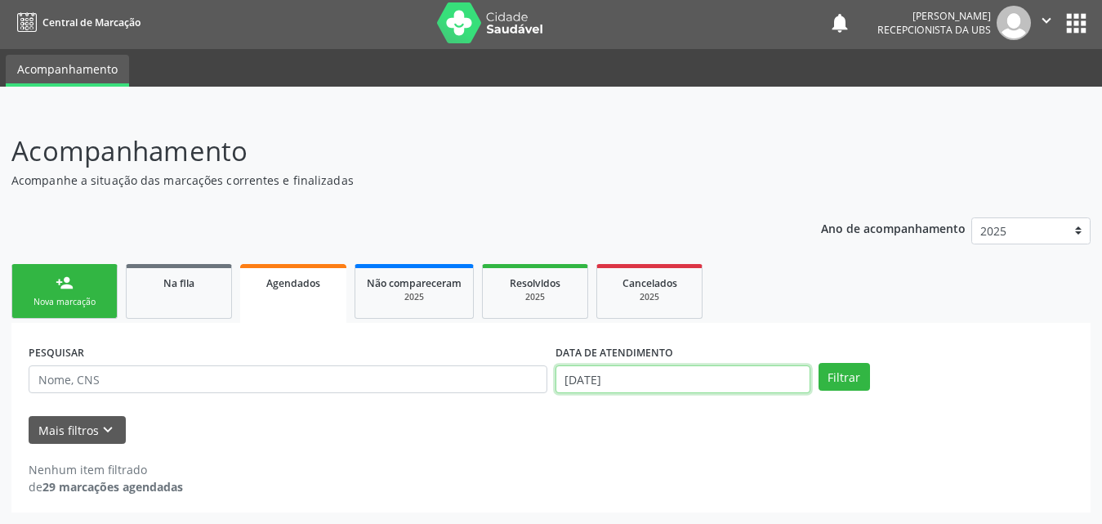
click at [685, 379] on input "[DATE]" at bounding box center [683, 379] width 255 height 28
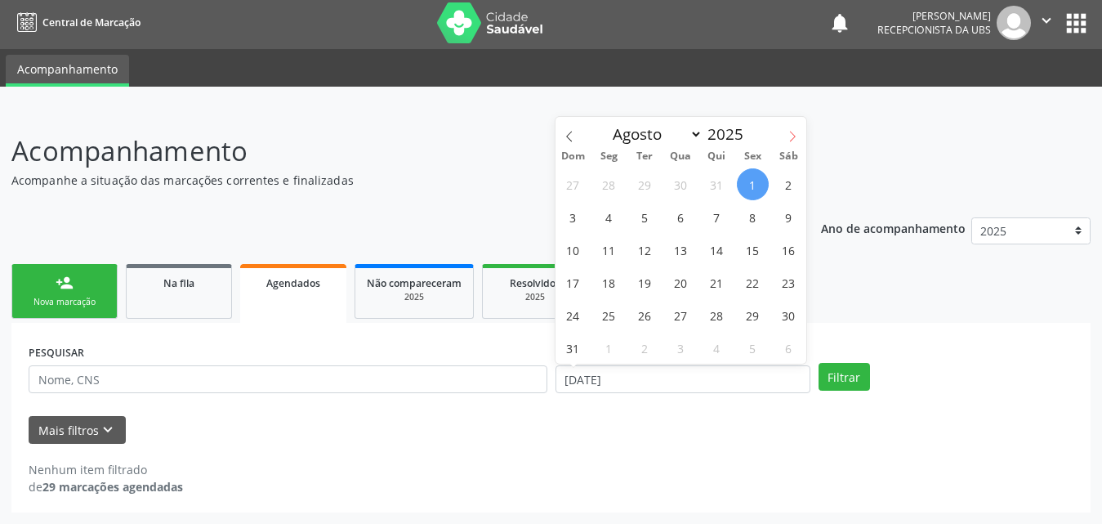
click at [789, 137] on icon at bounding box center [792, 136] width 11 height 11
select select "8"
click at [606, 284] on span "22" at bounding box center [609, 282] width 32 height 32
type input "22/09/2025"
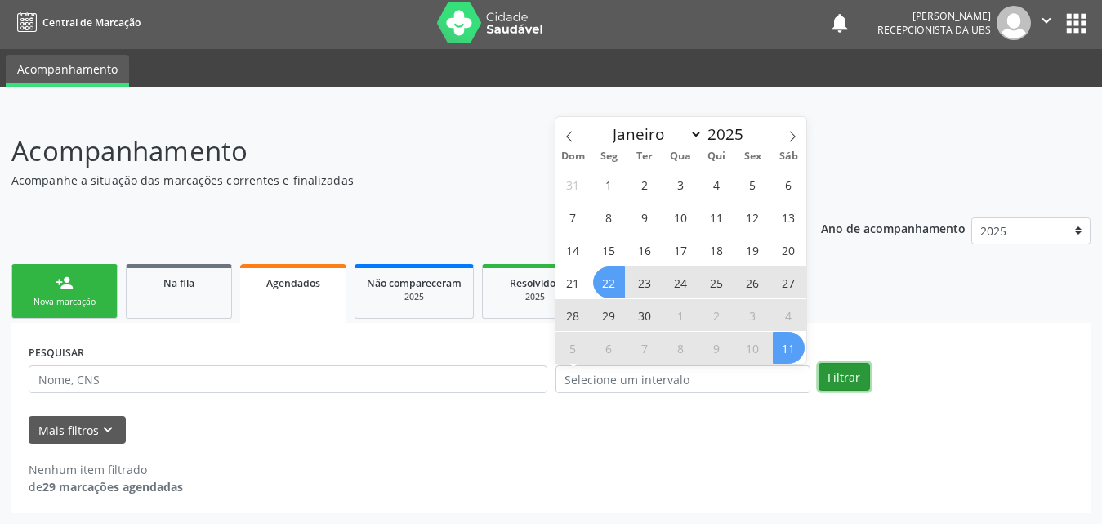
click at [838, 376] on button "Filtrar" at bounding box center [844, 377] width 51 height 28
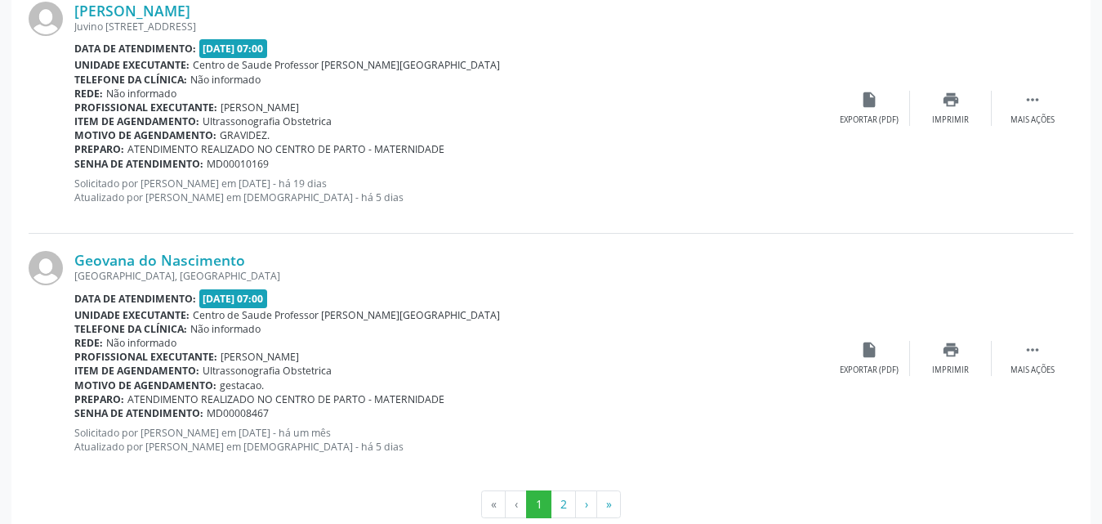
scroll to position [3827, 0]
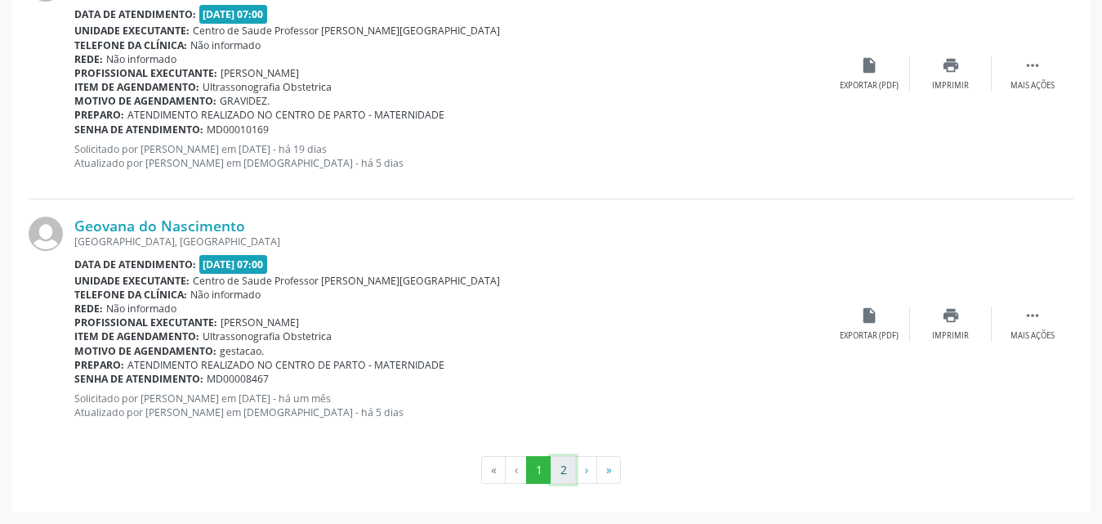
click at [566, 472] on button "2" at bounding box center [563, 470] width 25 height 28
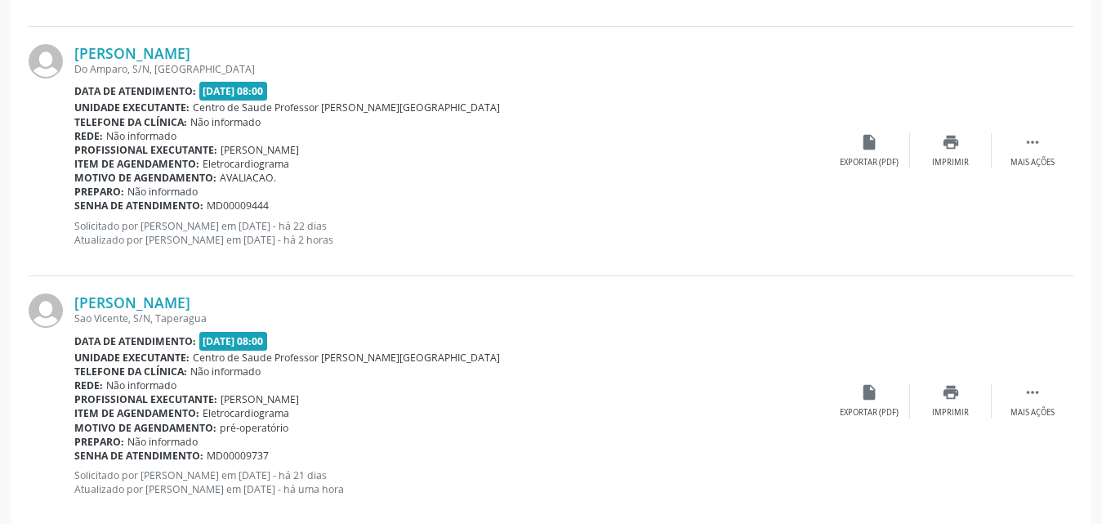
scroll to position [2498, 0]
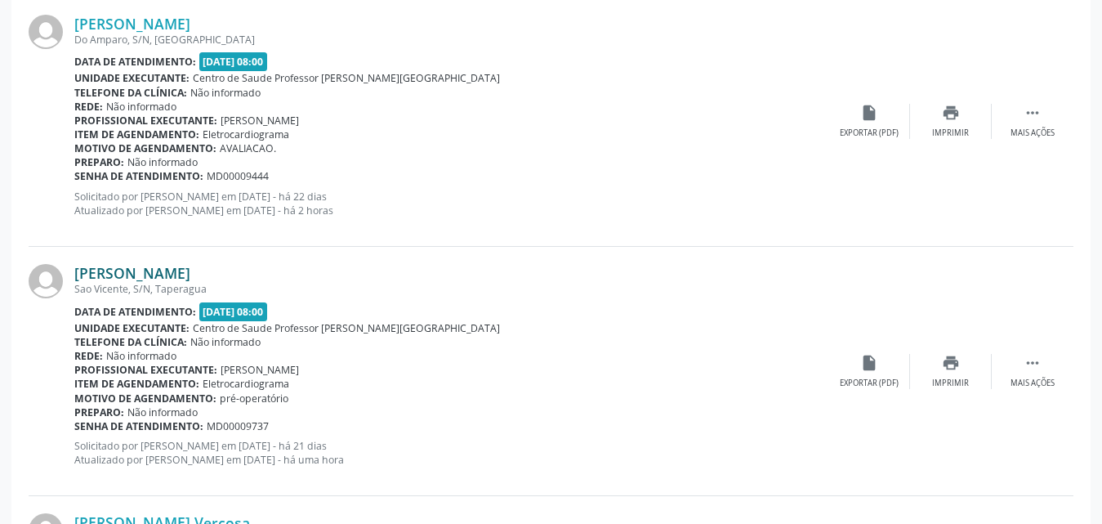
click at [154, 276] on link "[PERSON_NAME]" at bounding box center [132, 273] width 116 height 18
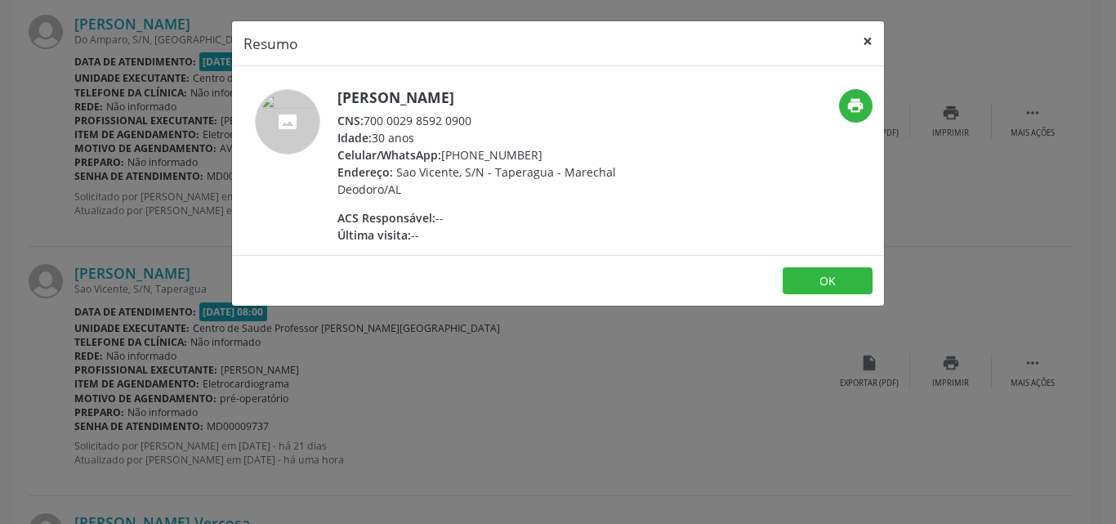
click at [865, 38] on button "×" at bounding box center [868, 41] width 33 height 40
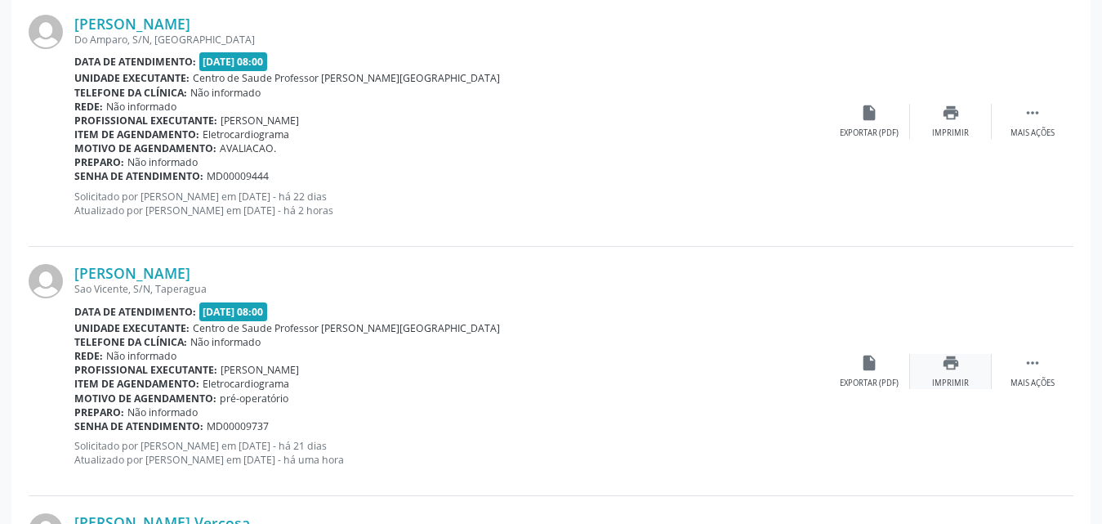
click at [952, 374] on div "print Imprimir" at bounding box center [951, 371] width 82 height 35
click at [948, 114] on icon "print" at bounding box center [951, 113] width 18 height 18
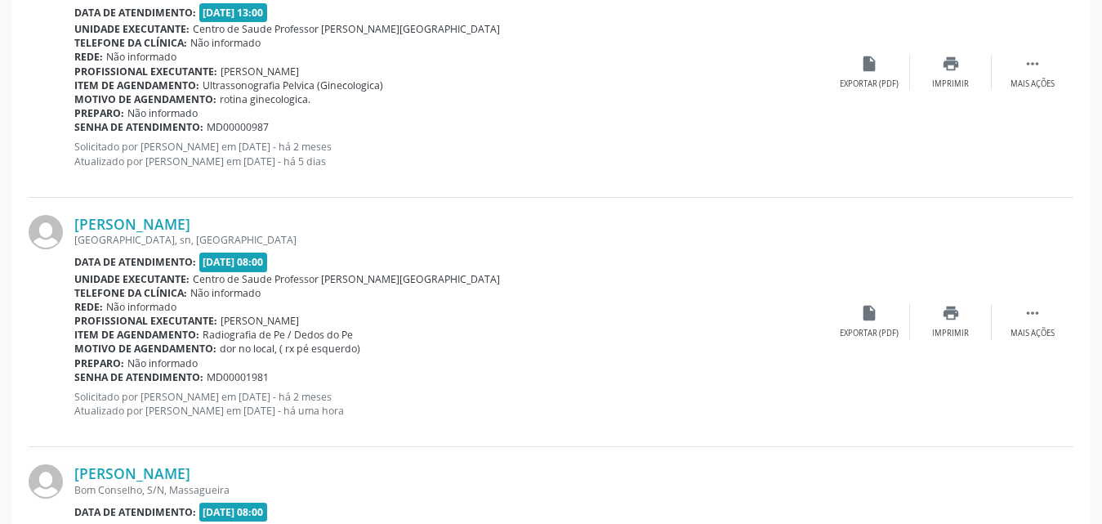
scroll to position [1880, 0]
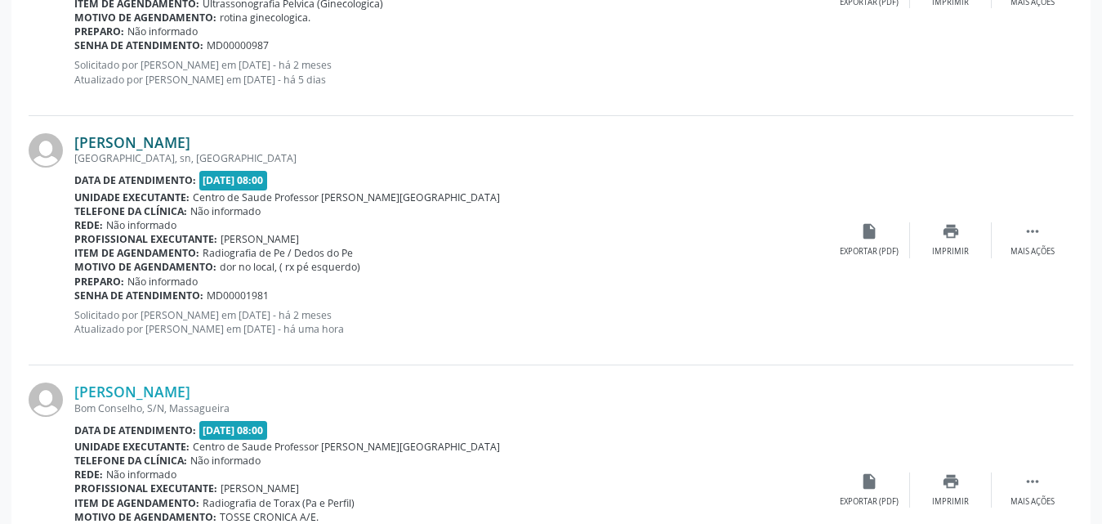
click at [165, 139] on link "[PERSON_NAME]" at bounding box center [132, 142] width 116 height 18
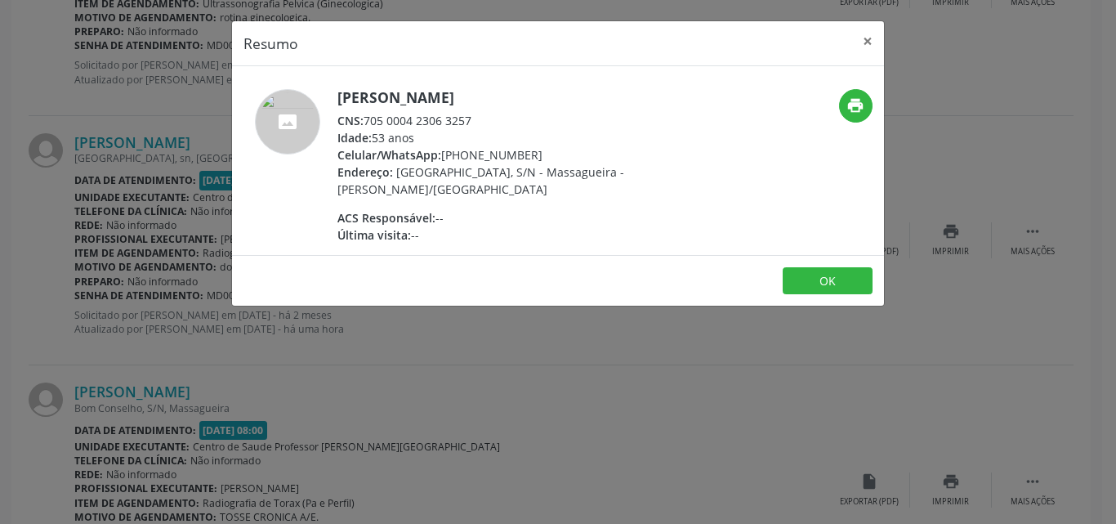
drag, startPoint x: 368, startPoint y: 122, endPoint x: 501, endPoint y: 120, distance: 133.2
click at [501, 120] on div "CNS: 705 0004 2306 3257" at bounding box center [497, 120] width 318 height 17
copy div "705 0004 2306 3257"
click at [866, 35] on button "×" at bounding box center [868, 41] width 33 height 40
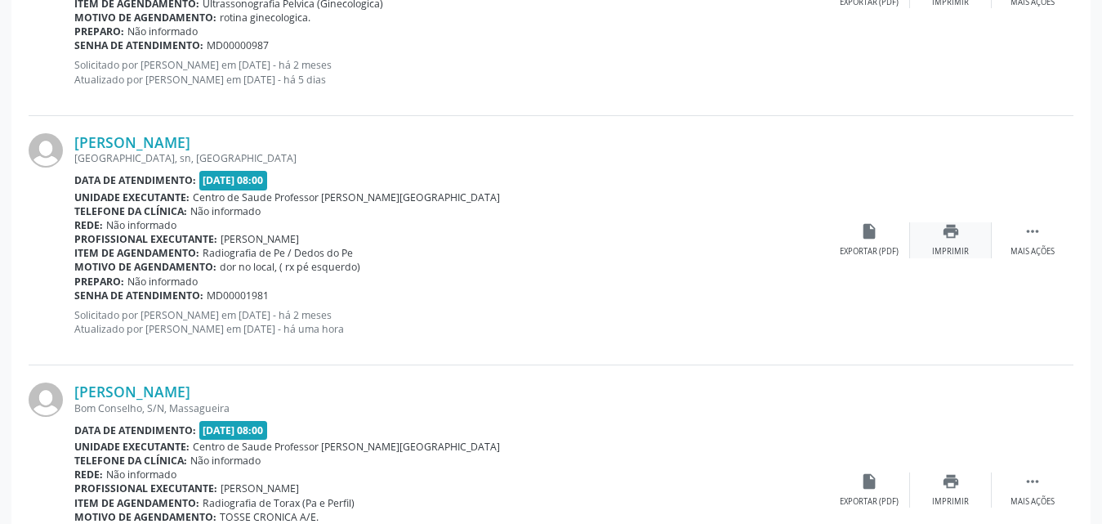
click at [957, 241] on div "print Imprimir" at bounding box center [951, 239] width 82 height 35
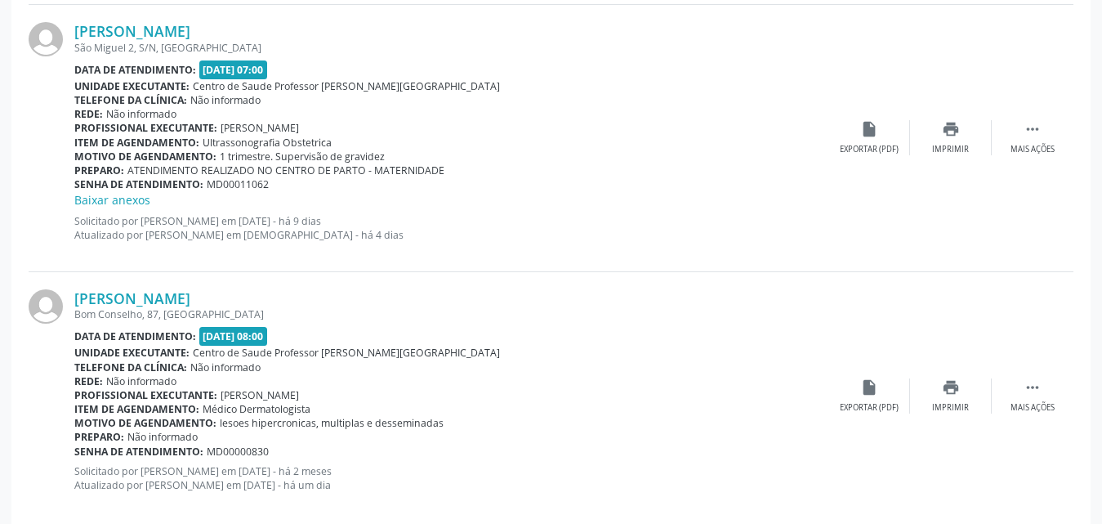
scroll to position [3560, 0]
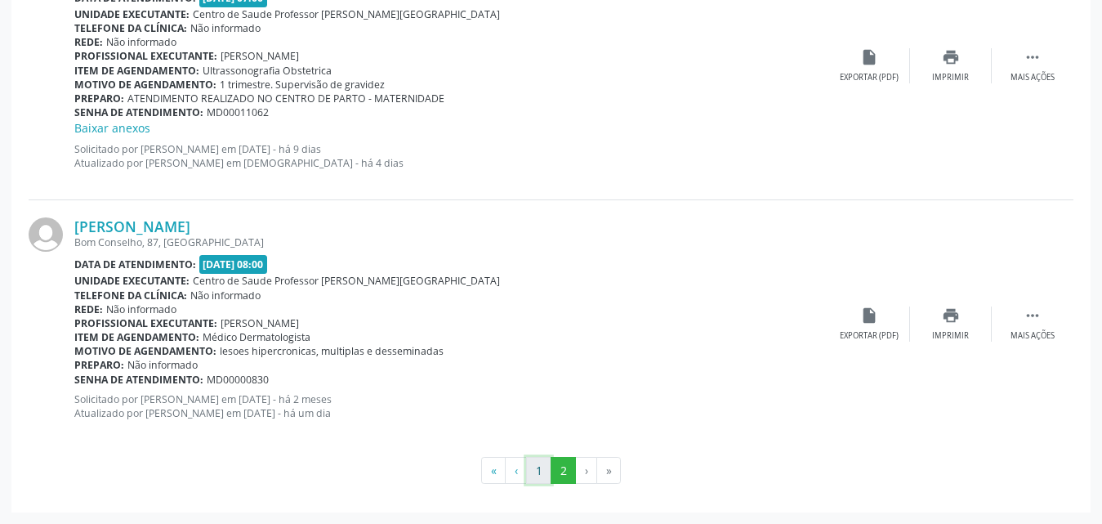
click at [540, 466] on button "1" at bounding box center [538, 471] width 25 height 28
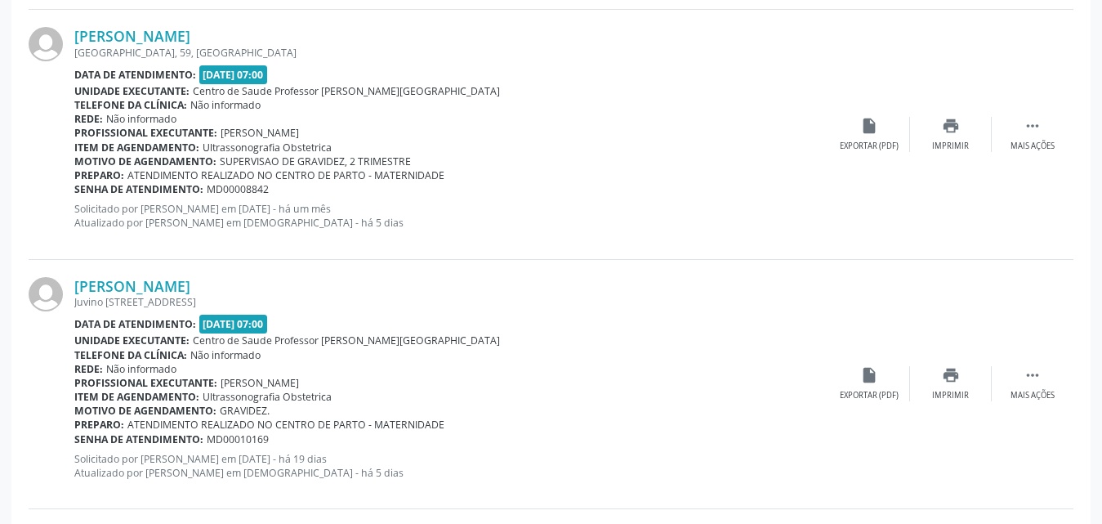
scroll to position [3827, 0]
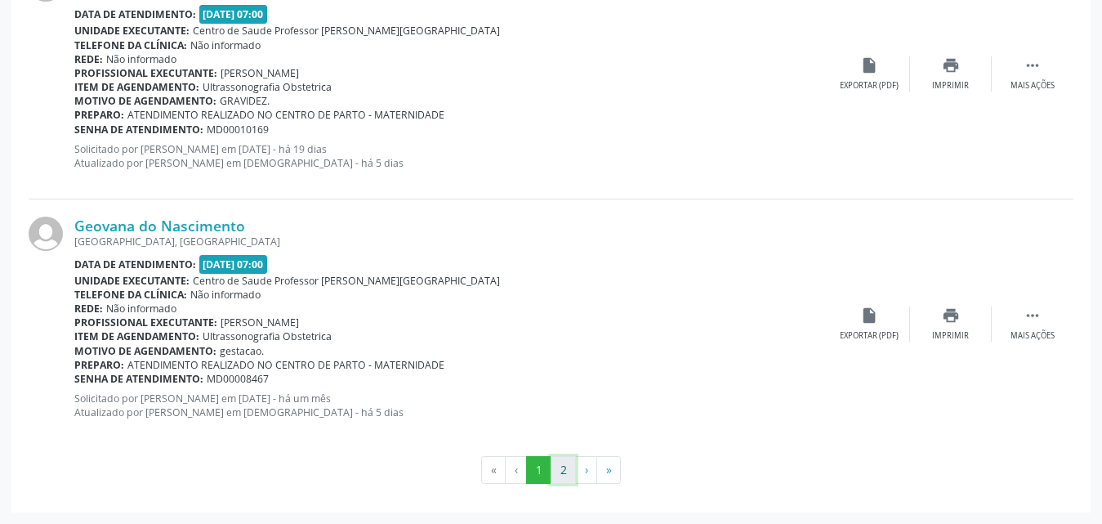
click at [567, 475] on button "2" at bounding box center [563, 470] width 25 height 28
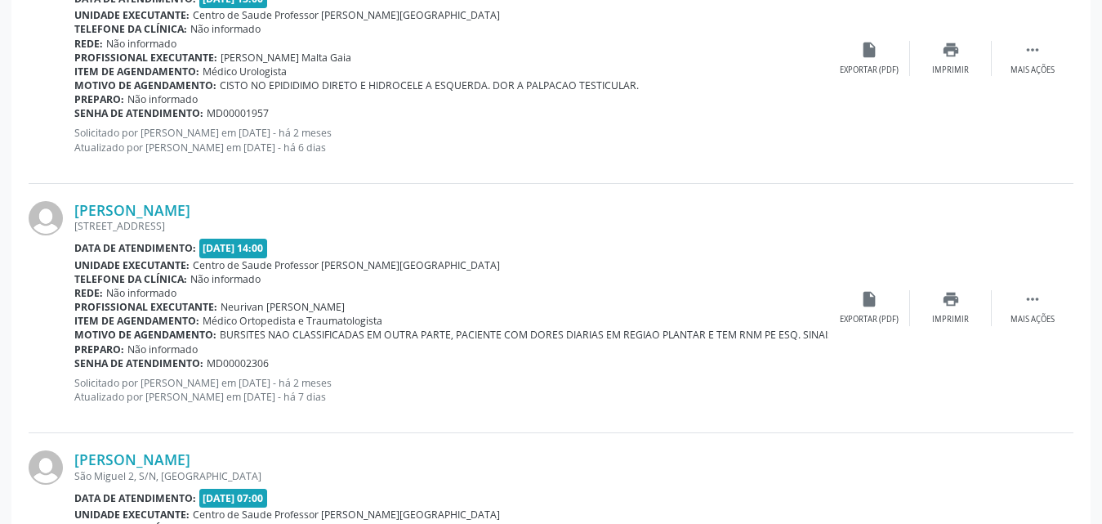
scroll to position [2824, 0]
